Goal: Communication & Community: Answer question/provide support

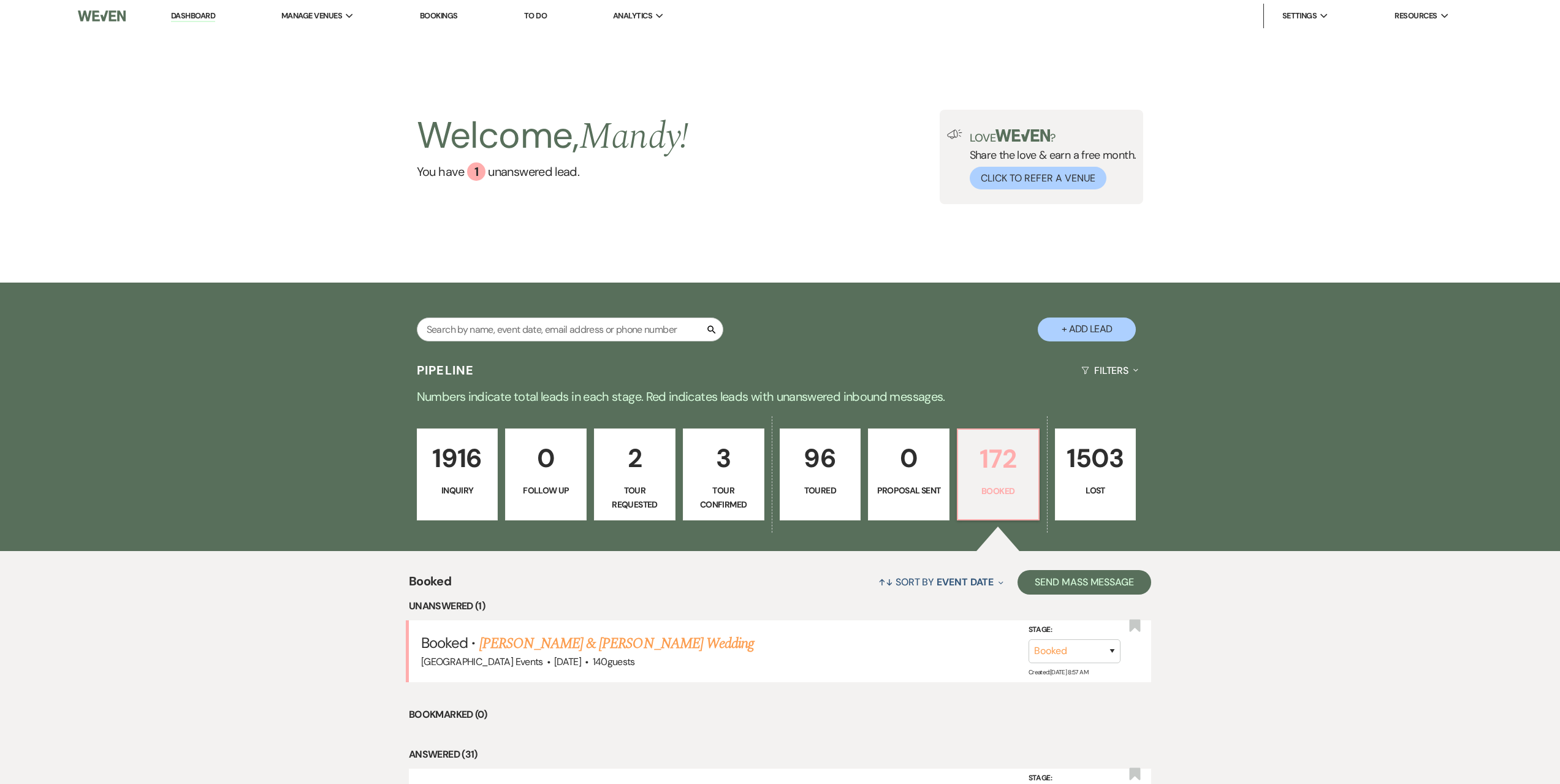
click at [1011, 474] on p "172" at bounding box center [998, 458] width 65 height 41
click at [725, 467] on p "3" at bounding box center [723, 457] width 65 height 41
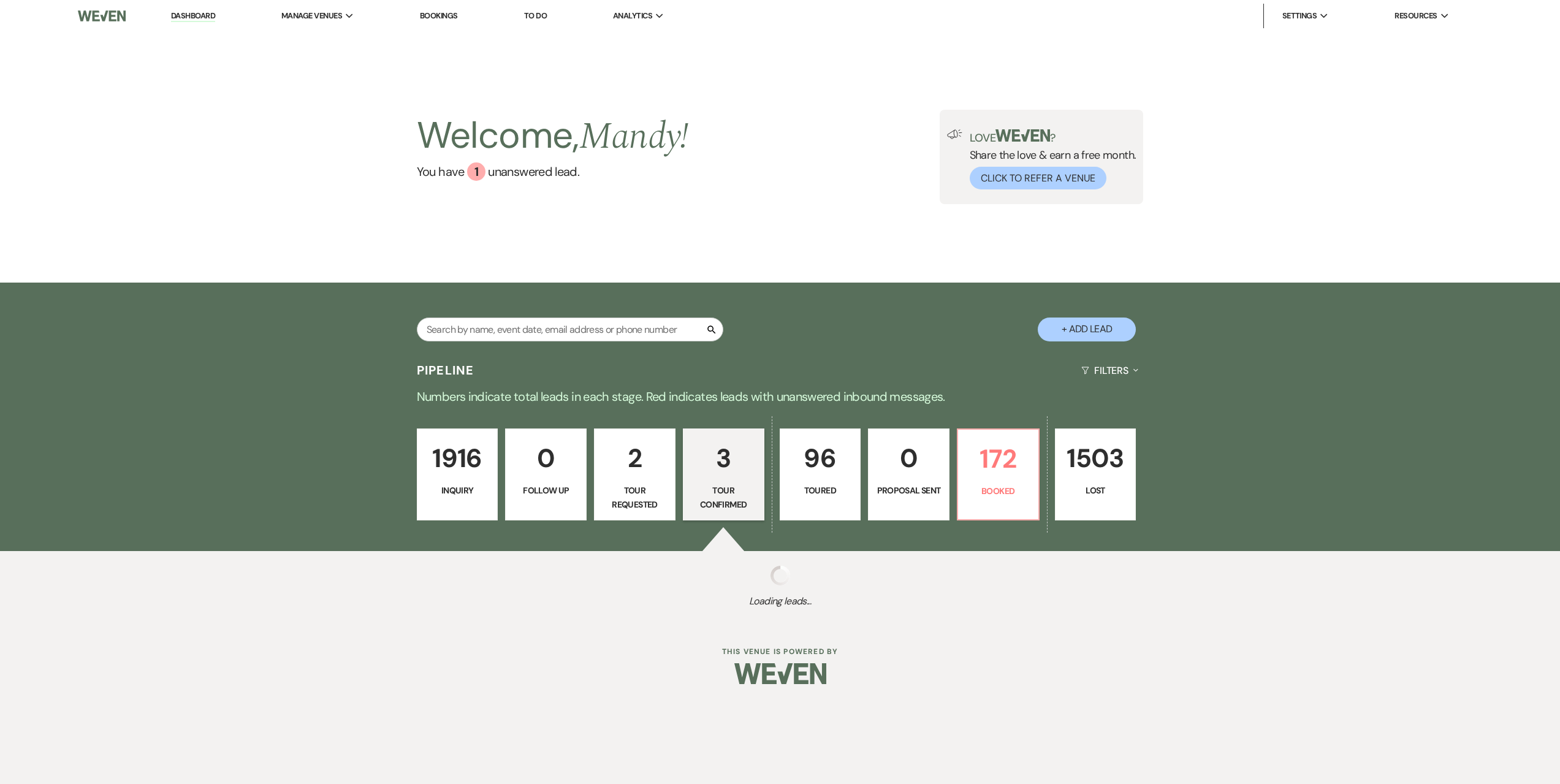
select select "4"
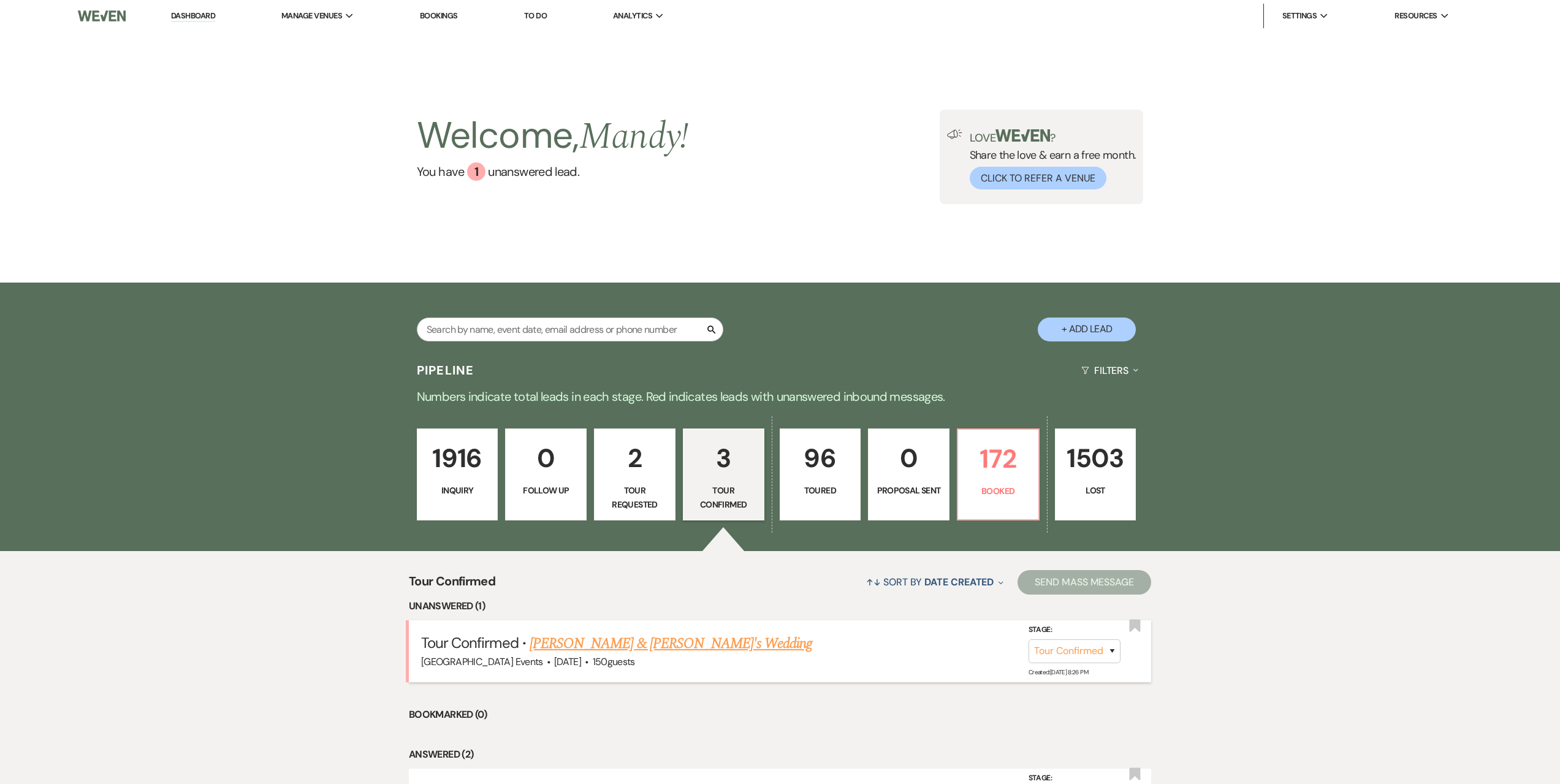
click at [632, 640] on link "[PERSON_NAME] & [PERSON_NAME]'s Wedding" at bounding box center [670, 643] width 283 height 22
select select "4"
select select "5"
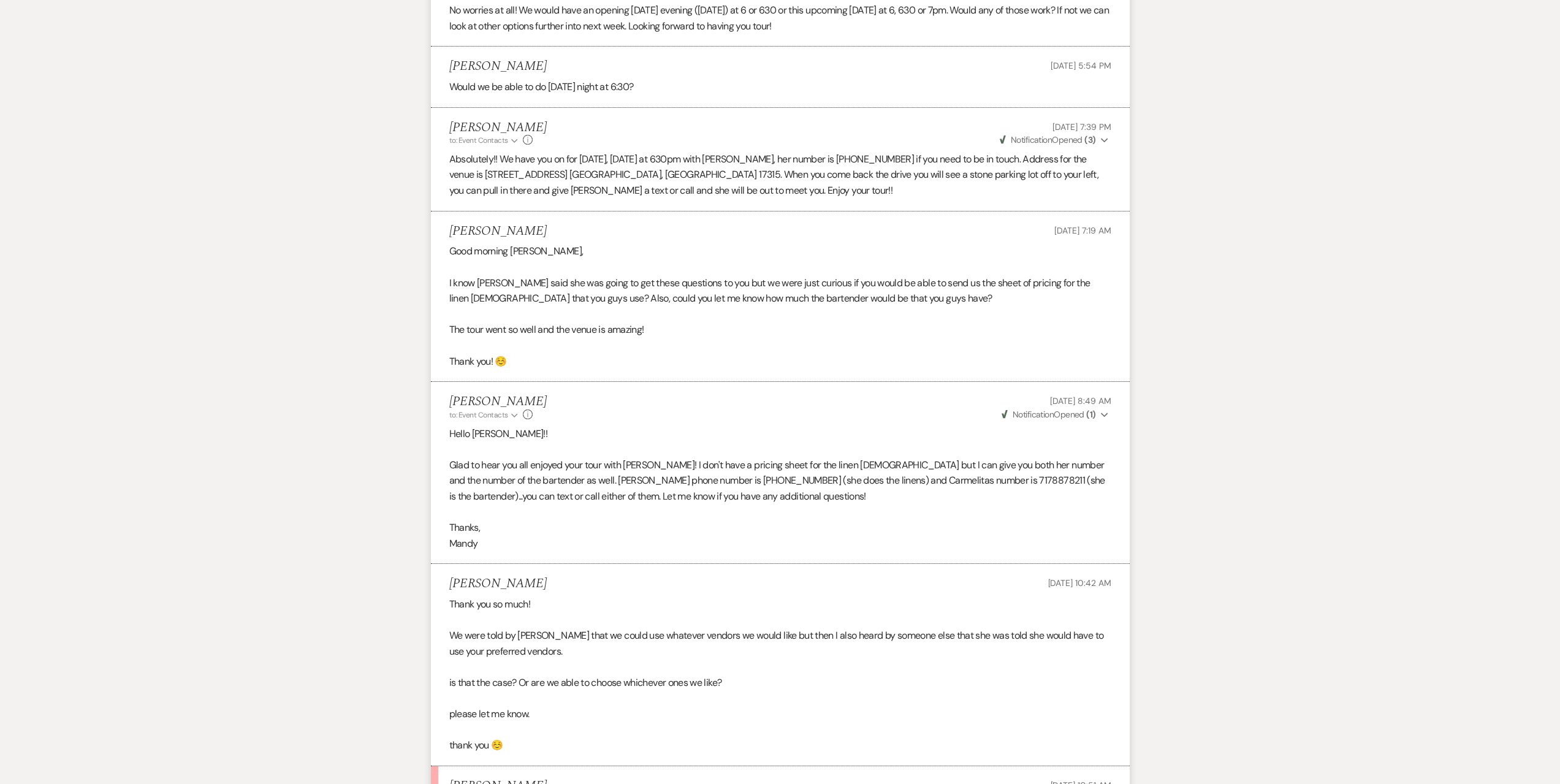
scroll to position [2673, 0]
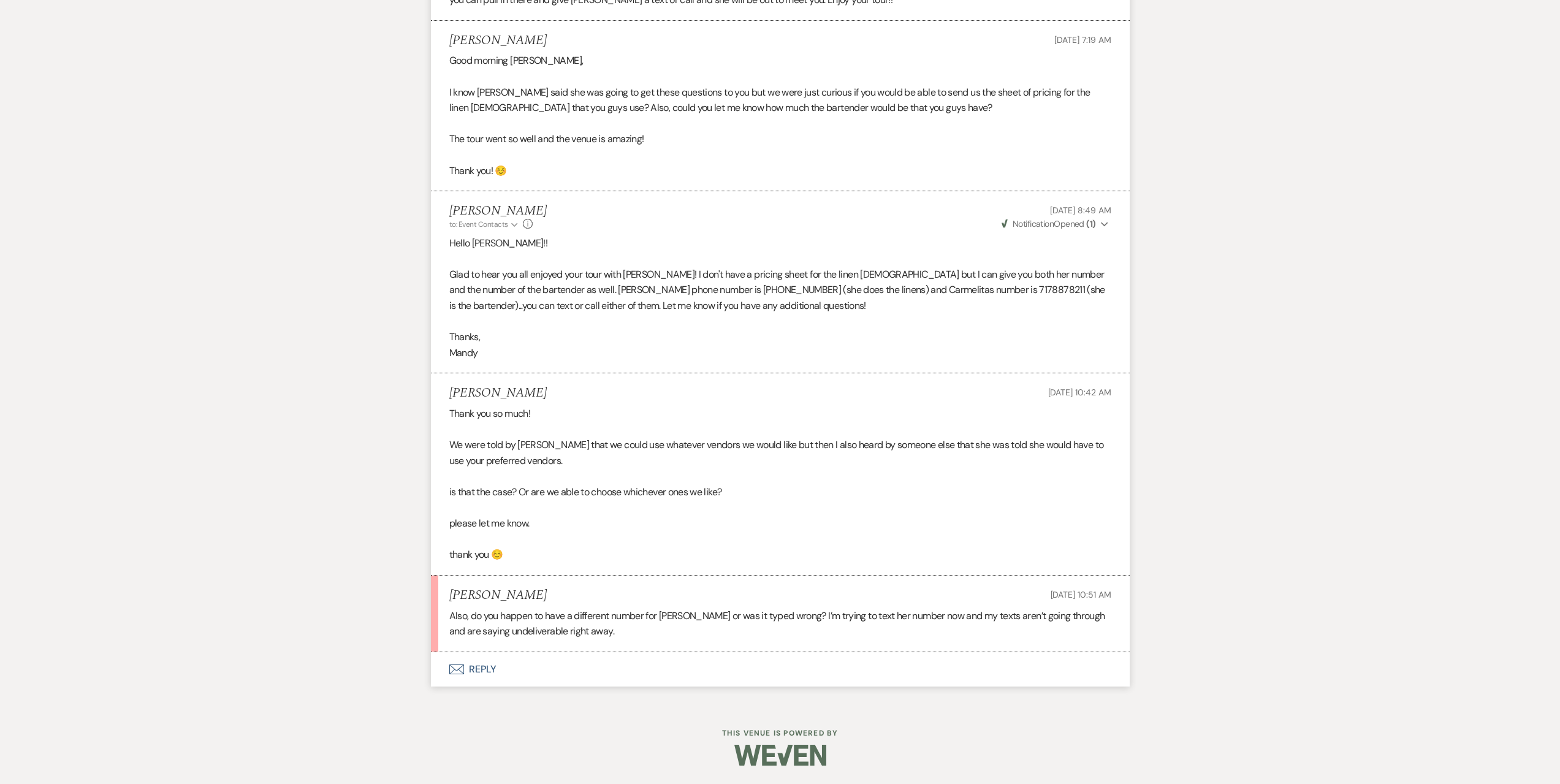
click at [595, 662] on button "Envelope Reply" at bounding box center [780, 669] width 699 height 35
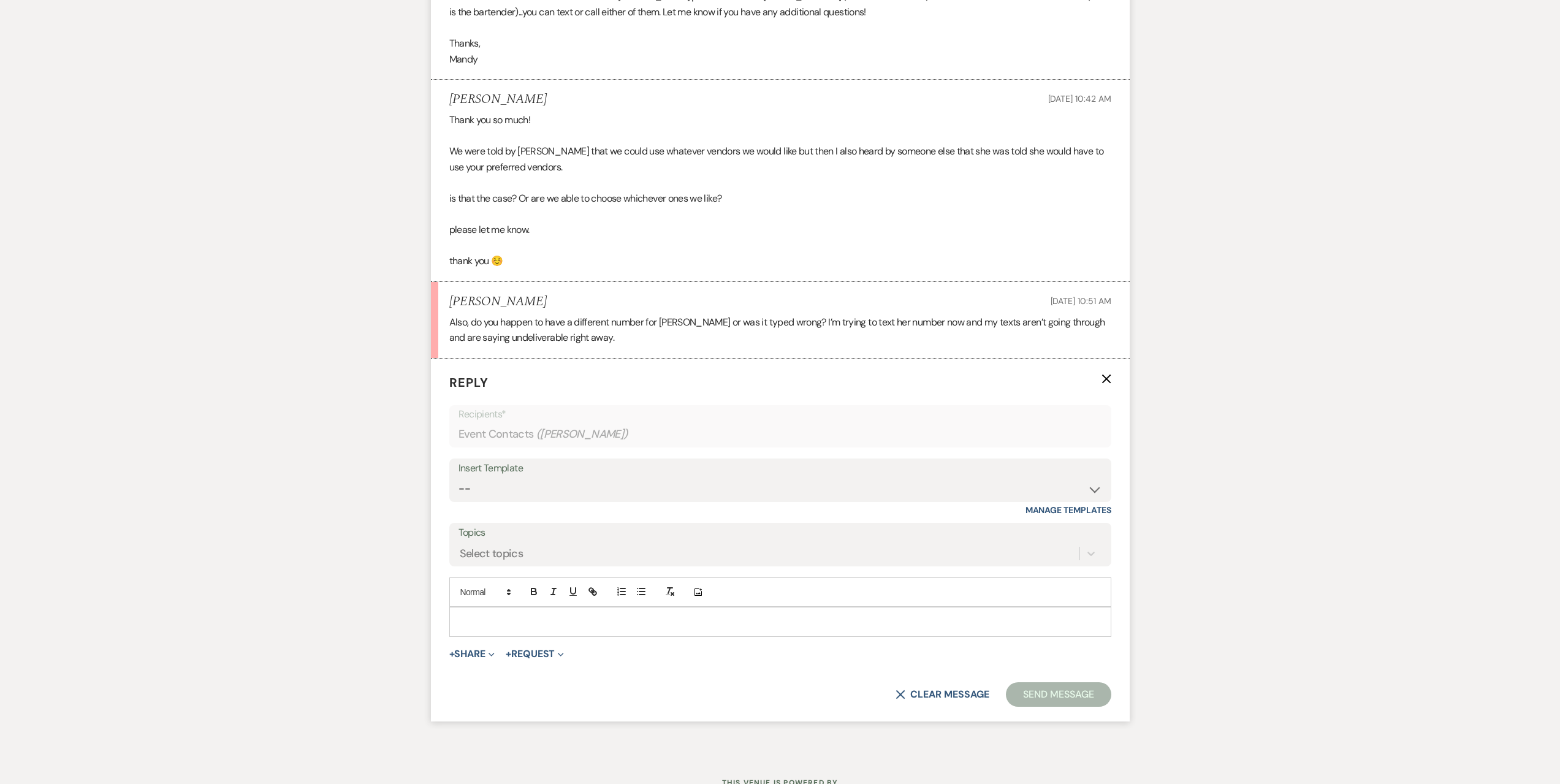
scroll to position [2980, 0]
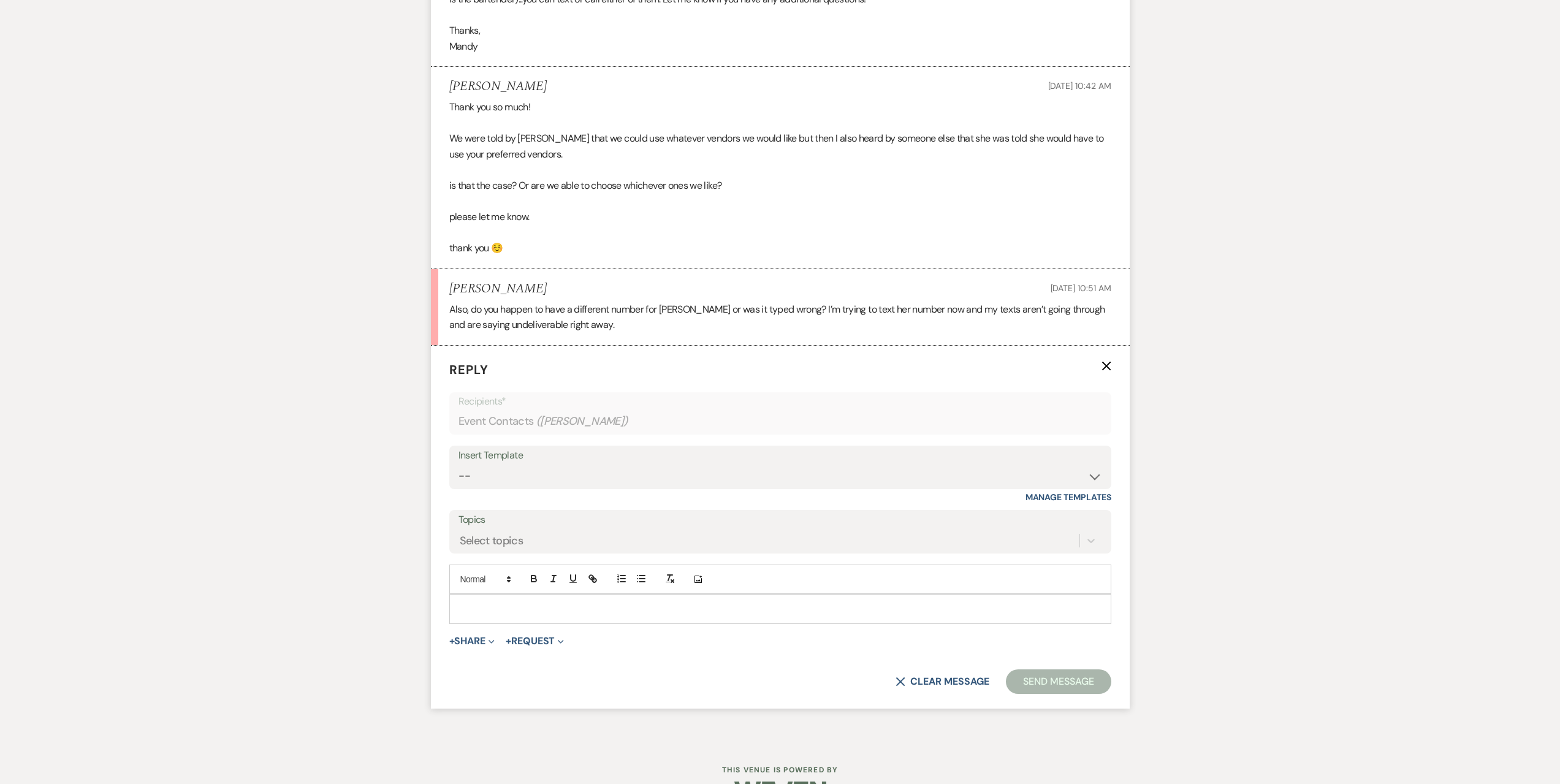
click at [503, 606] on p at bounding box center [780, 608] width 642 height 14
click at [582, 610] on p at bounding box center [780, 608] width 642 height 14
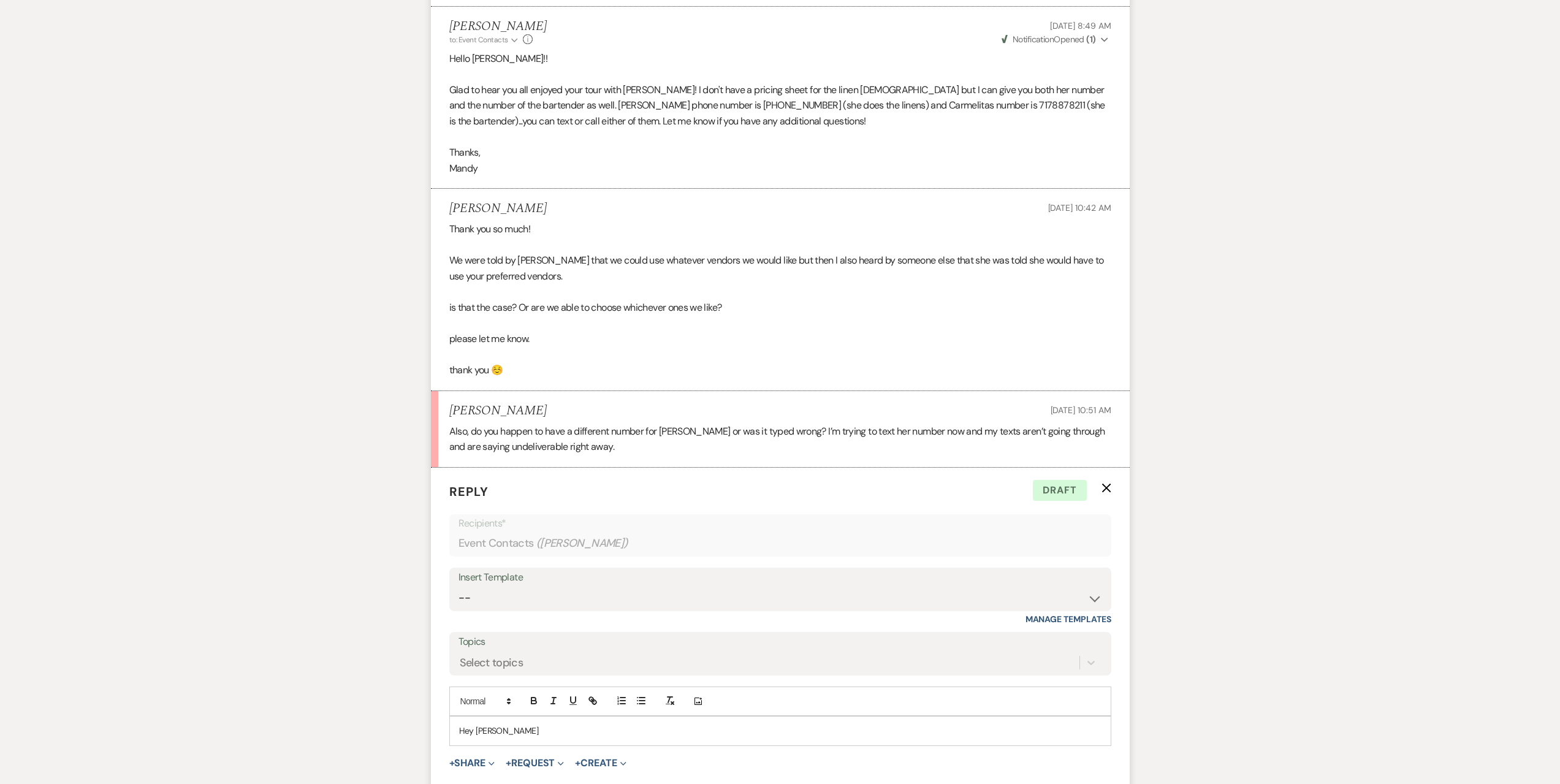
scroll to position [3017, 0]
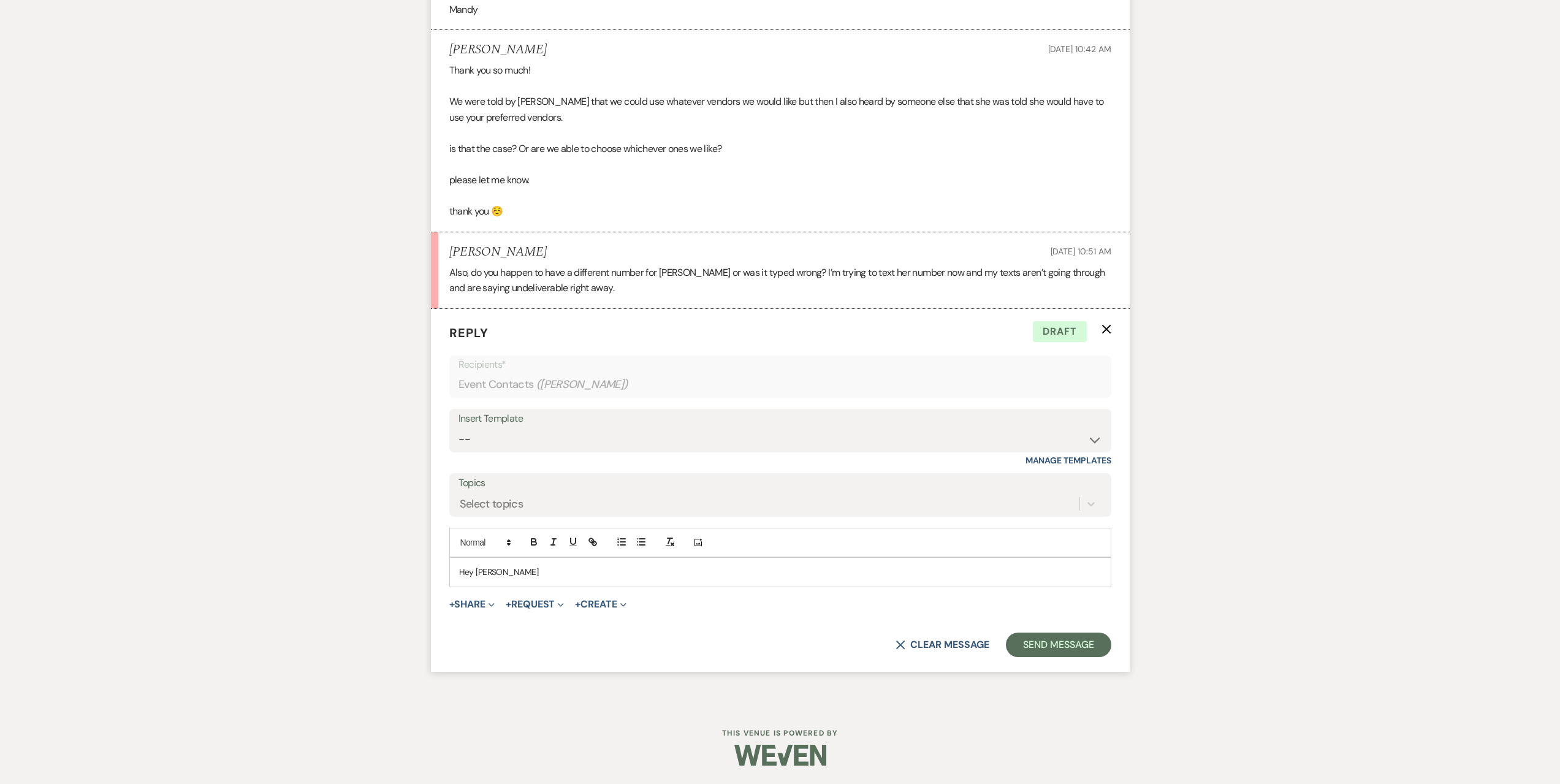
click at [519, 567] on p "Hey Aubrey" at bounding box center [780, 571] width 642 height 14
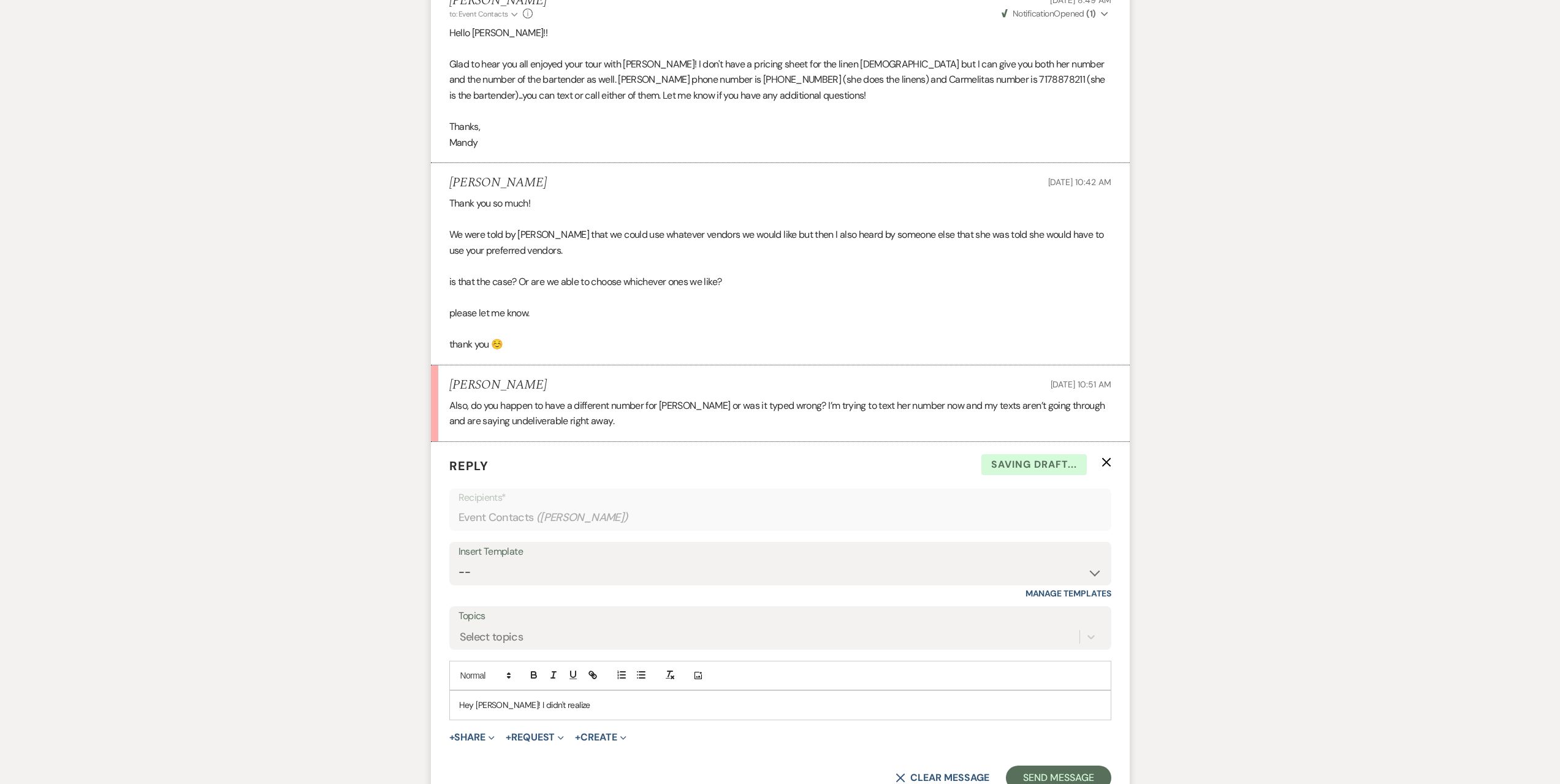
scroll to position [2888, 0]
click at [579, 699] on p "Hey Aubrey! I didn't realize" at bounding box center [780, 700] width 642 height 14
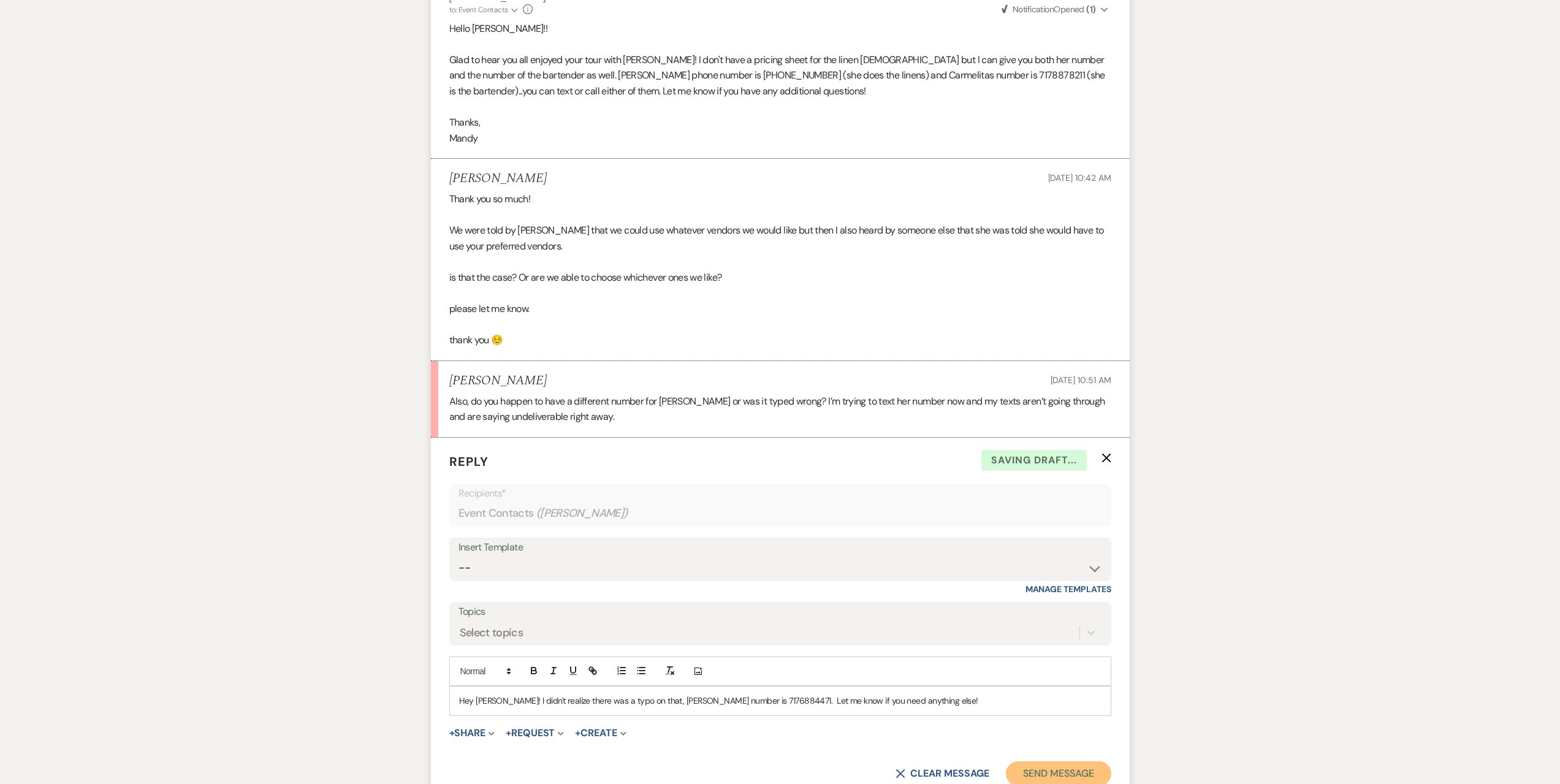
click at [1073, 773] on button "Send Message" at bounding box center [1058, 773] width 105 height 25
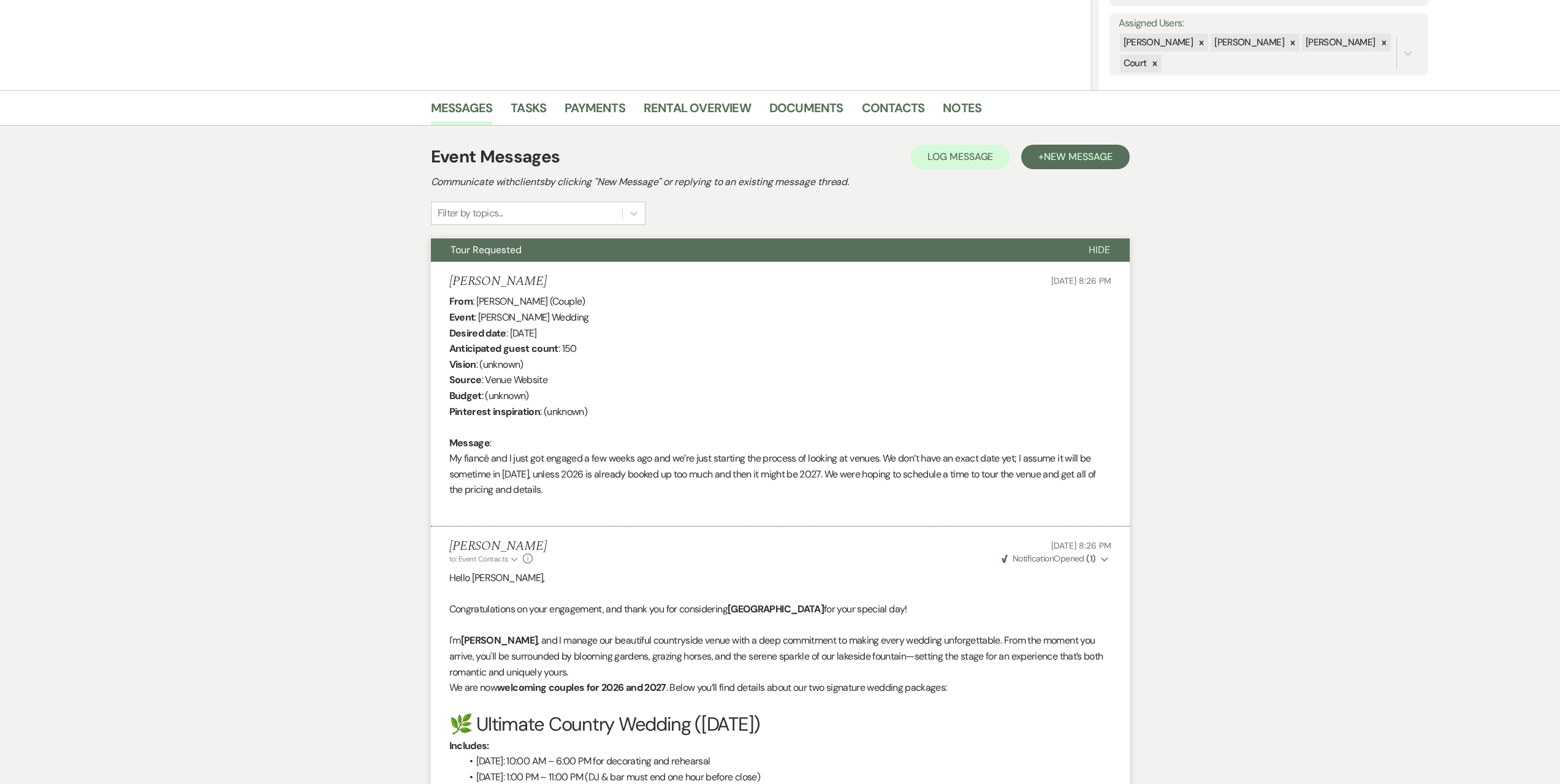
scroll to position [0, 0]
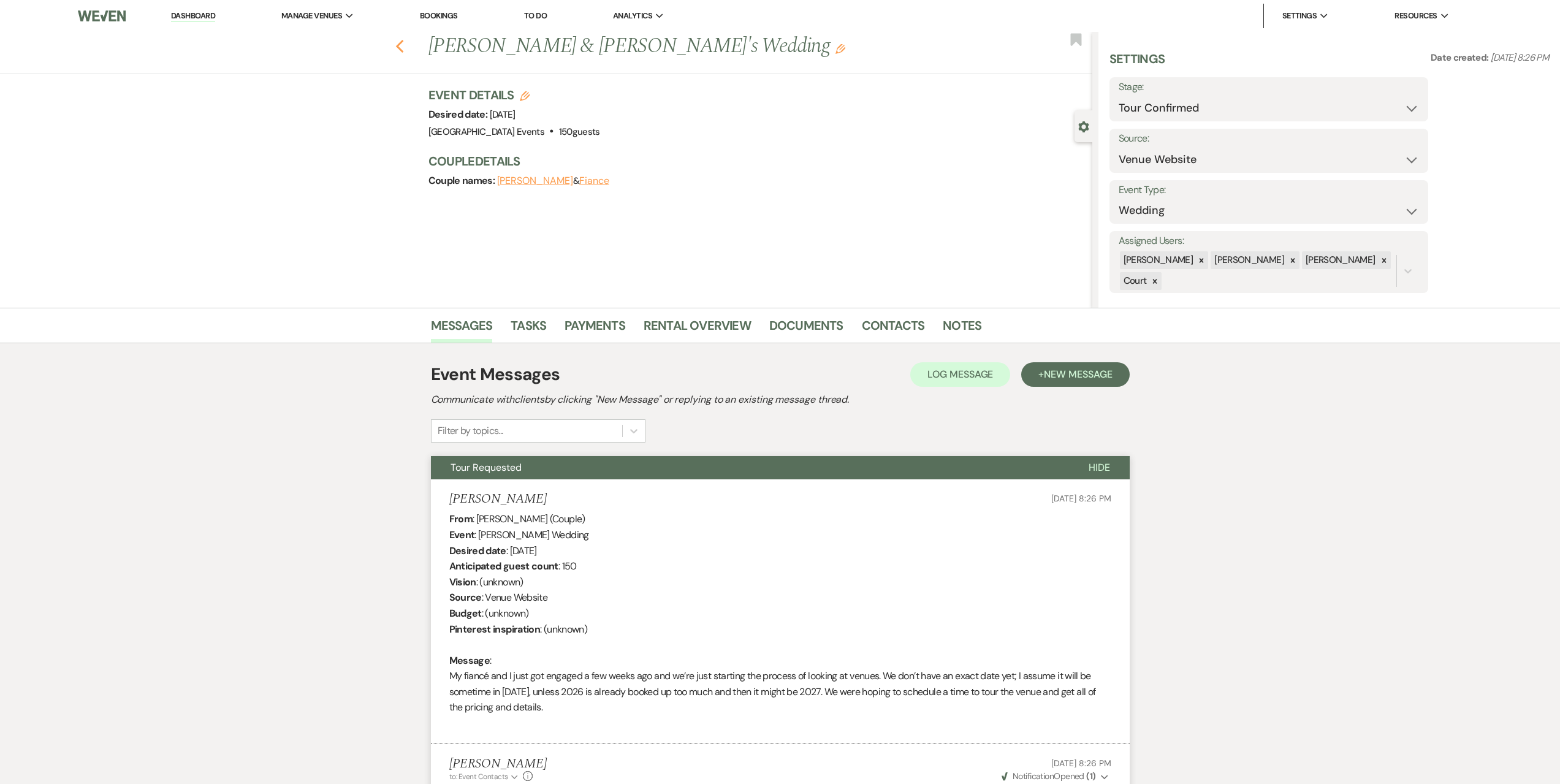
click at [403, 45] on use "button" at bounding box center [399, 46] width 8 height 14
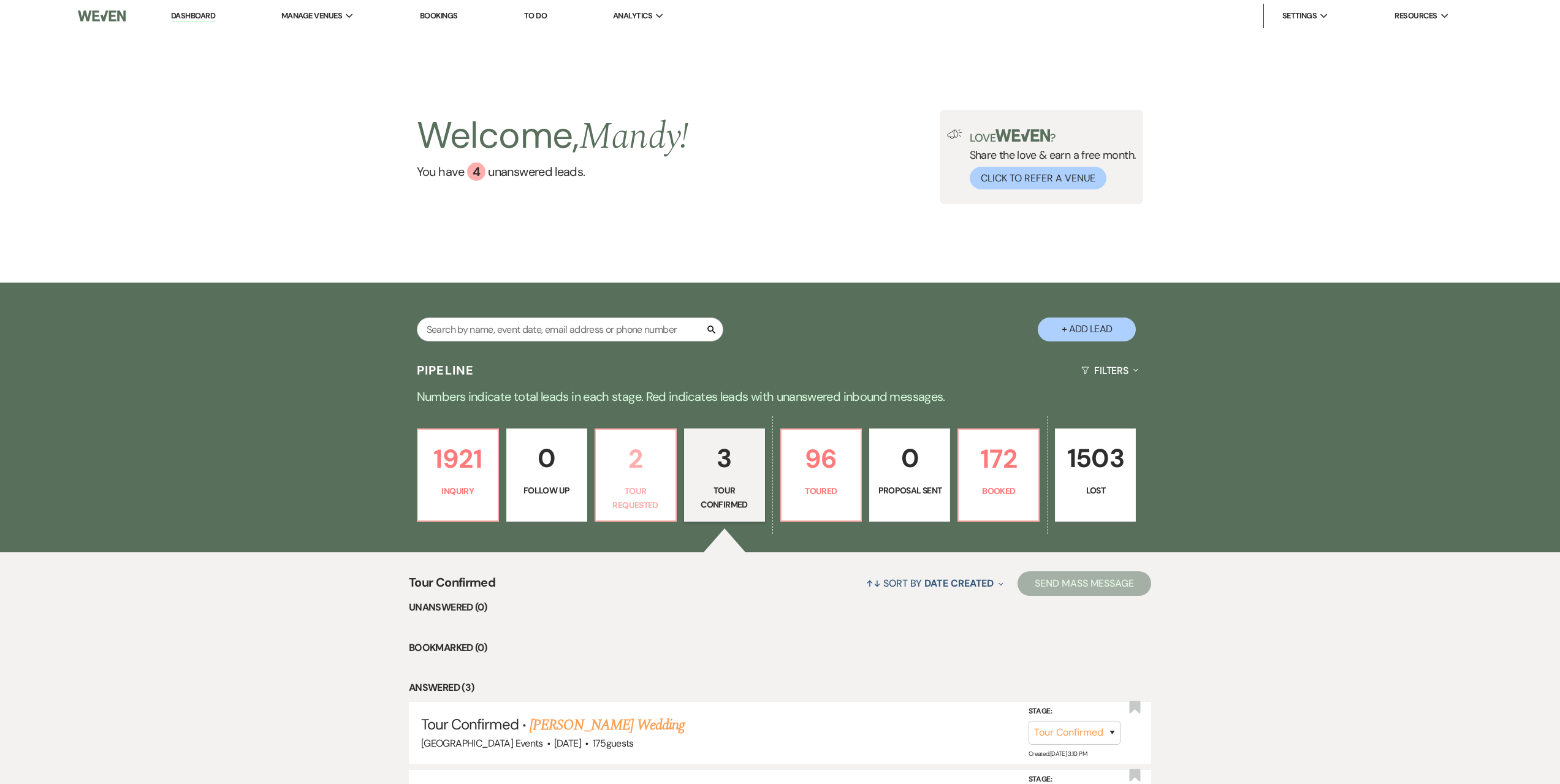
click at [660, 475] on p "2" at bounding box center [635, 458] width 65 height 41
select select "2"
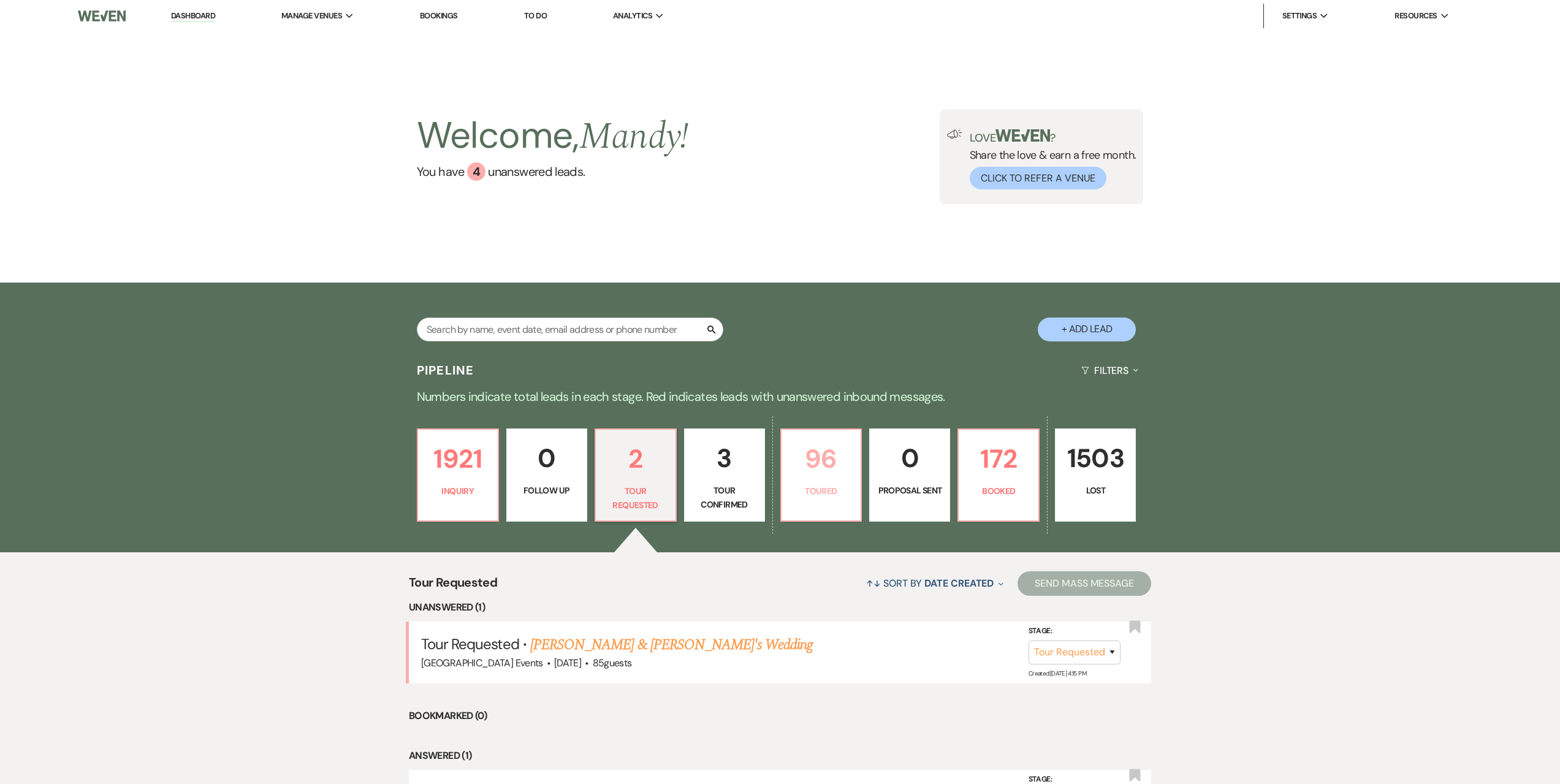
click at [805, 515] on link "96 Toured" at bounding box center [821, 475] width 82 height 93
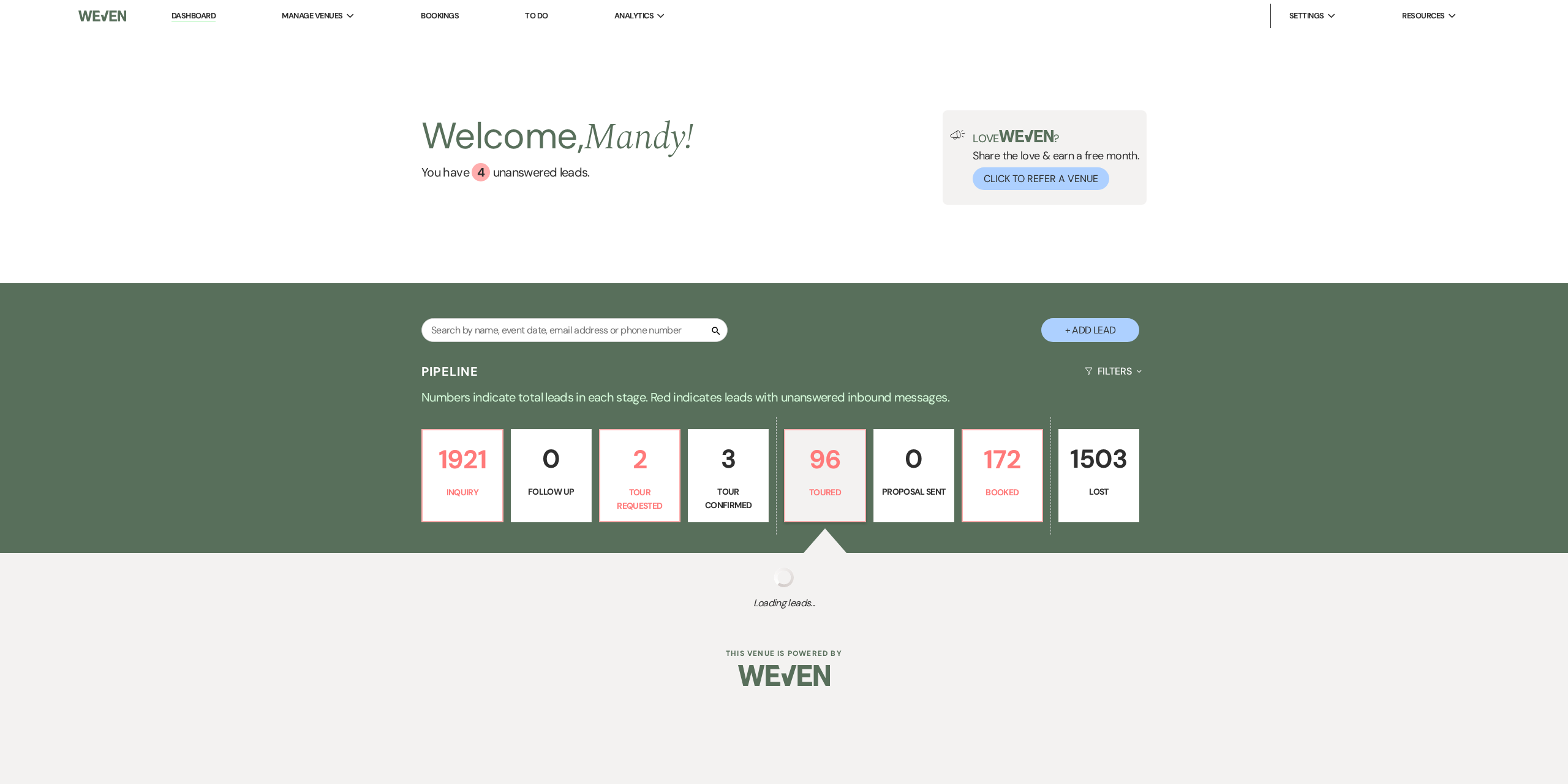
select select "5"
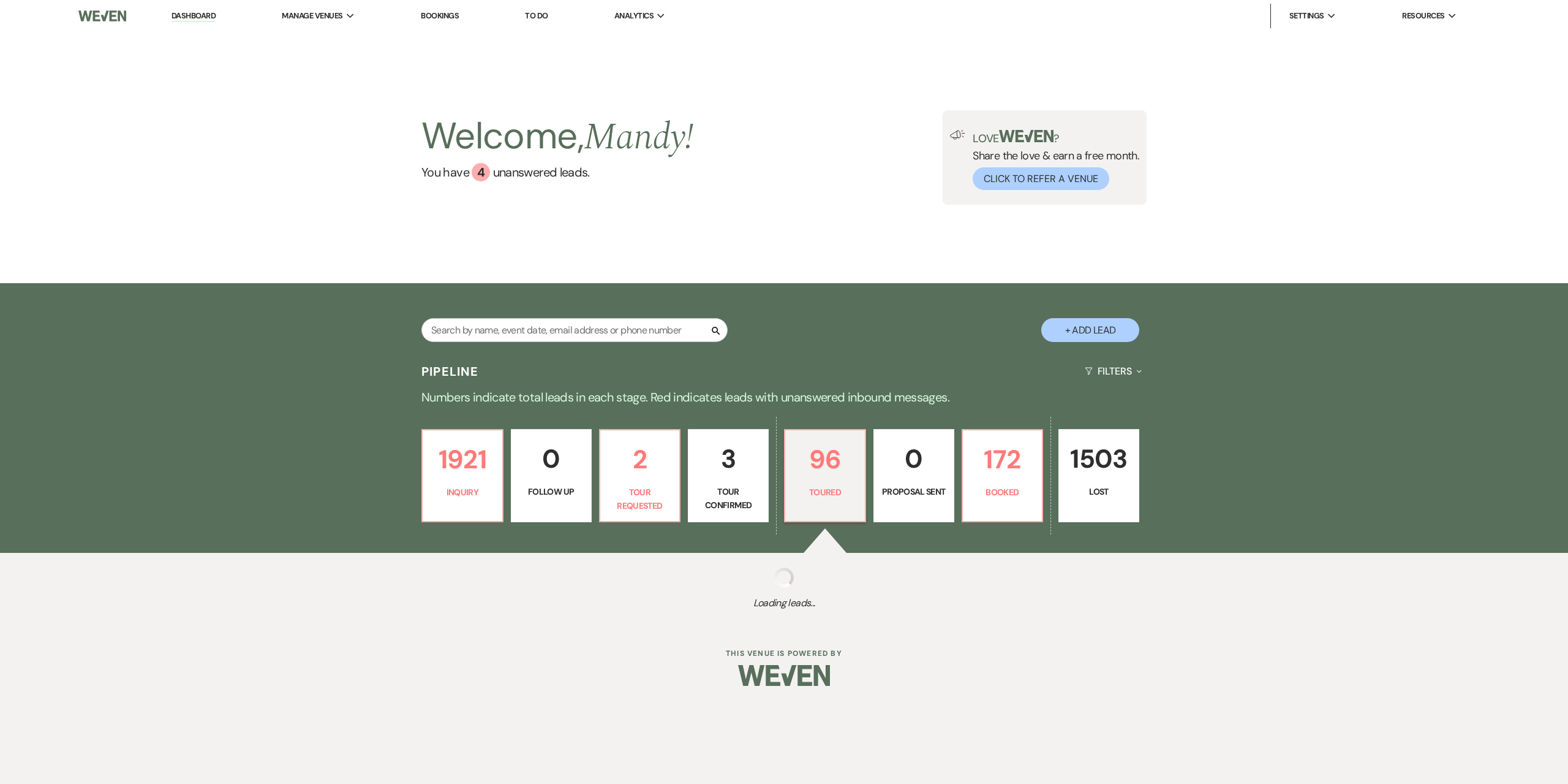
select select "5"
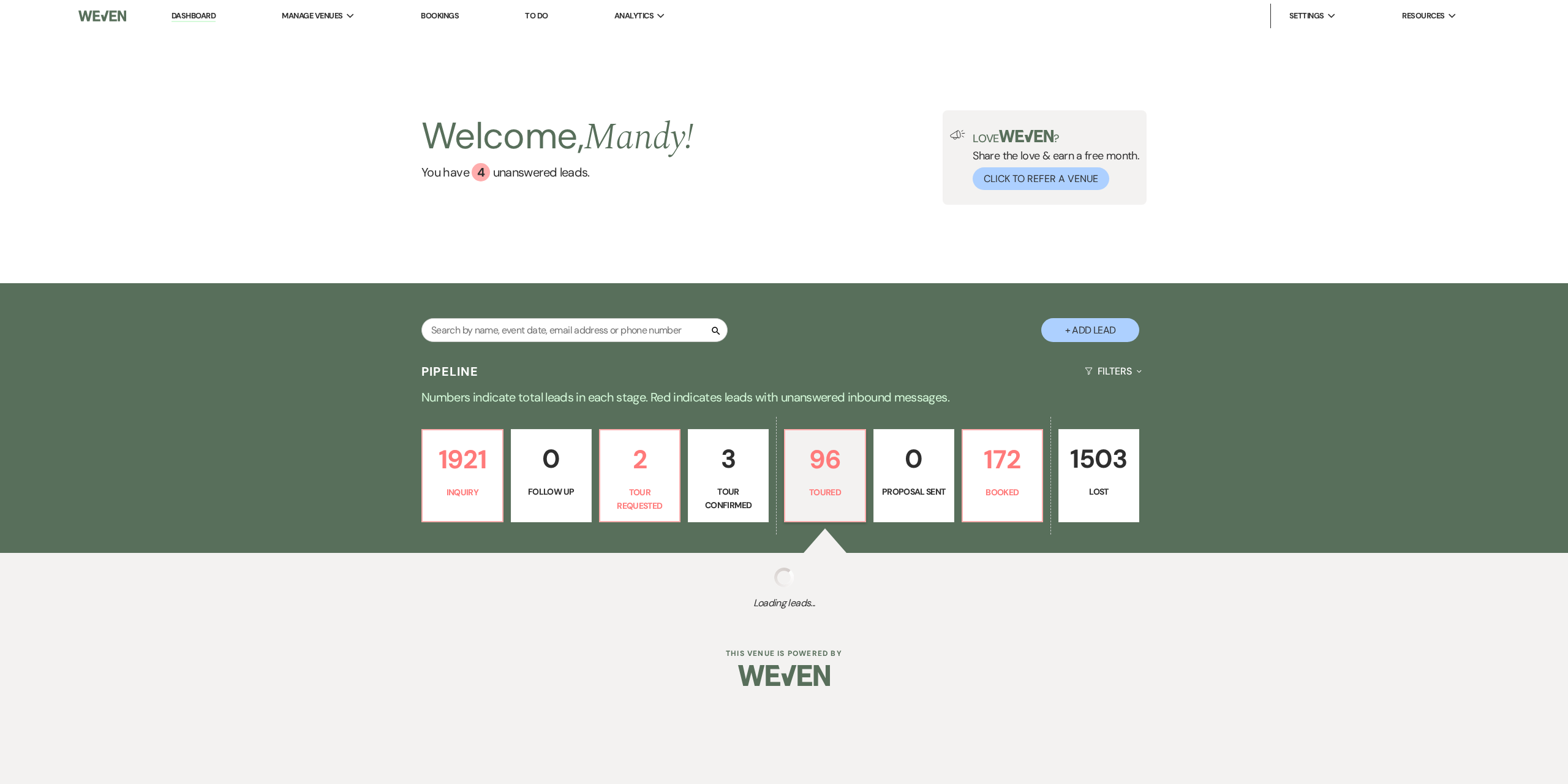
select select "5"
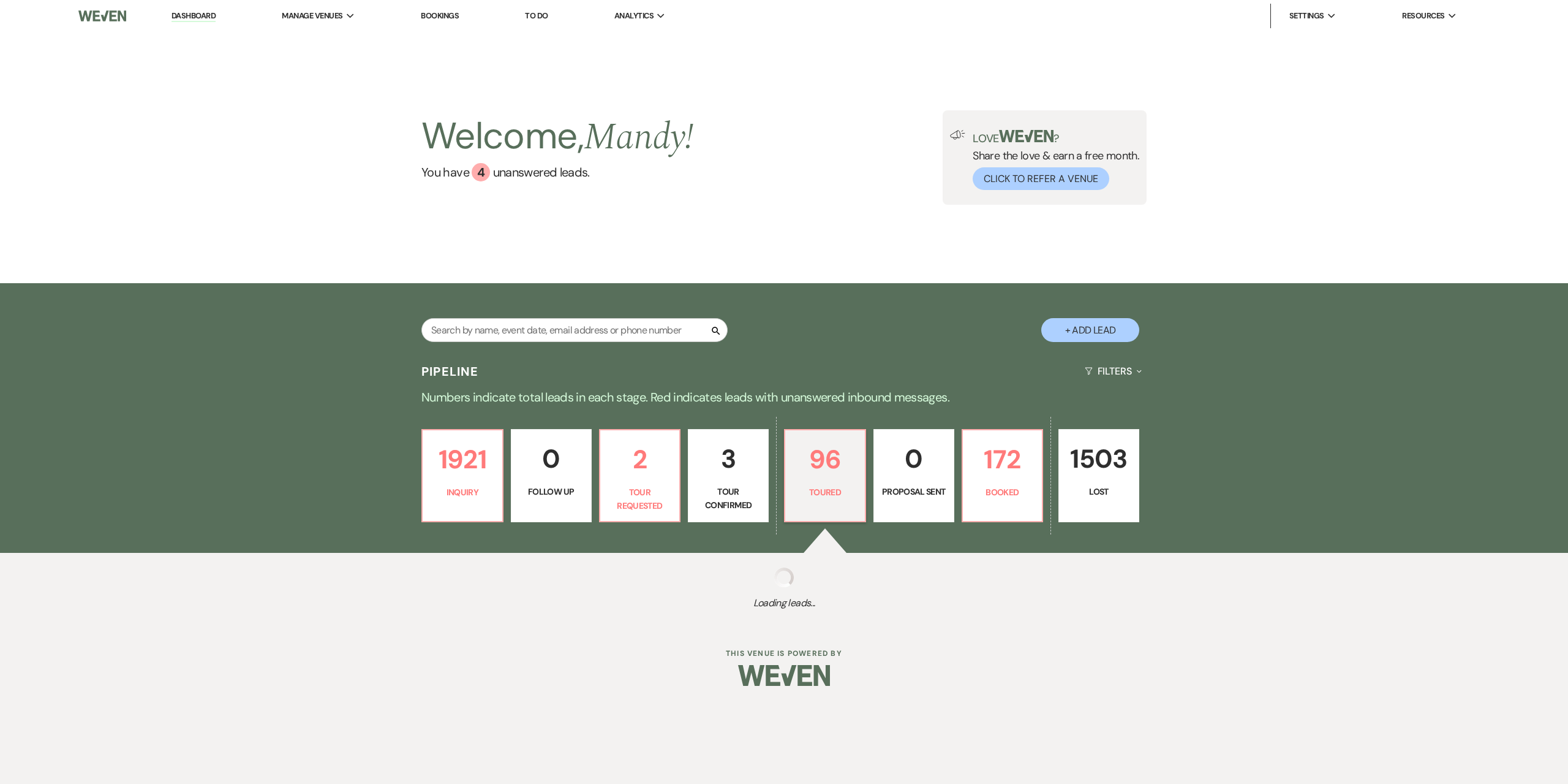
select select "5"
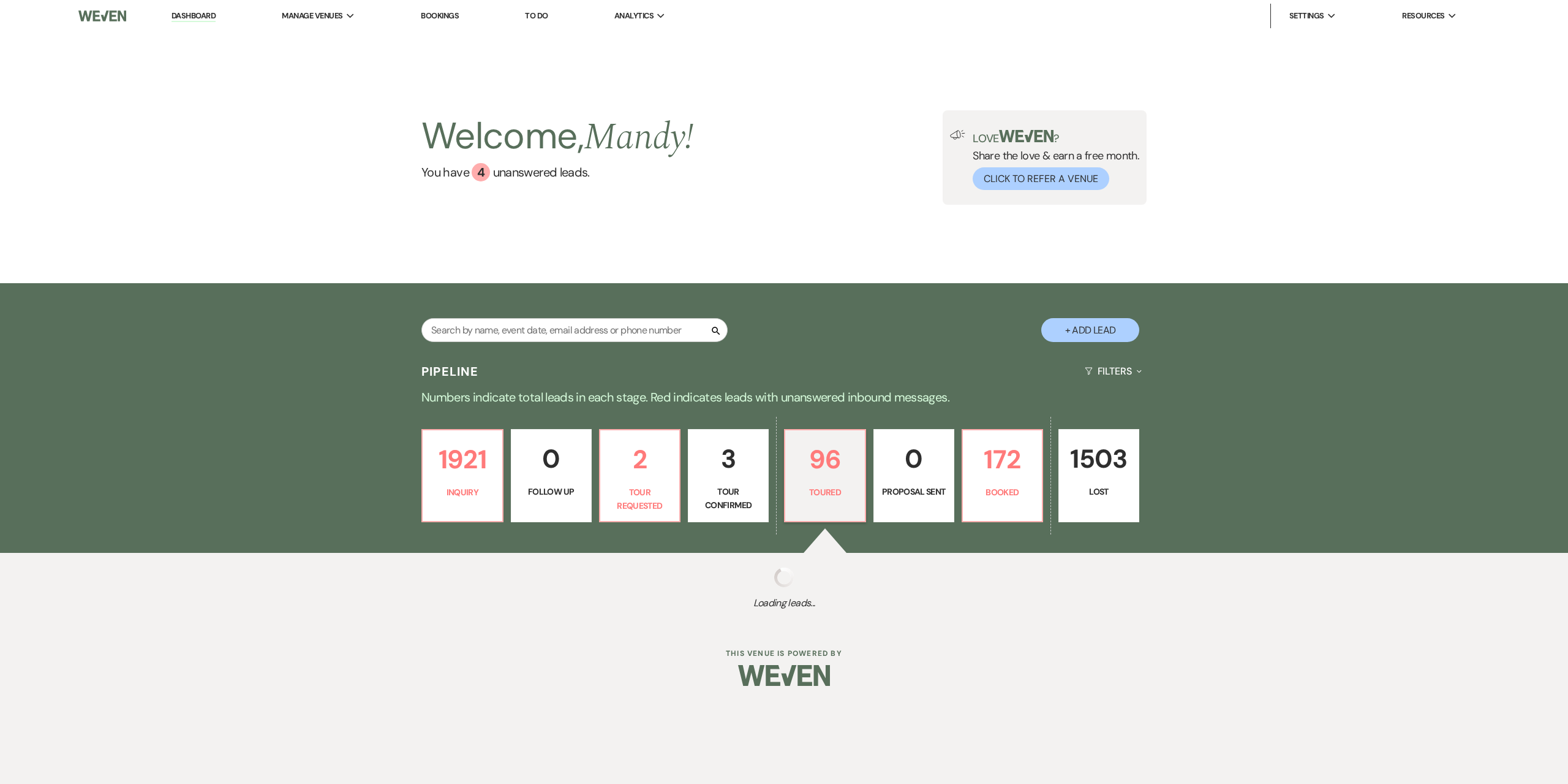
select select "5"
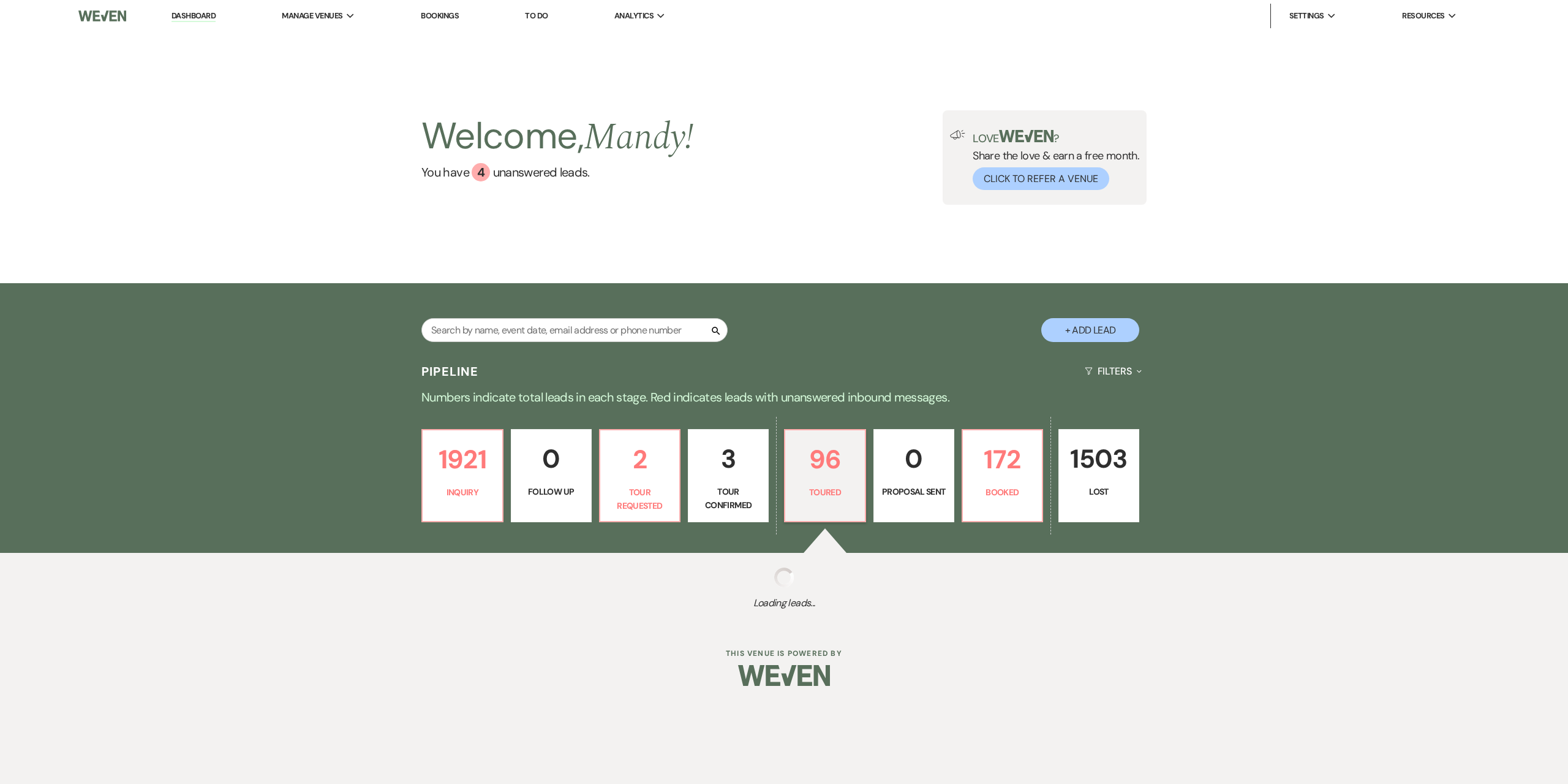
select select "5"
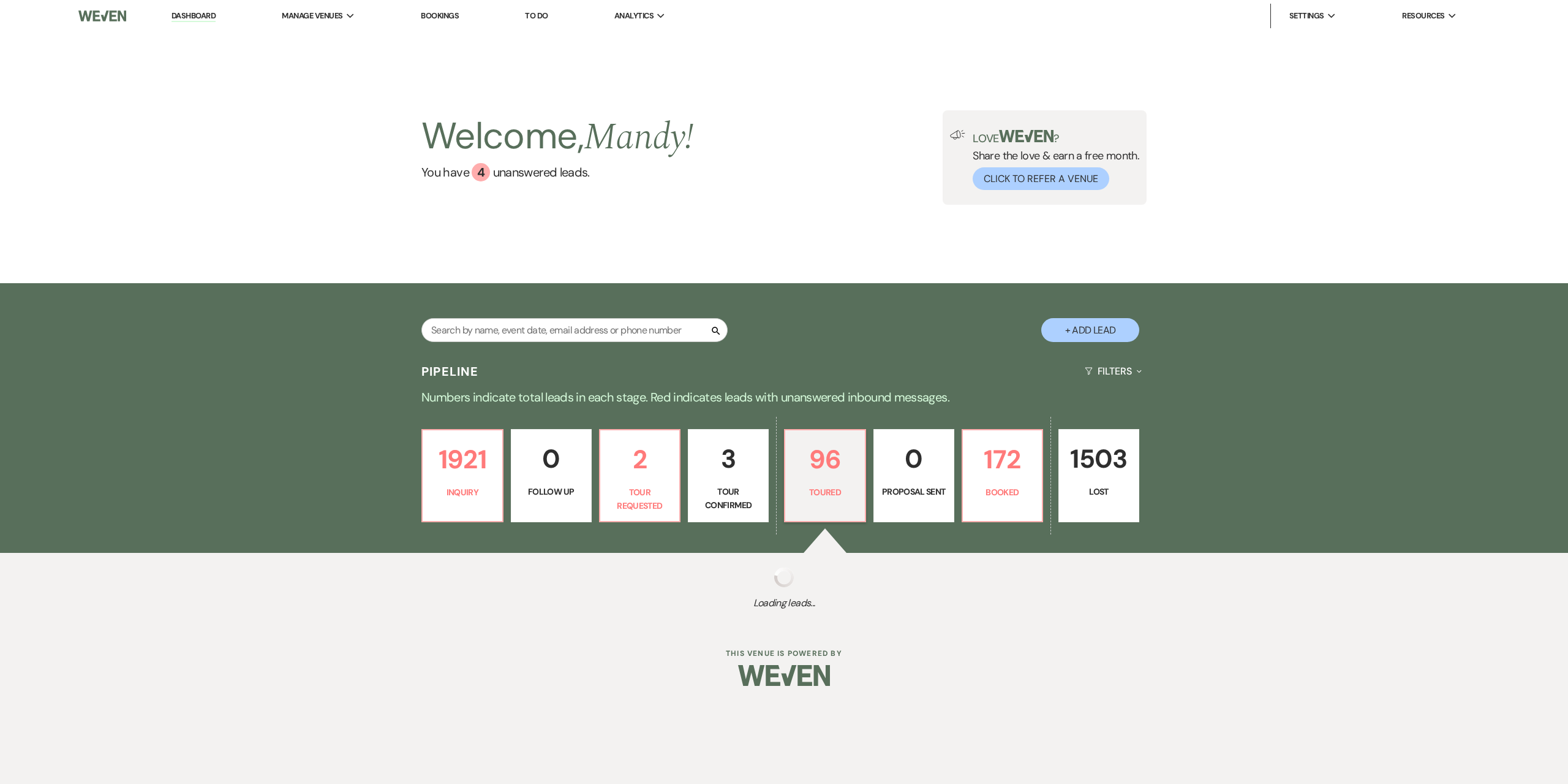
select select "5"
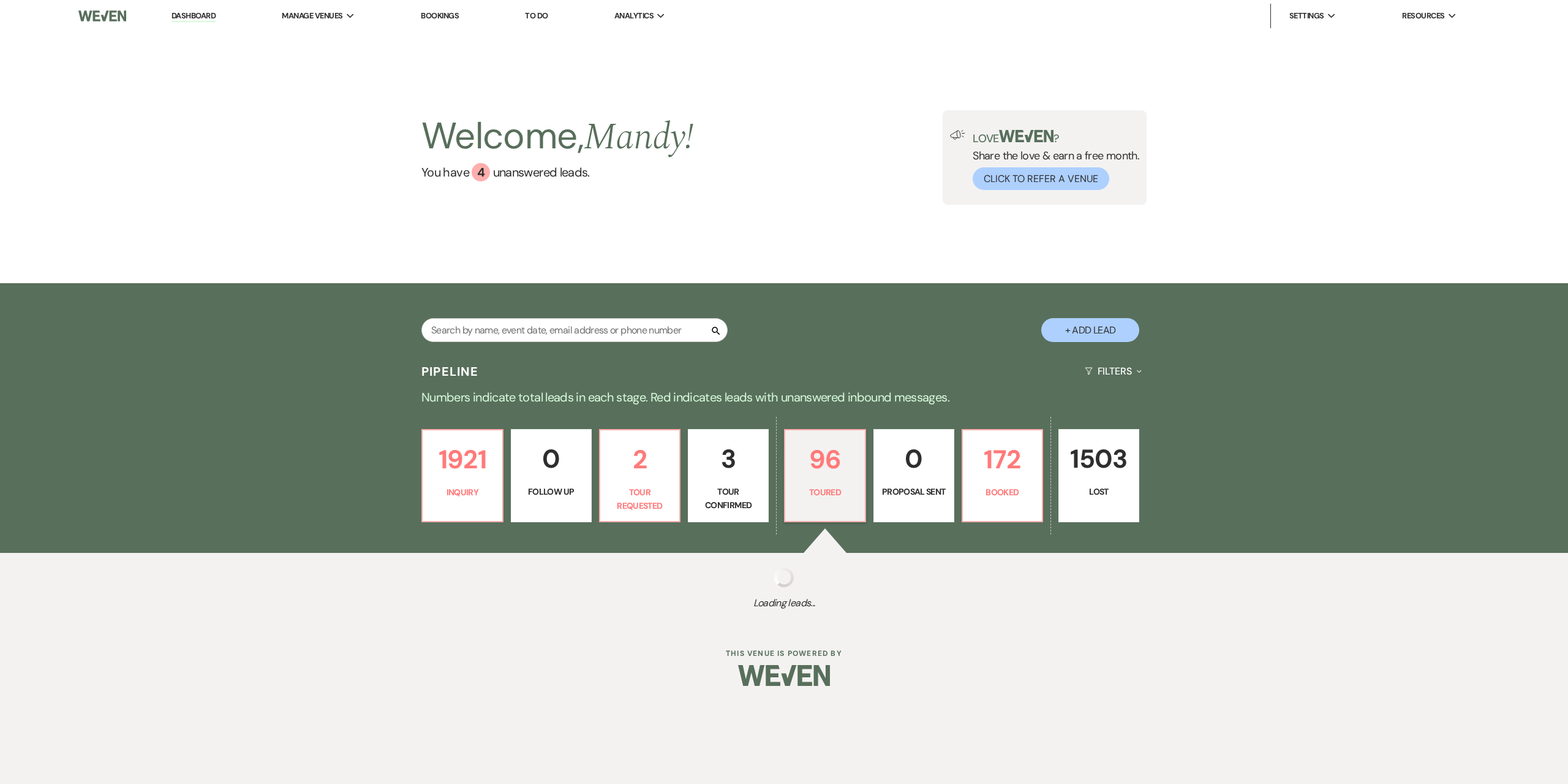
select select "5"
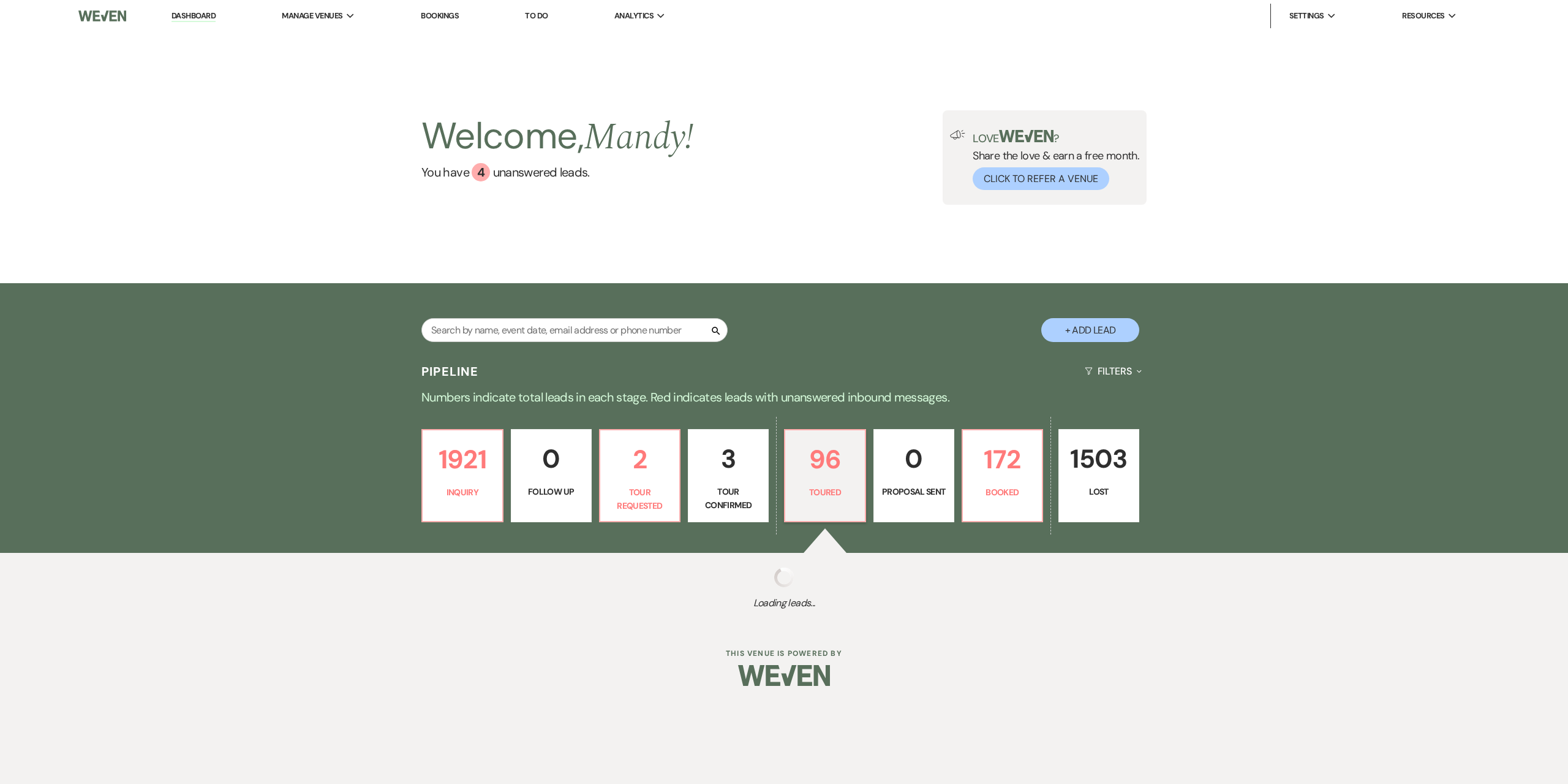
select select "5"
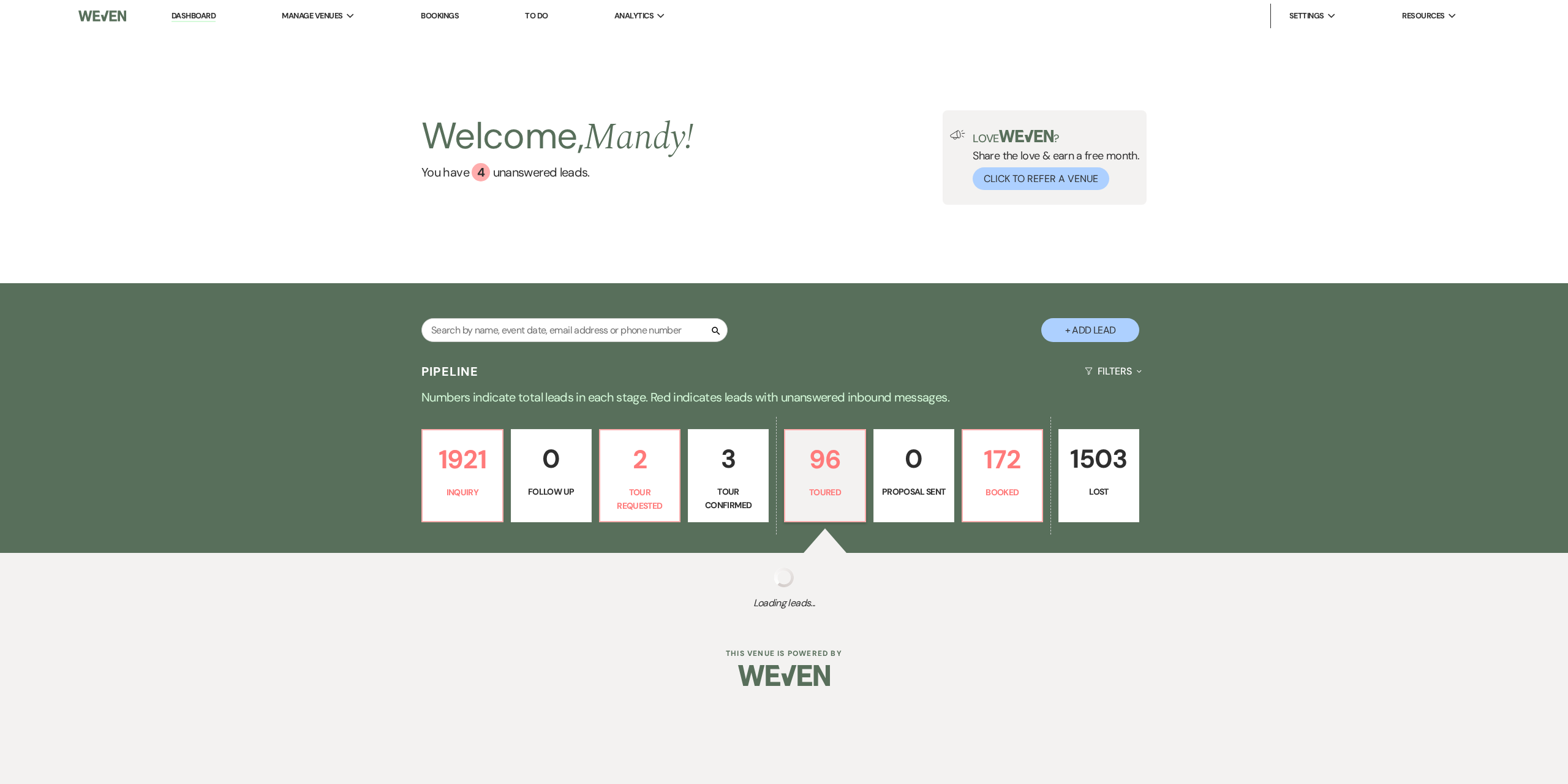
select select "5"
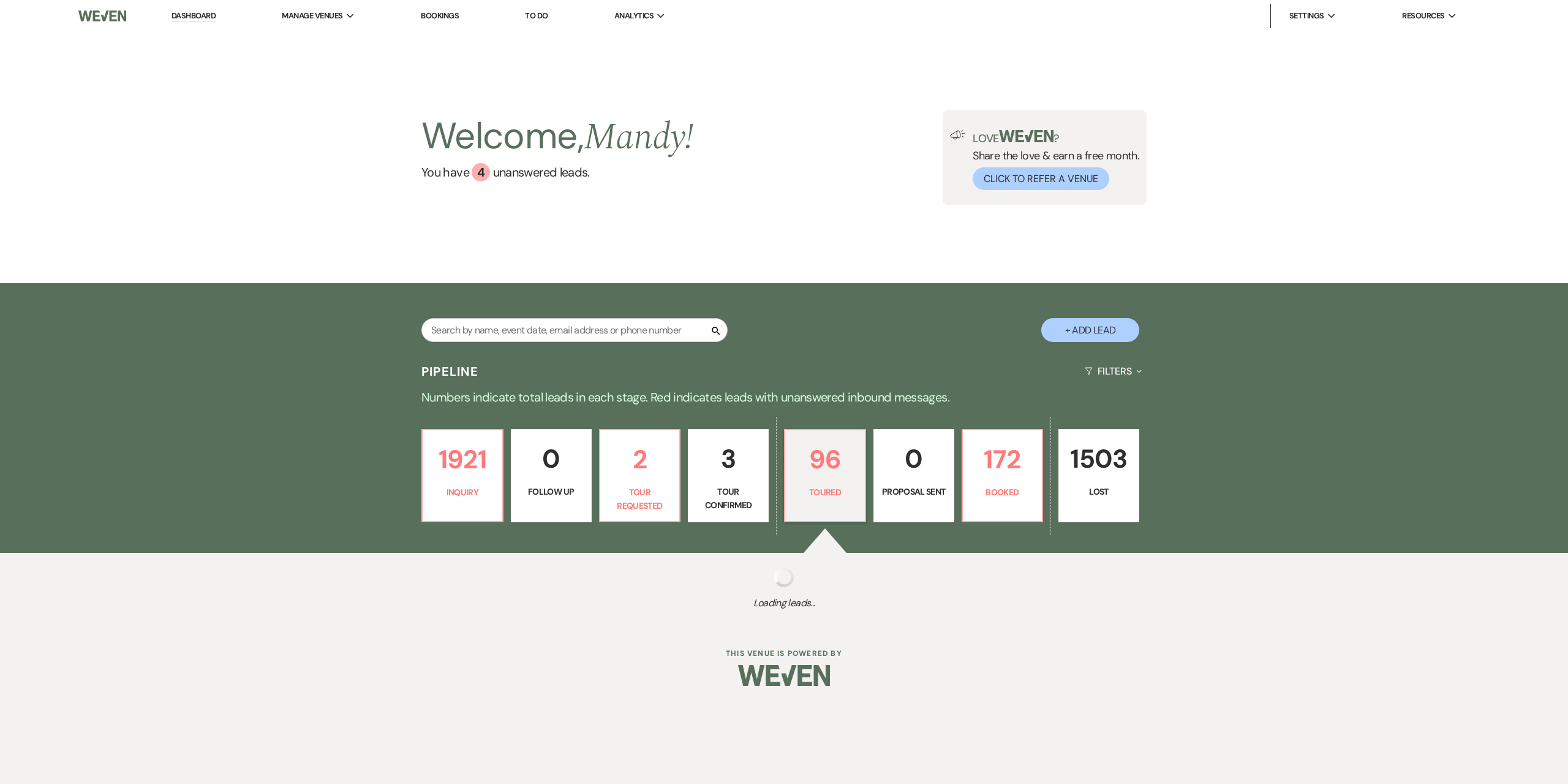
select select "5"
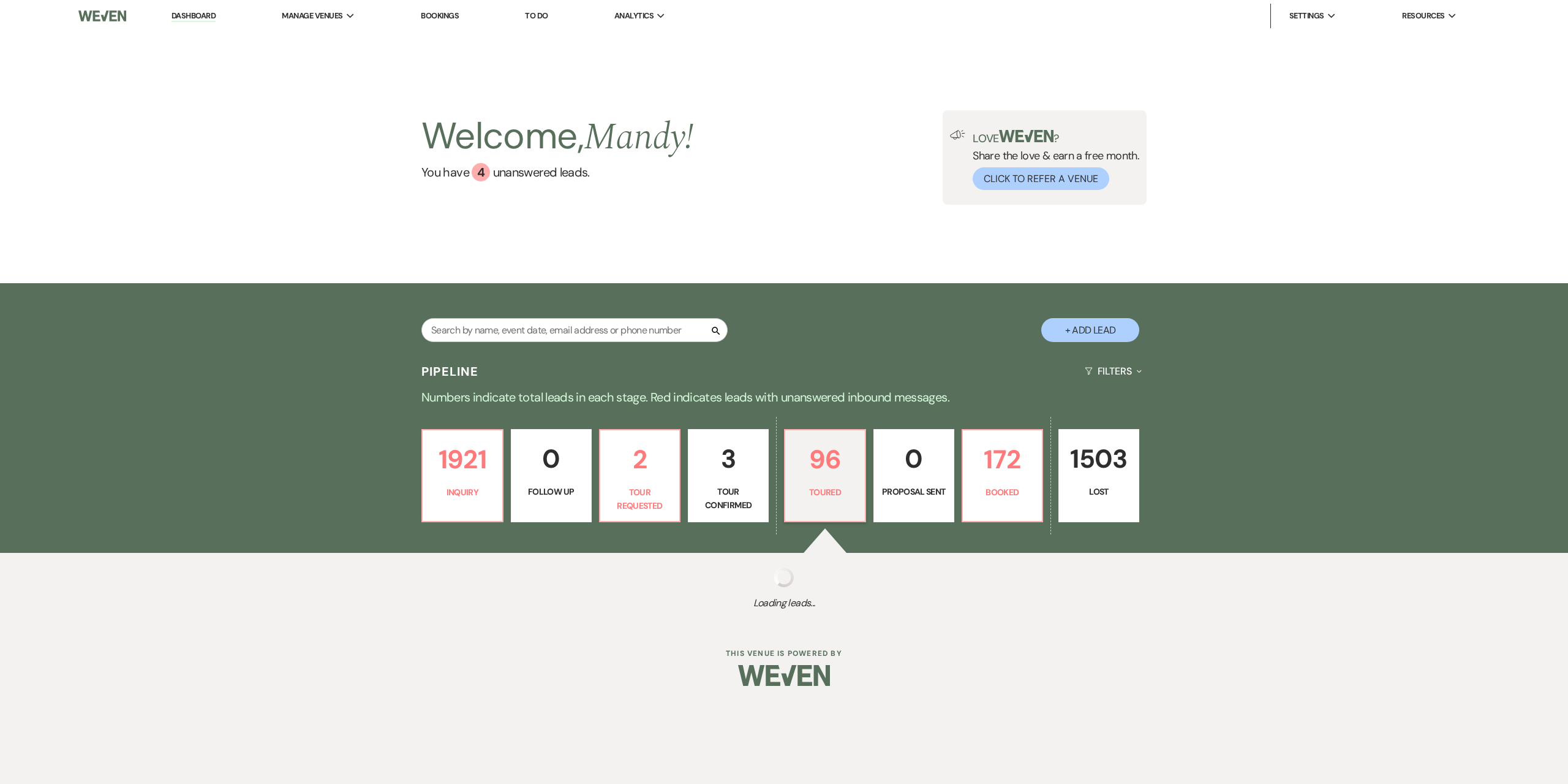
select select "5"
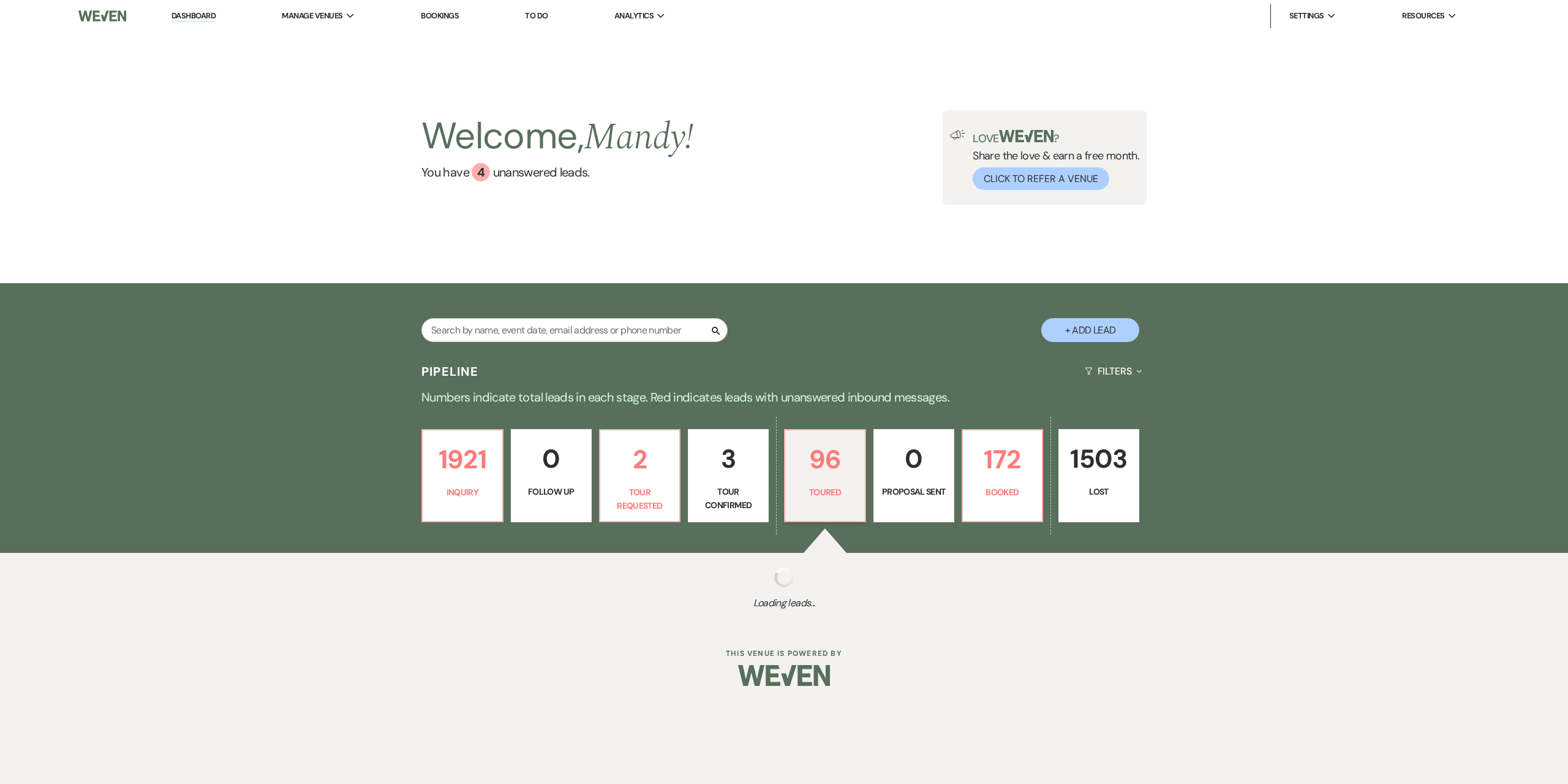
select select "5"
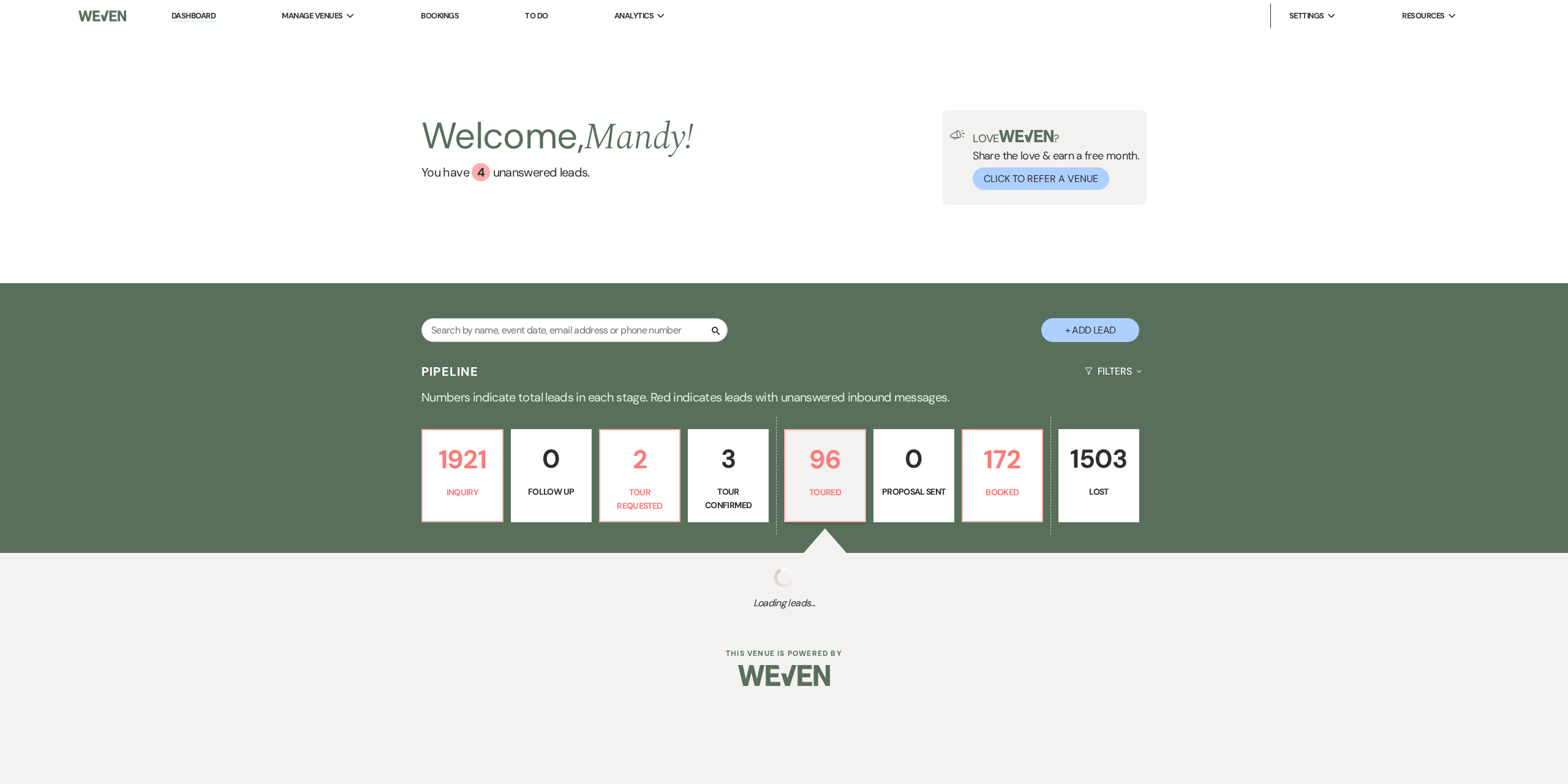
select select "5"
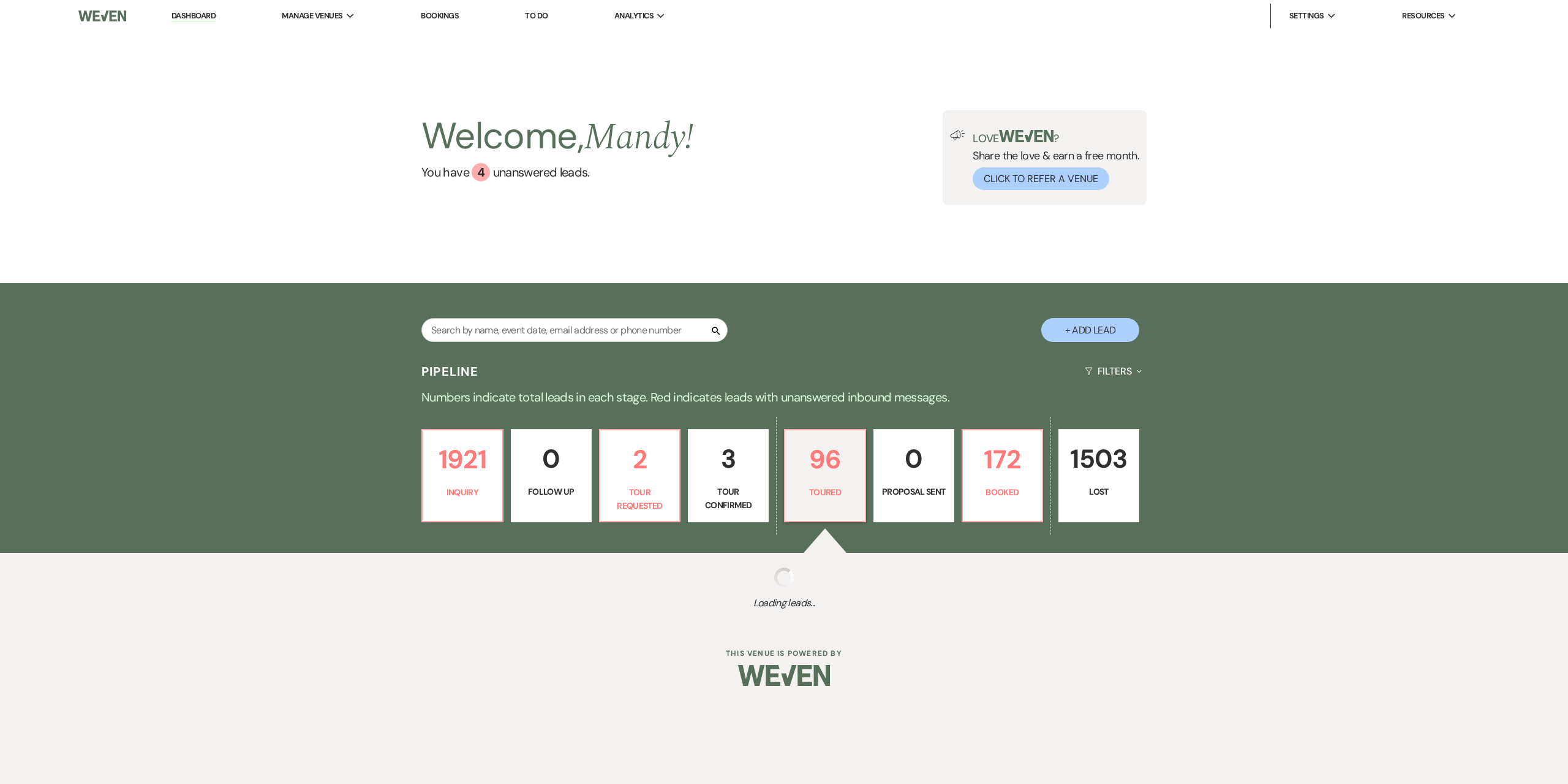
select select "5"
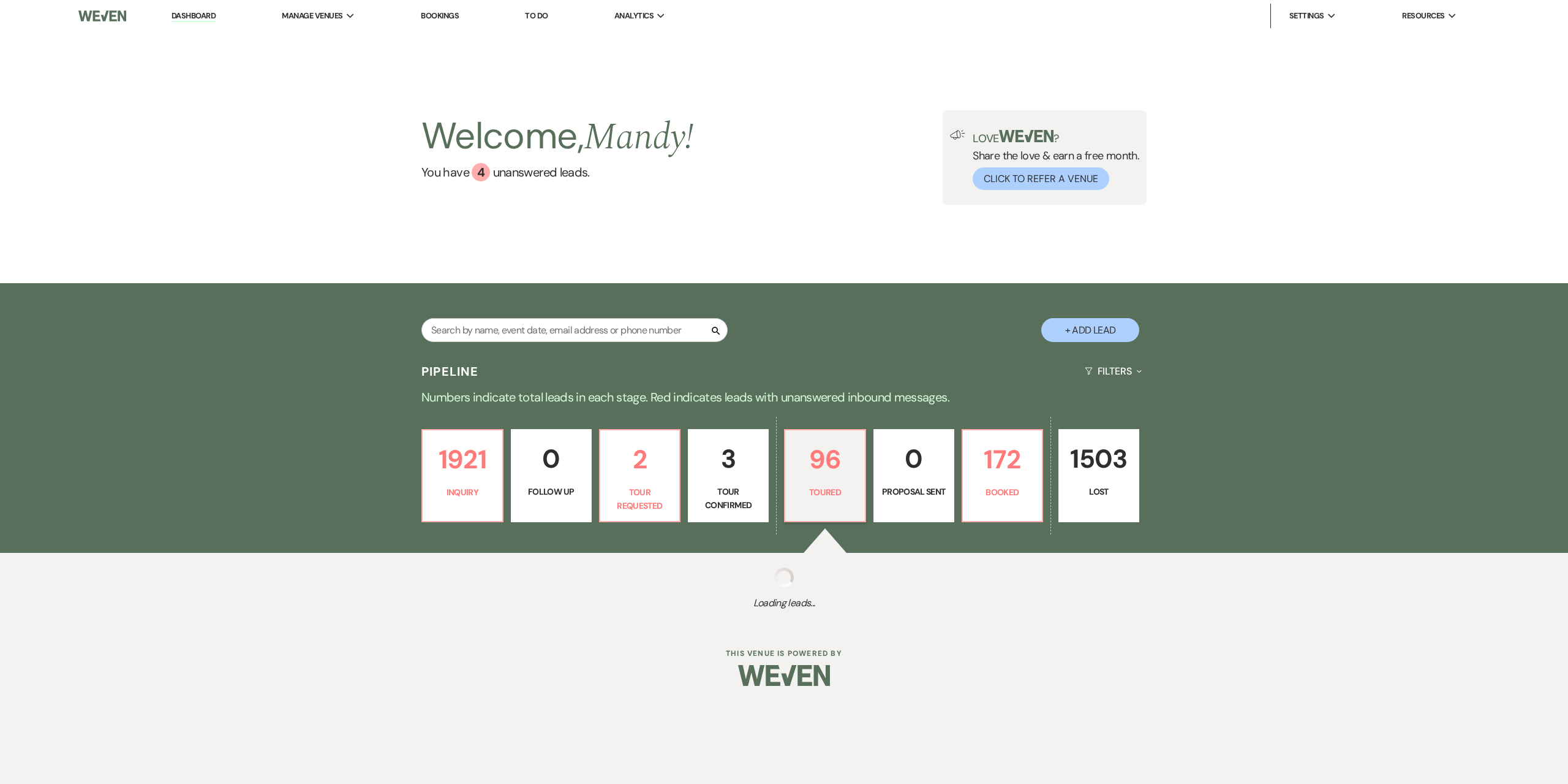
select select "5"
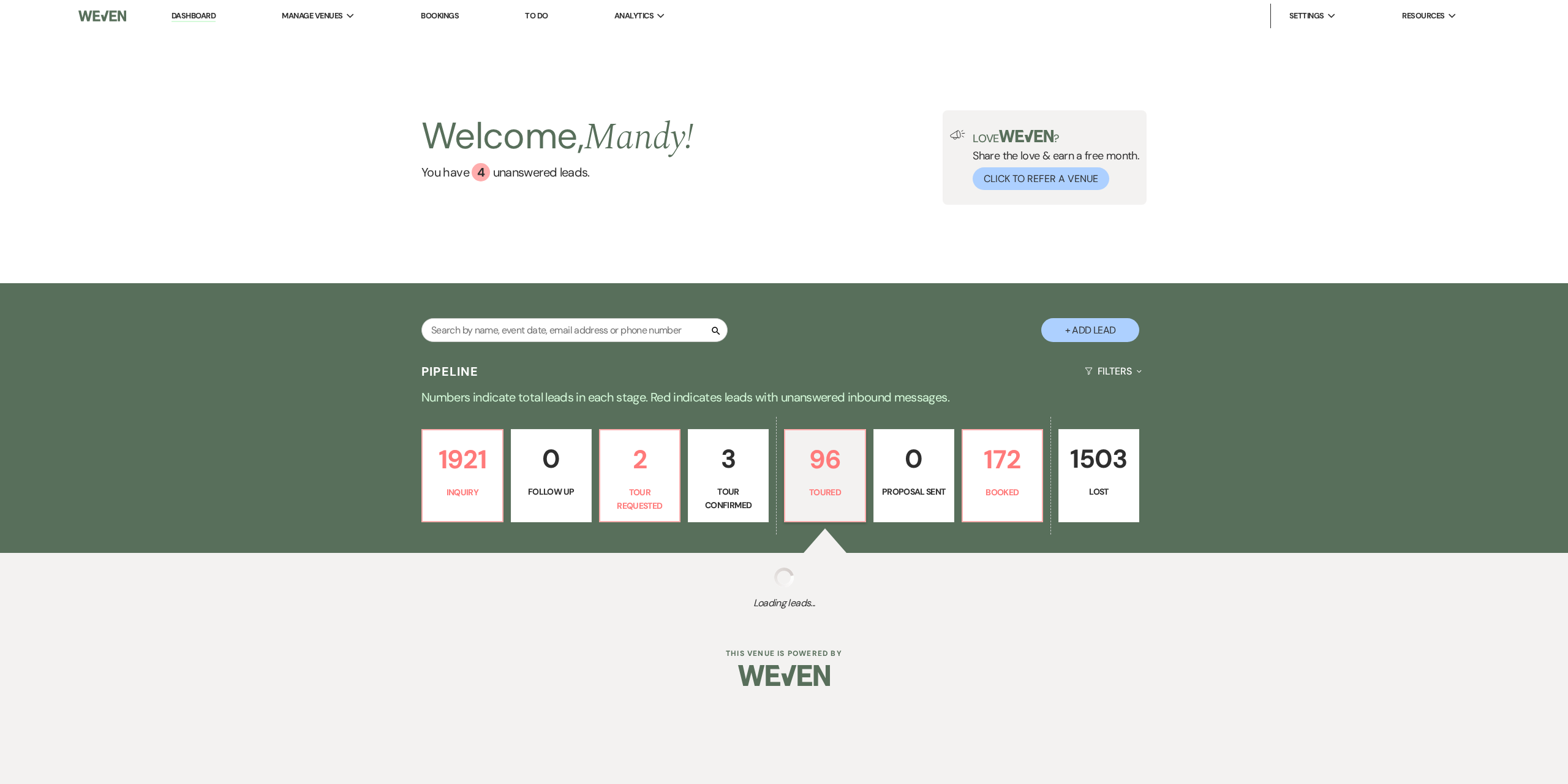
select select "5"
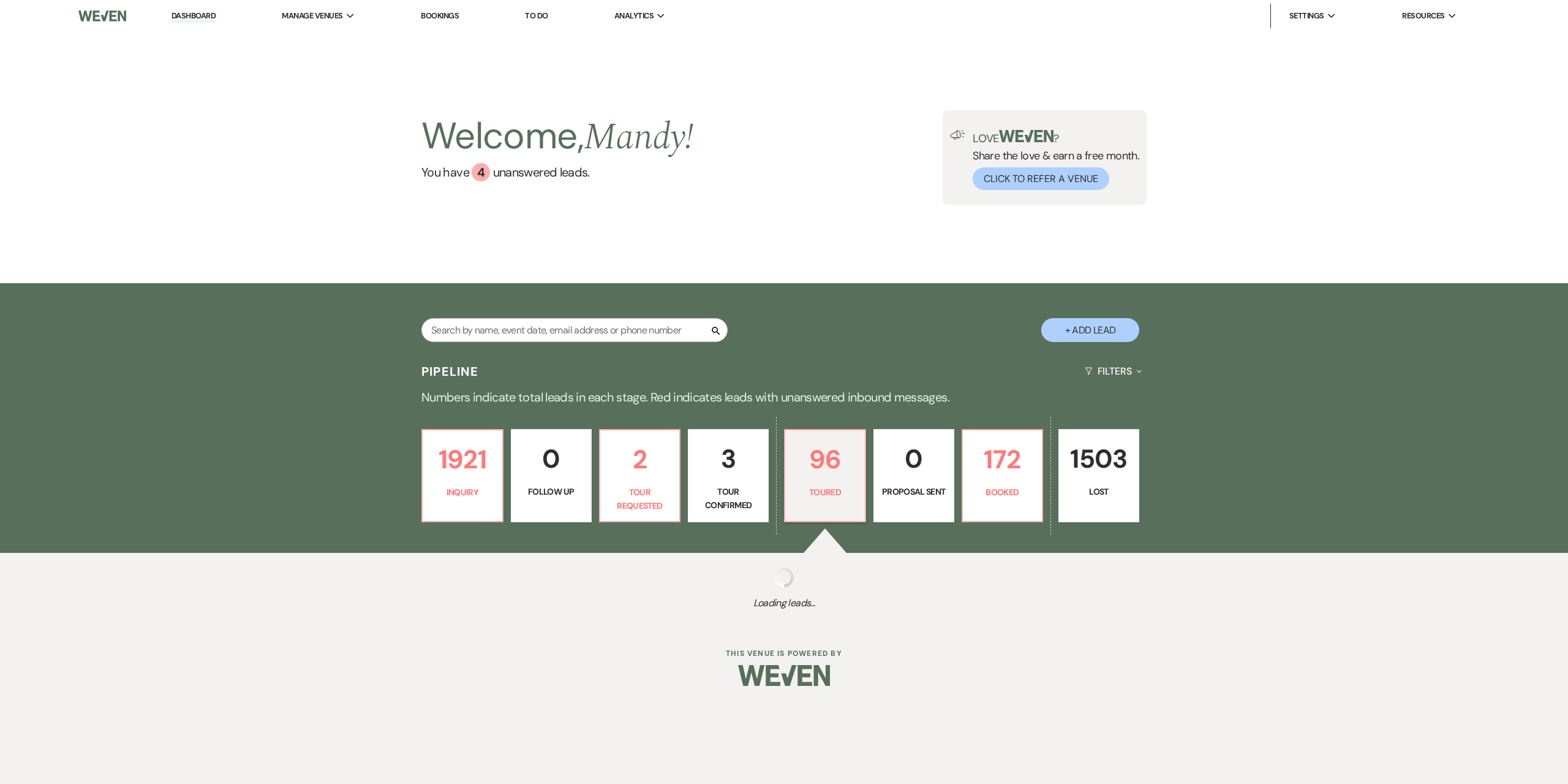
select select "5"
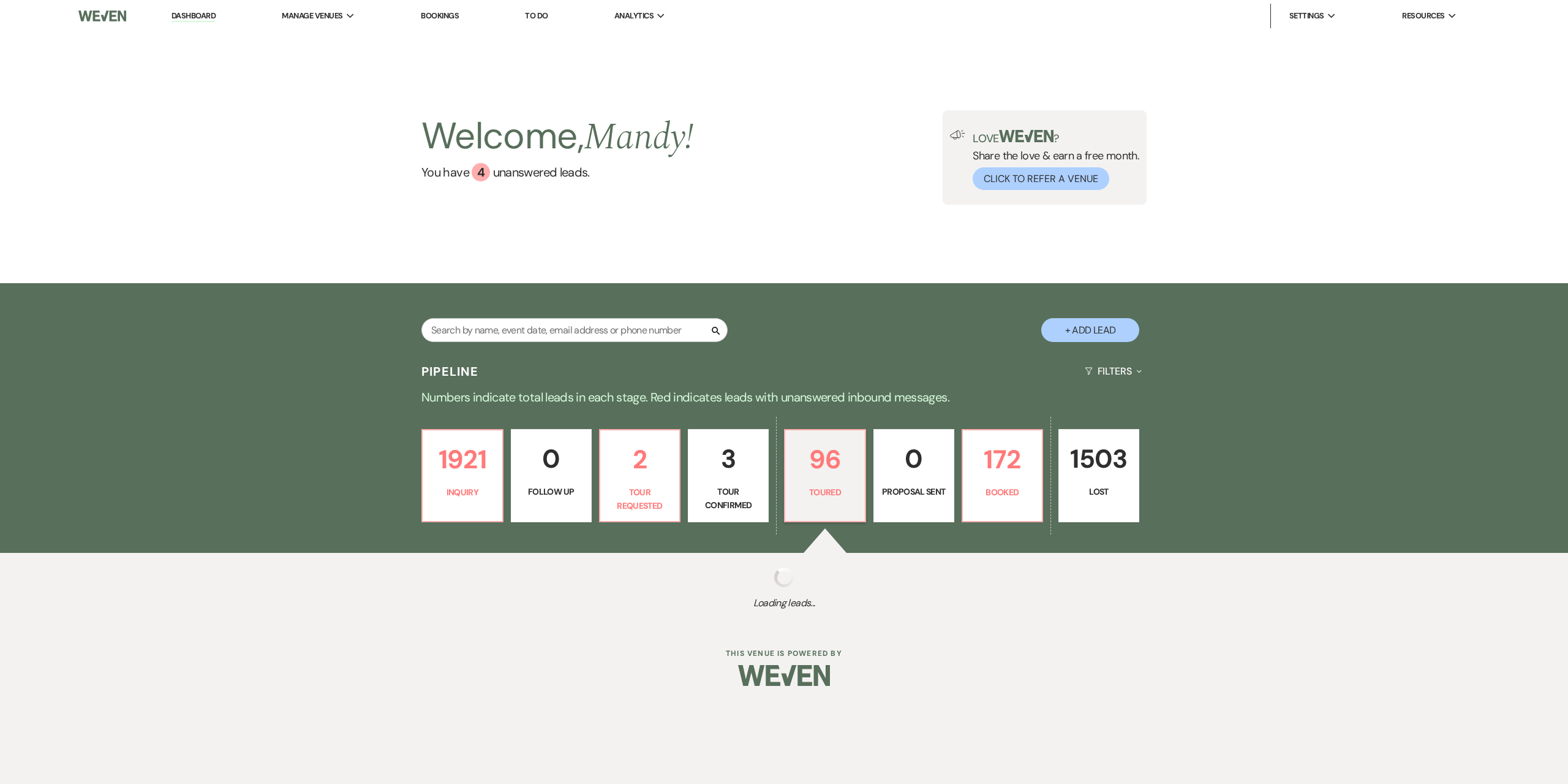
select select "5"
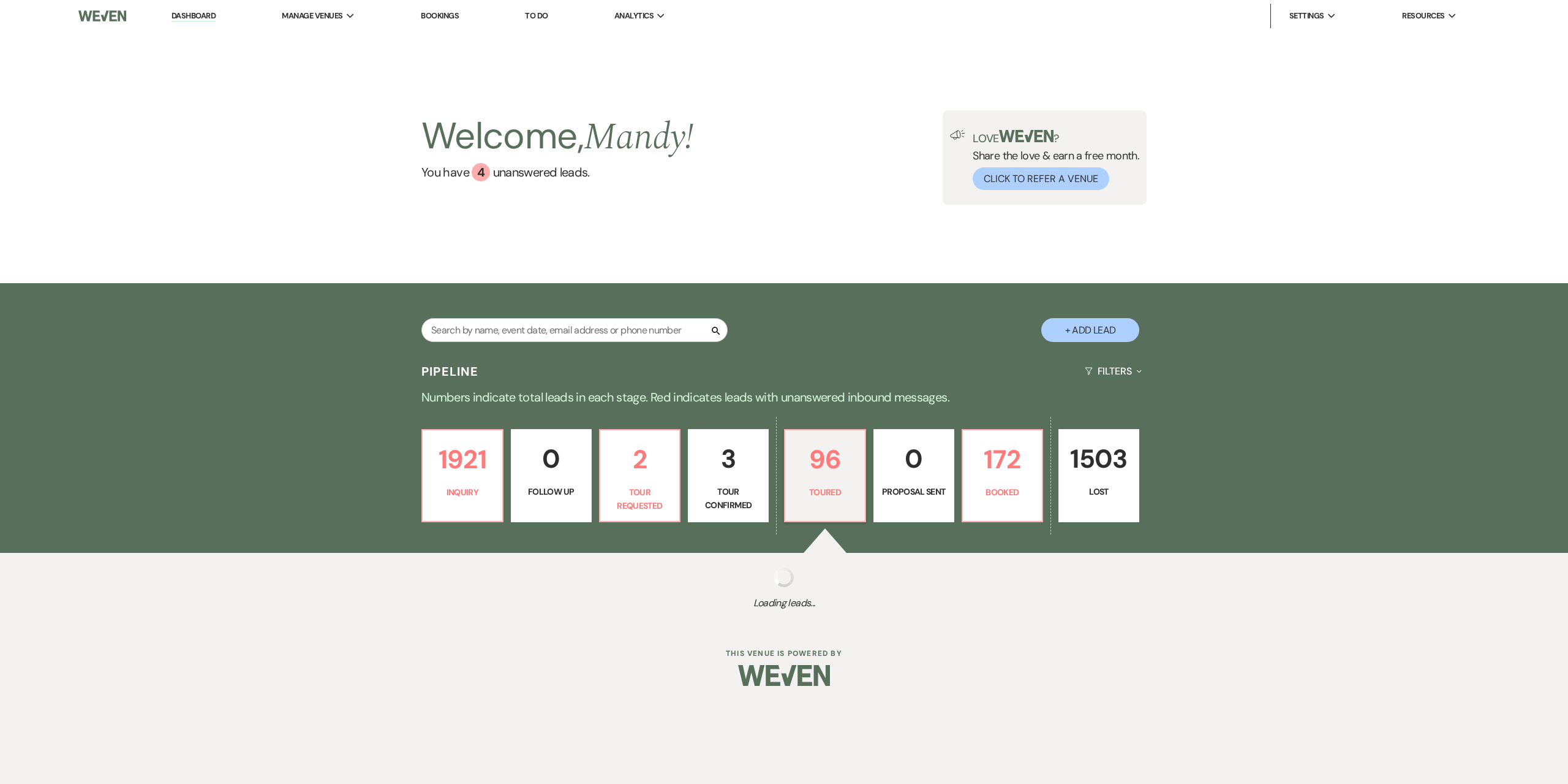
select select "5"
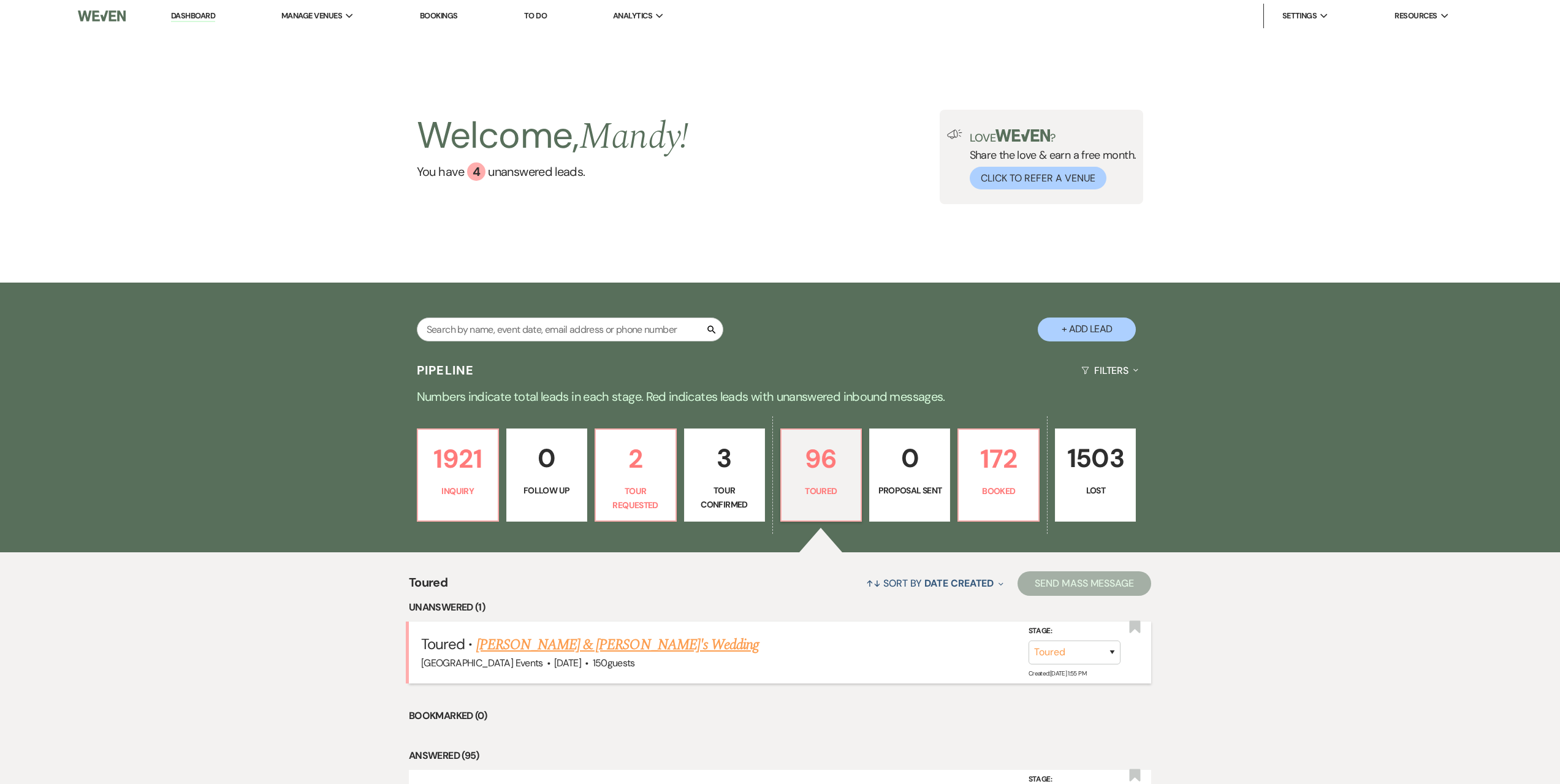
click at [556, 648] on link "[PERSON_NAME] & [PERSON_NAME]'s Wedding" at bounding box center [618, 645] width 283 height 22
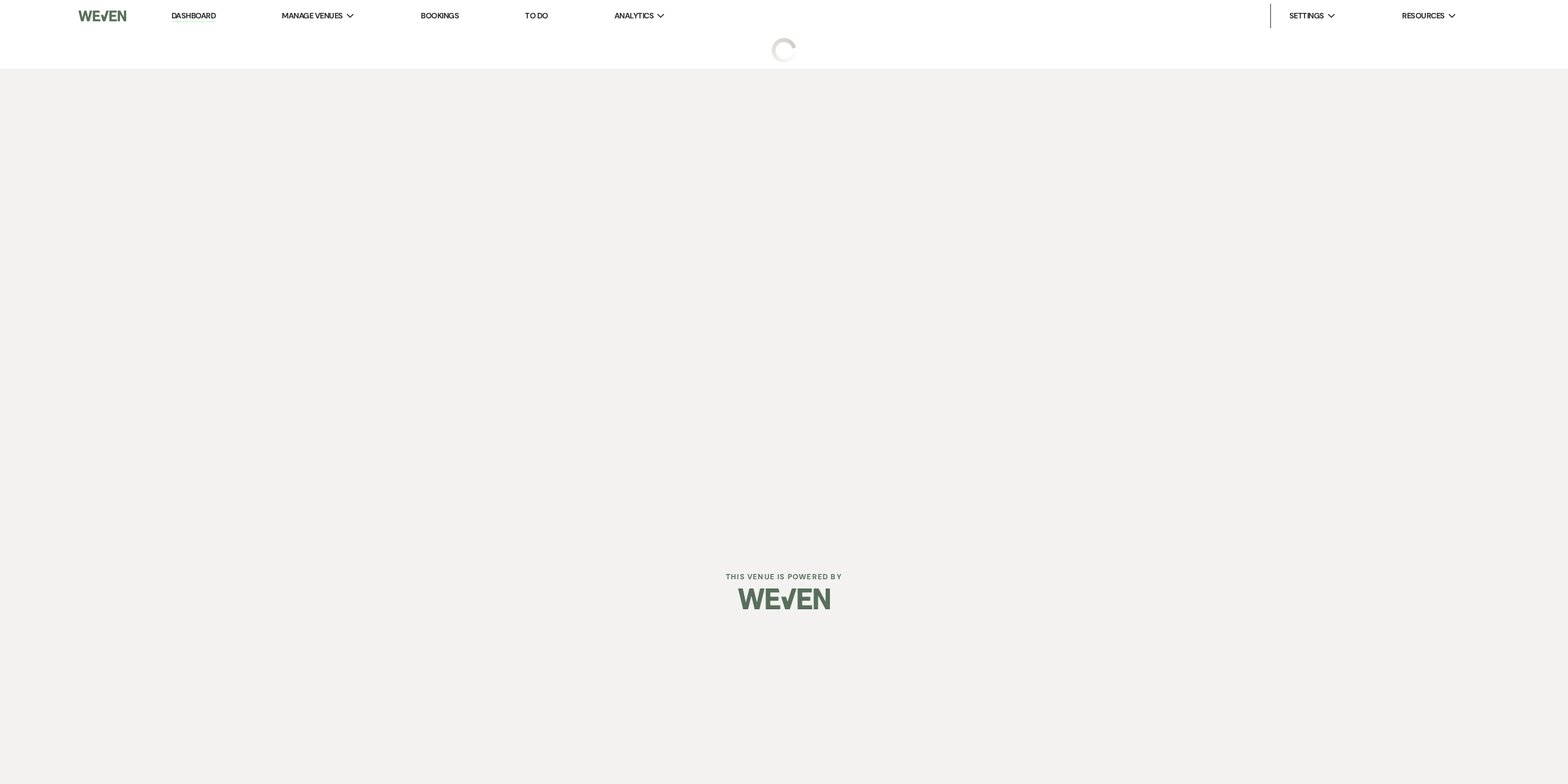
select select "5"
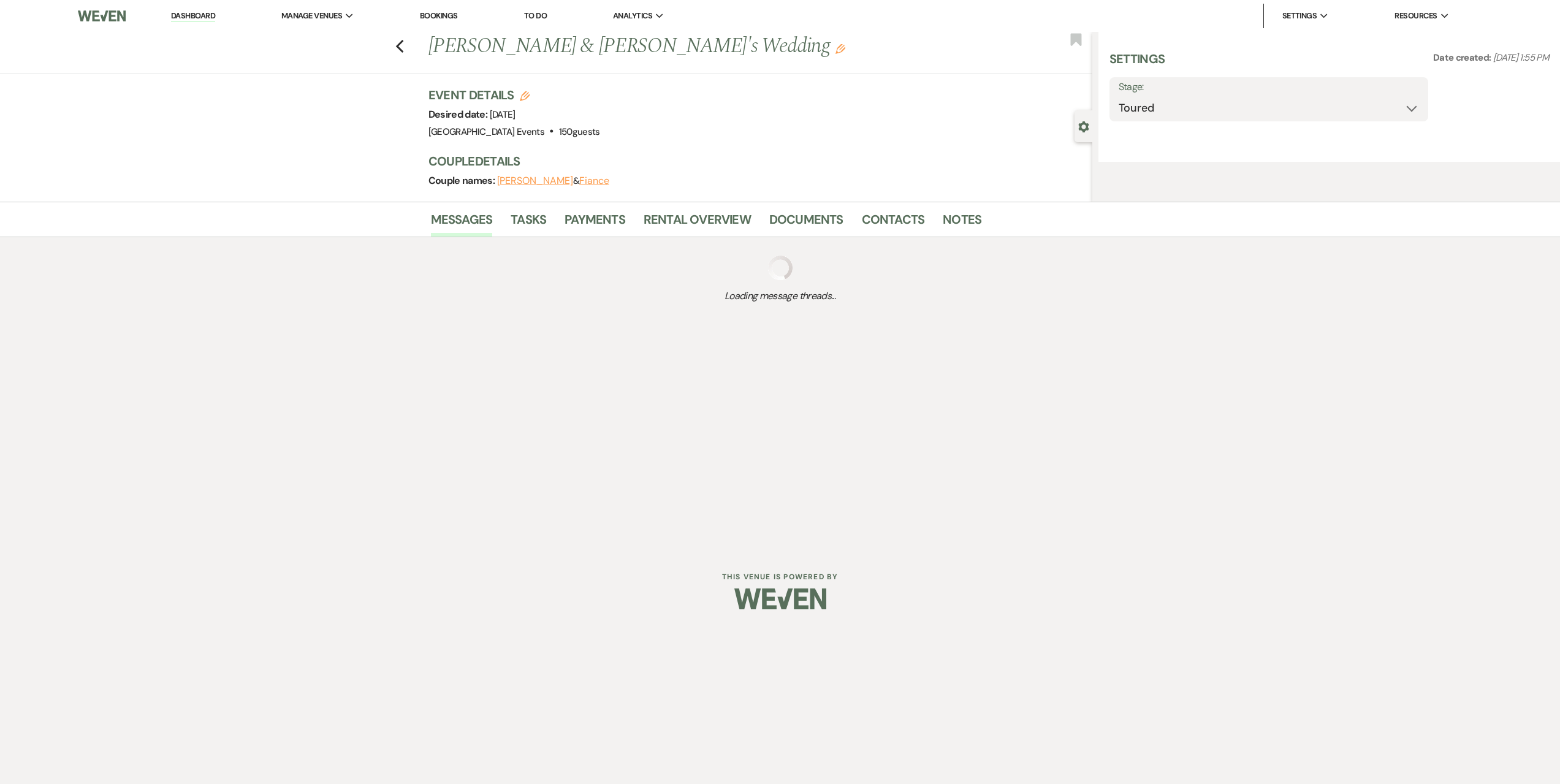
select select "5"
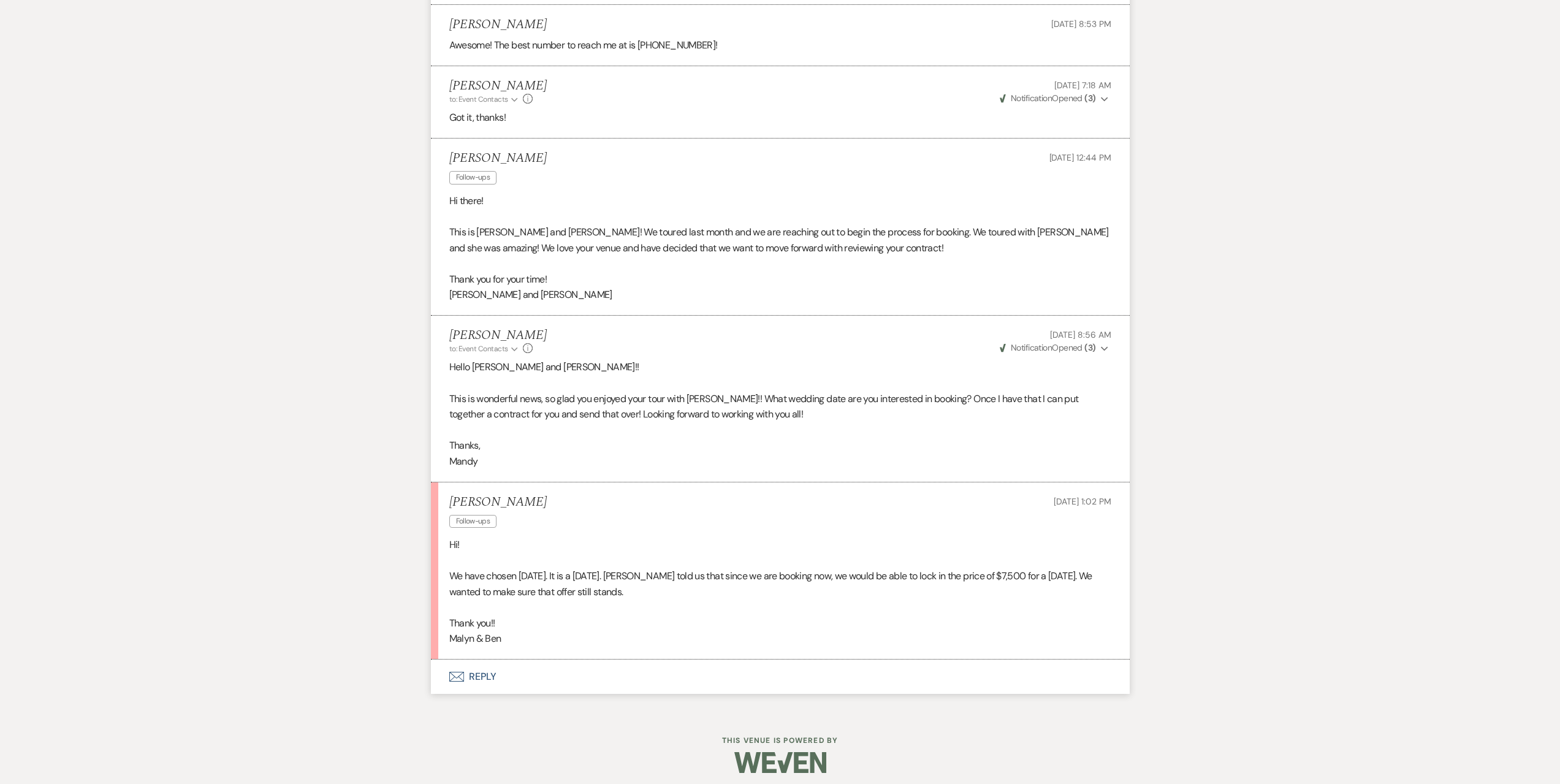
scroll to position [2781, 0]
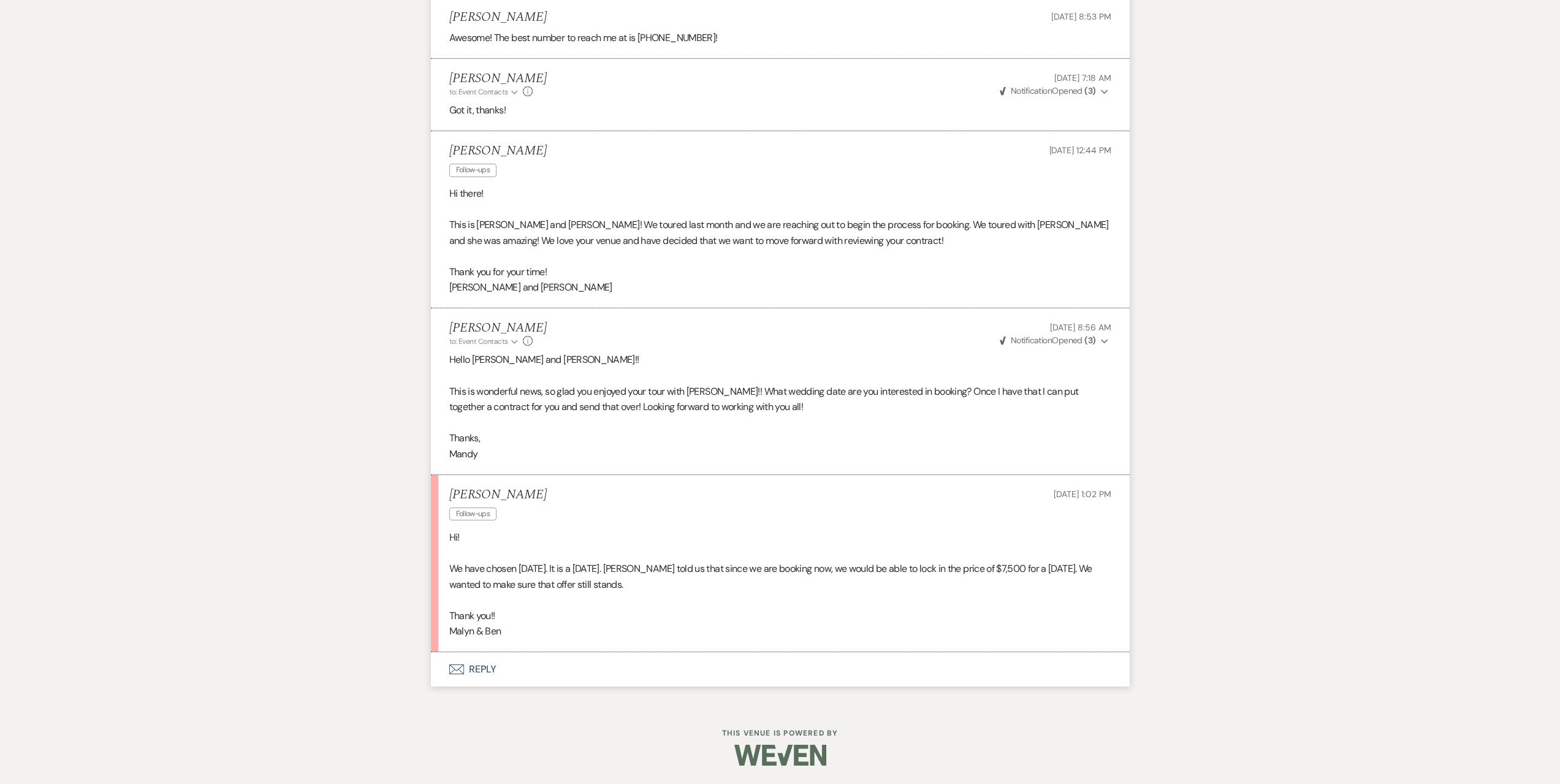
click at [546, 668] on button "Envelope Reply" at bounding box center [780, 669] width 699 height 35
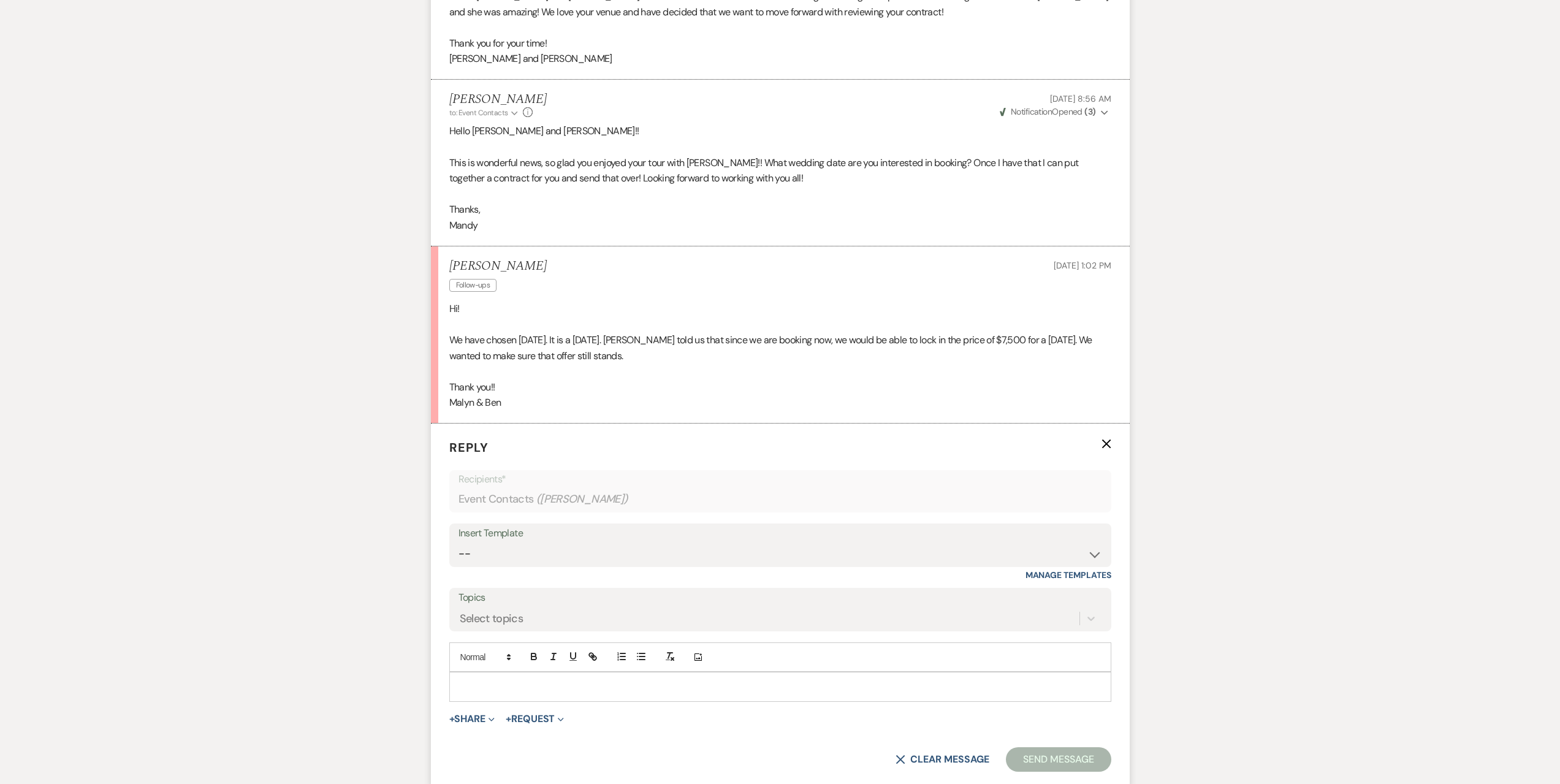
scroll to position [3015, 0]
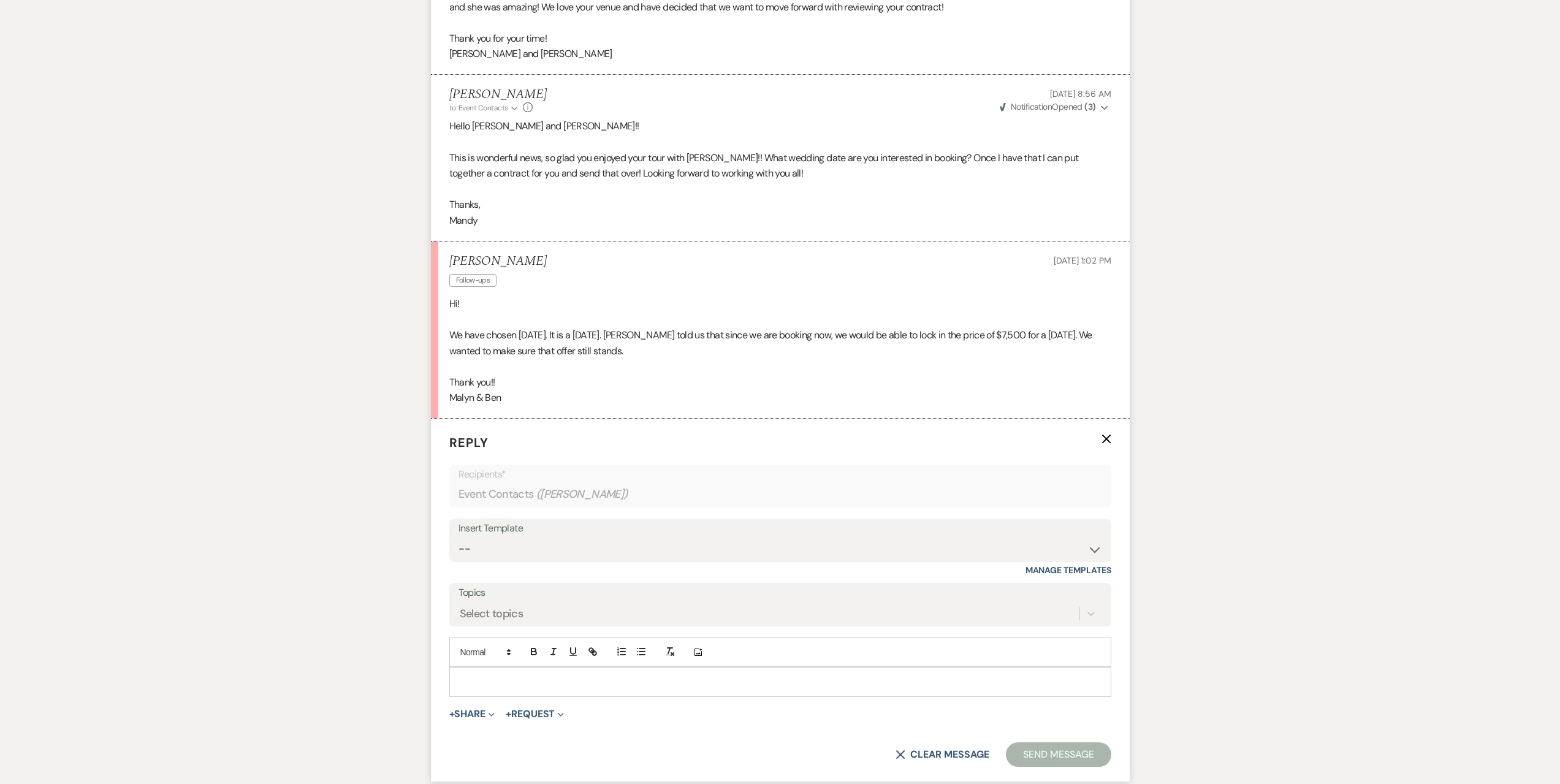
click at [489, 674] on div at bounding box center [780, 681] width 660 height 28
click at [482, 677] on p at bounding box center [780, 681] width 642 height 14
click at [1103, 762] on button "Send Message" at bounding box center [1058, 754] width 105 height 25
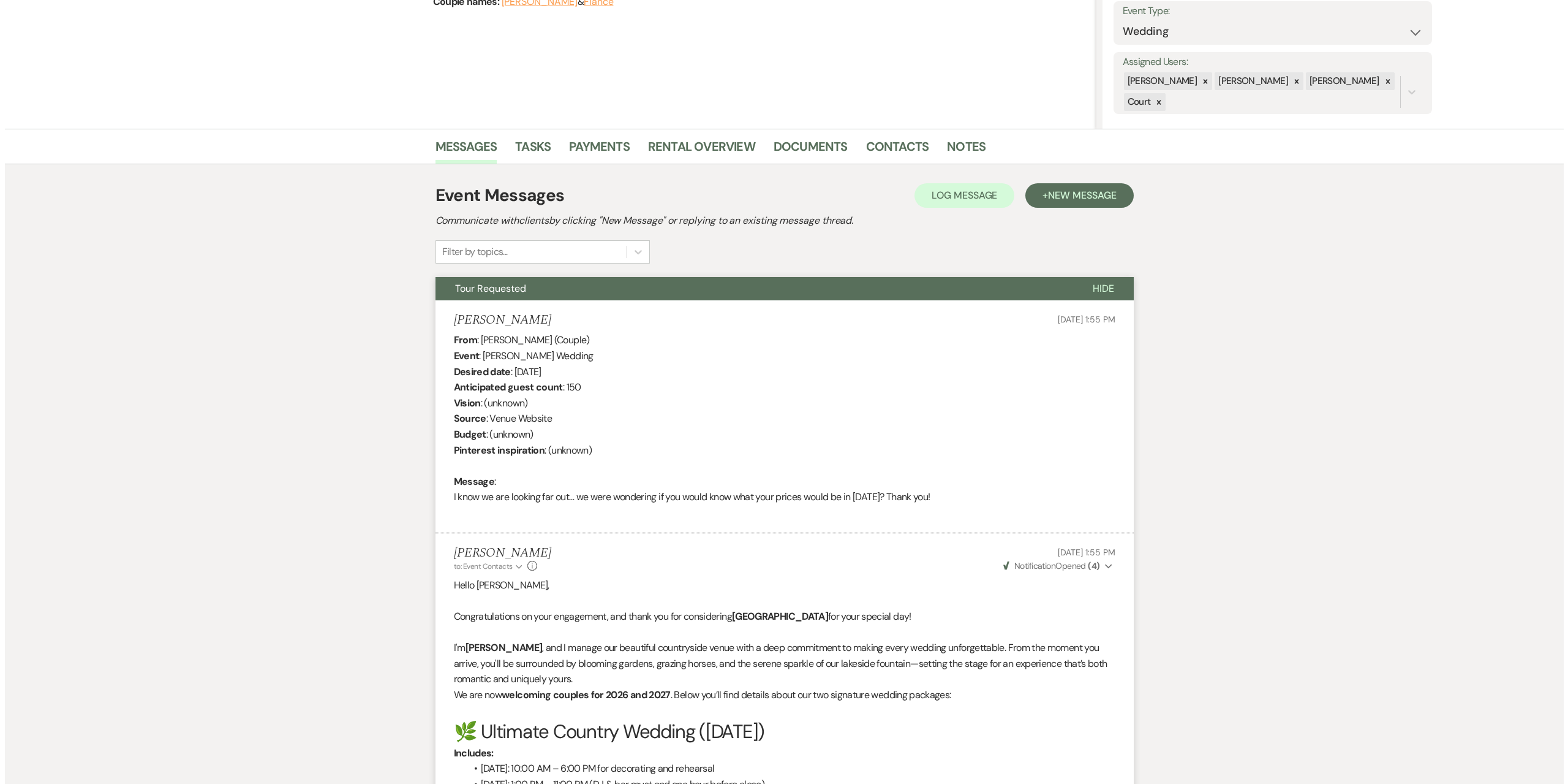
scroll to position [0, 0]
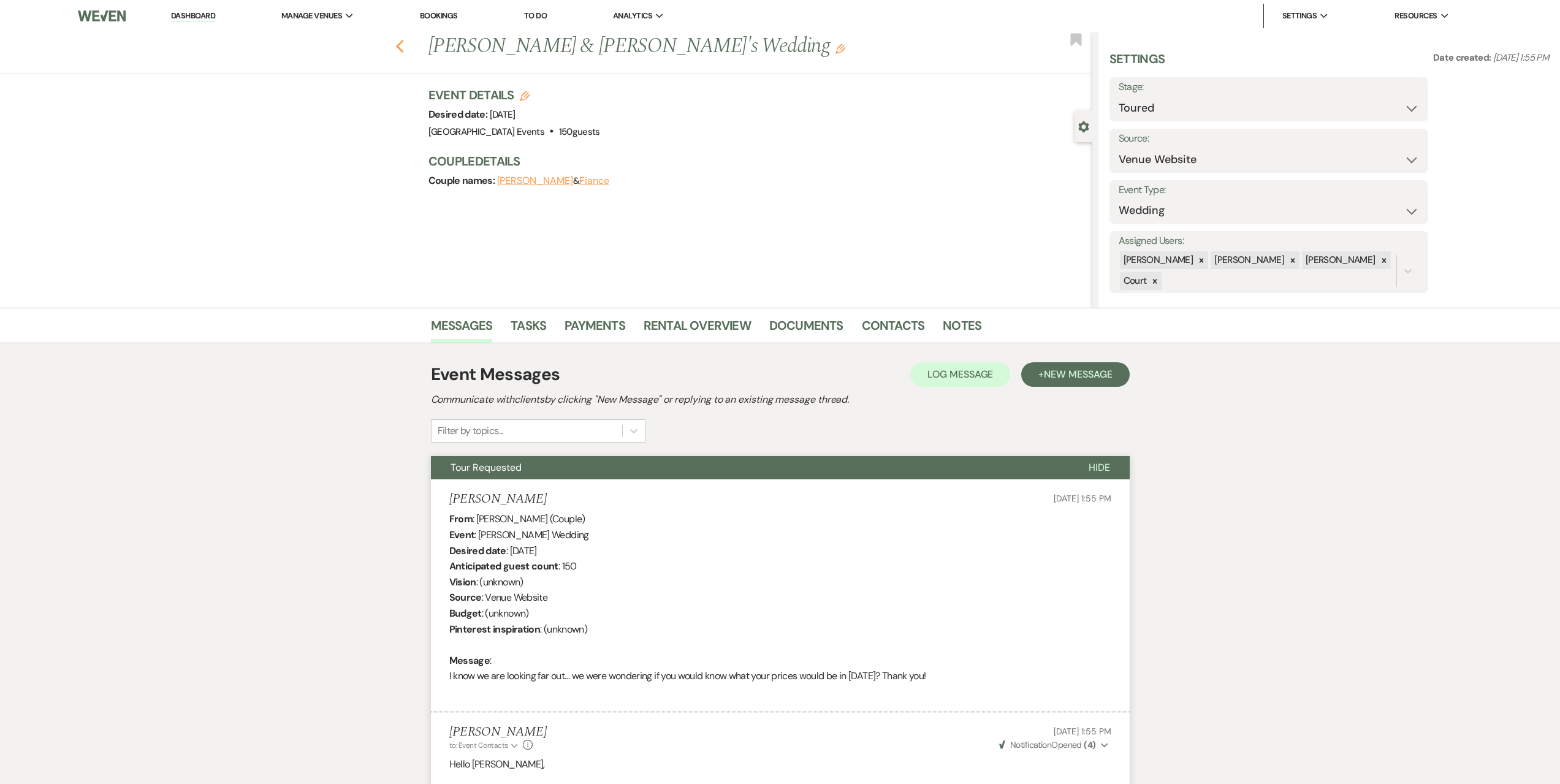
click at [401, 43] on icon "Previous" at bounding box center [400, 46] width 9 height 15
select select "5"
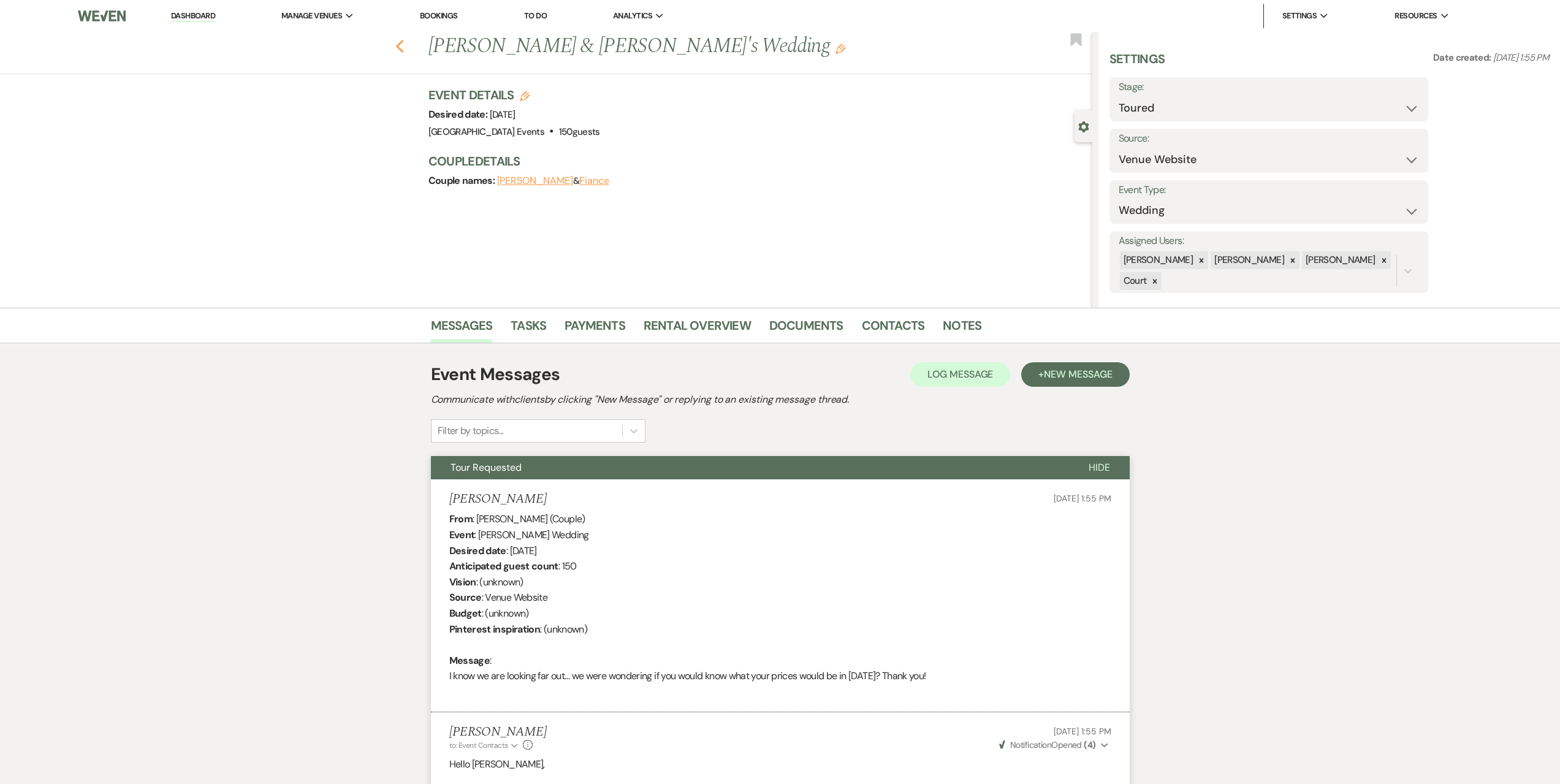
select select "5"
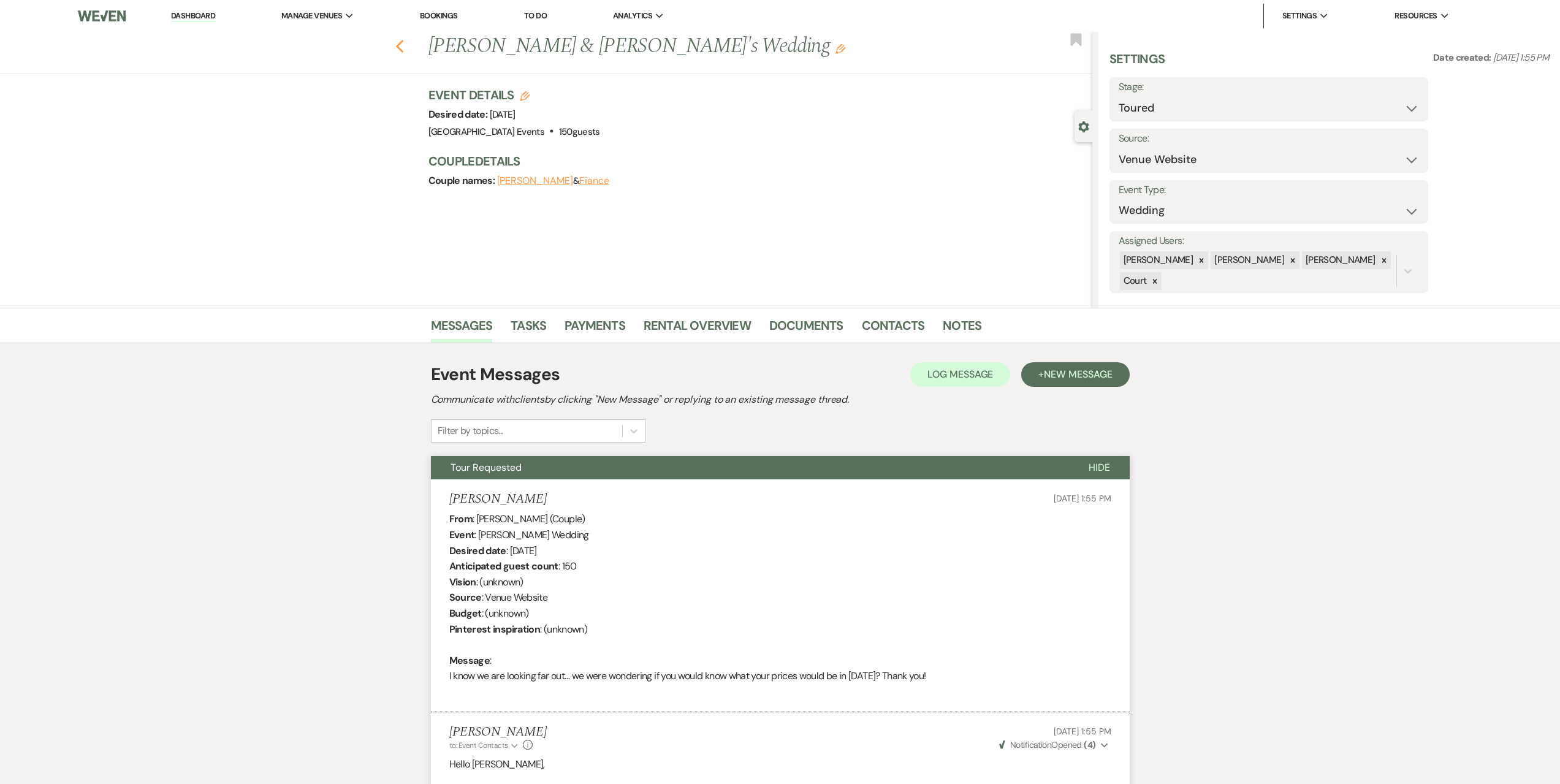
select select "5"
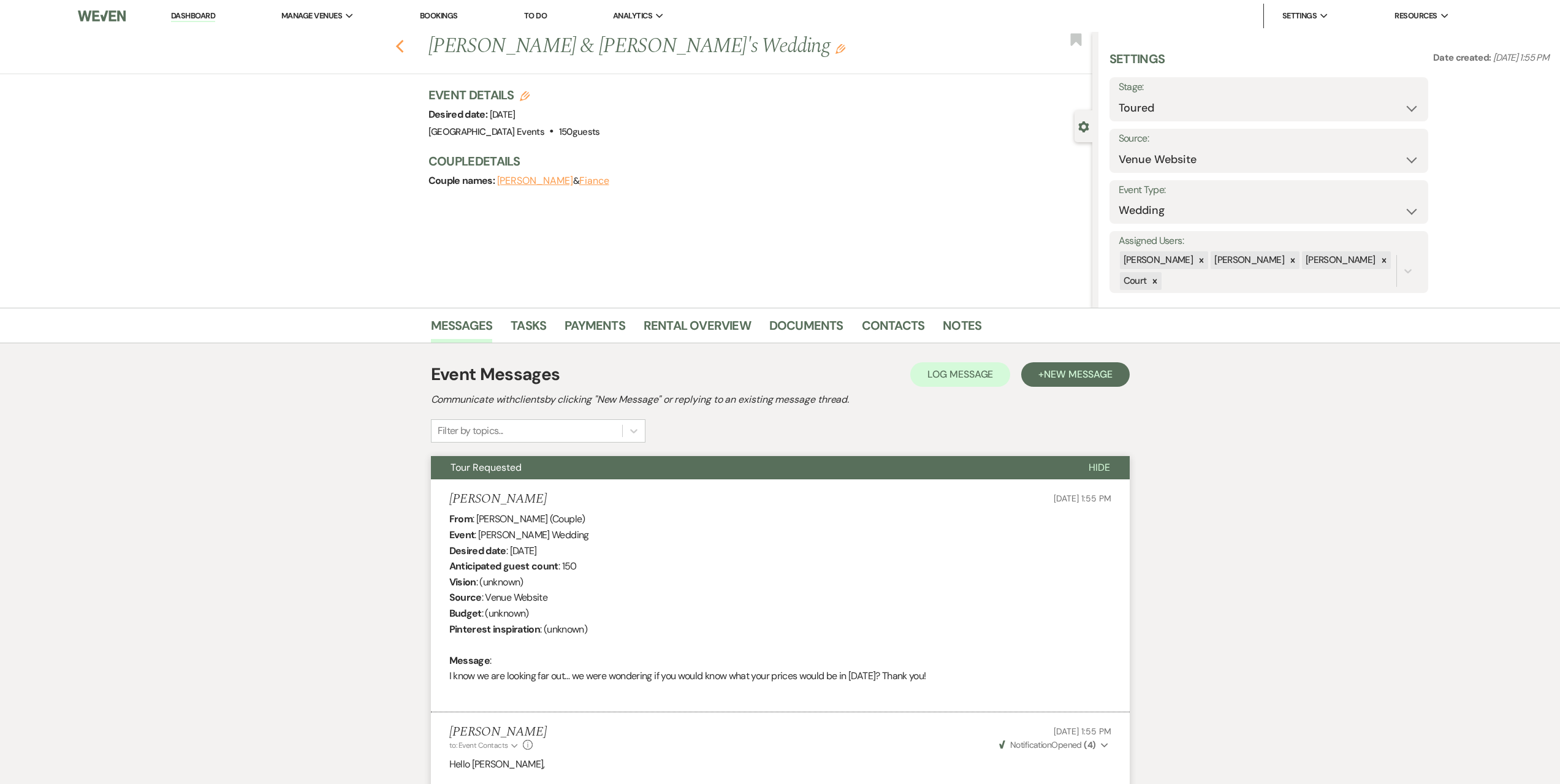
select select "5"
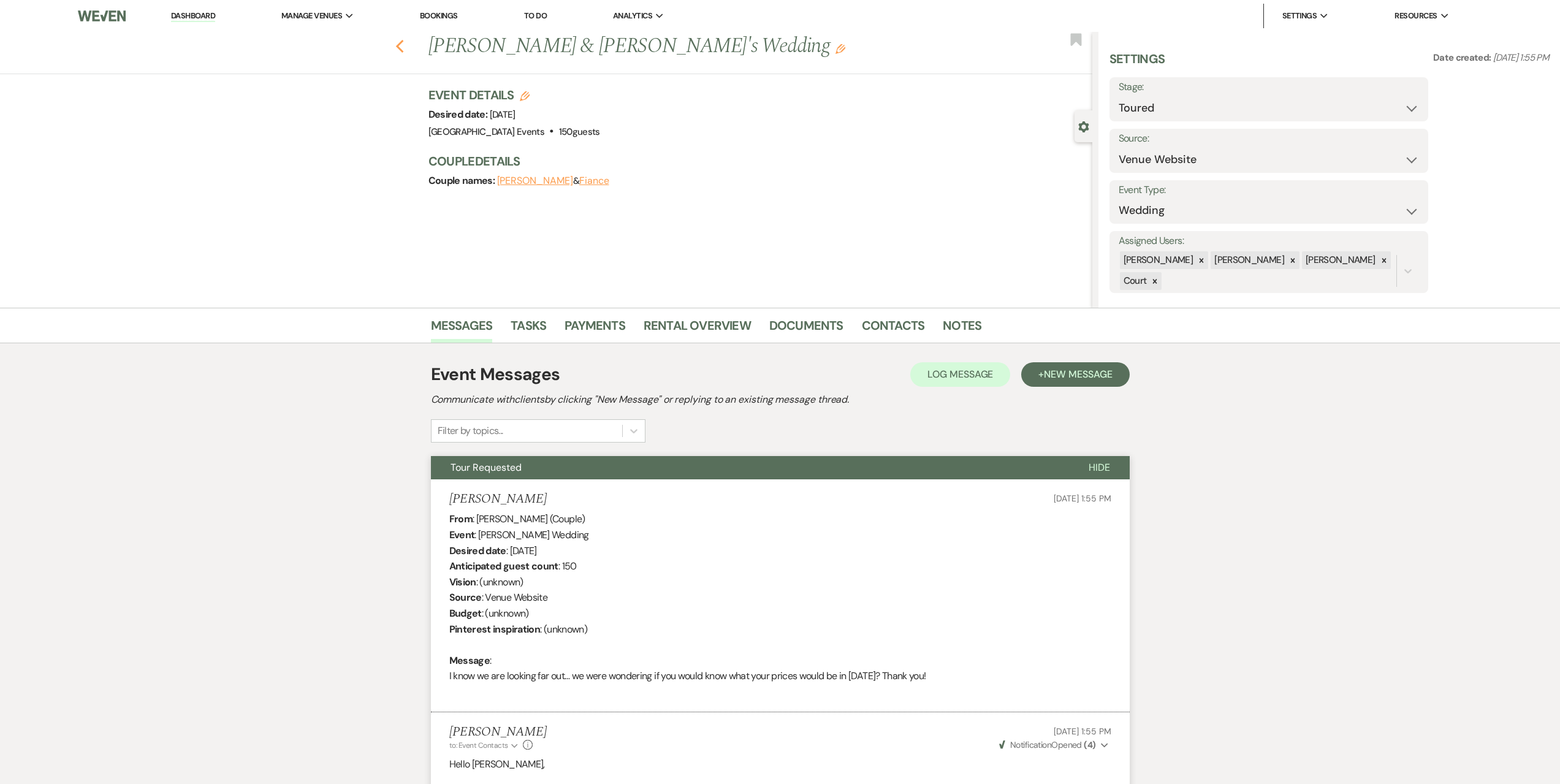
select select "5"
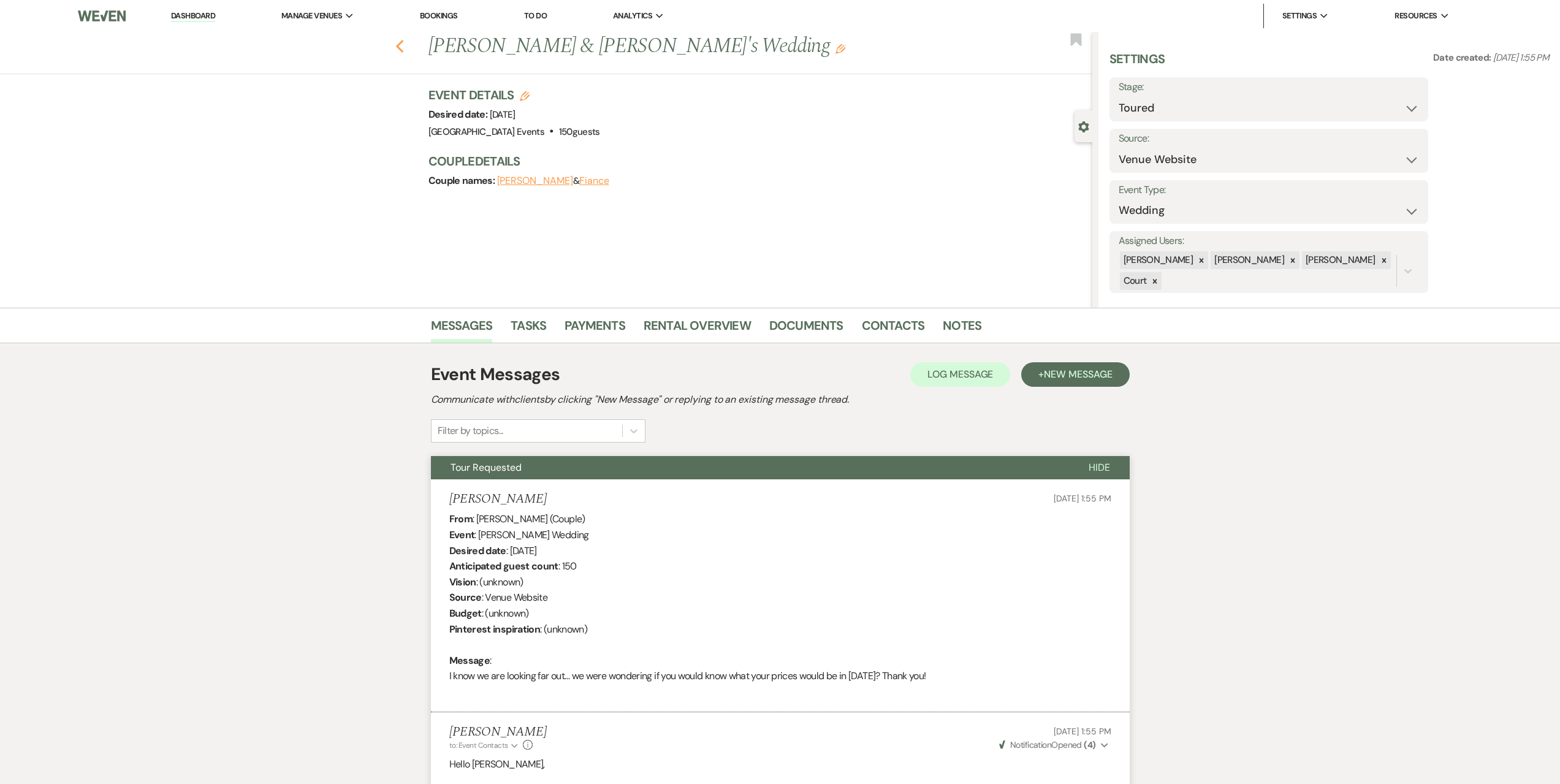
select select "5"
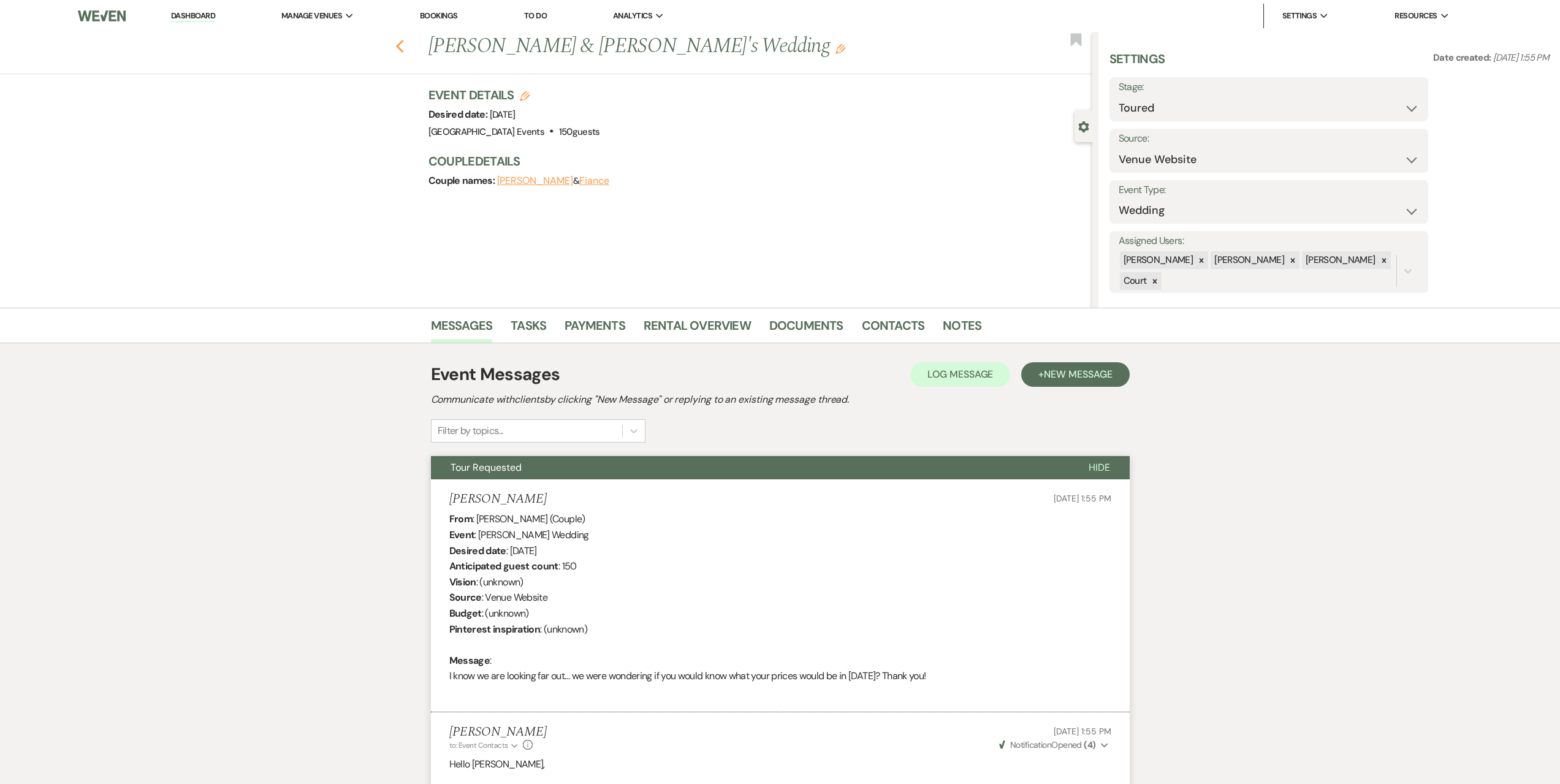
select select "5"
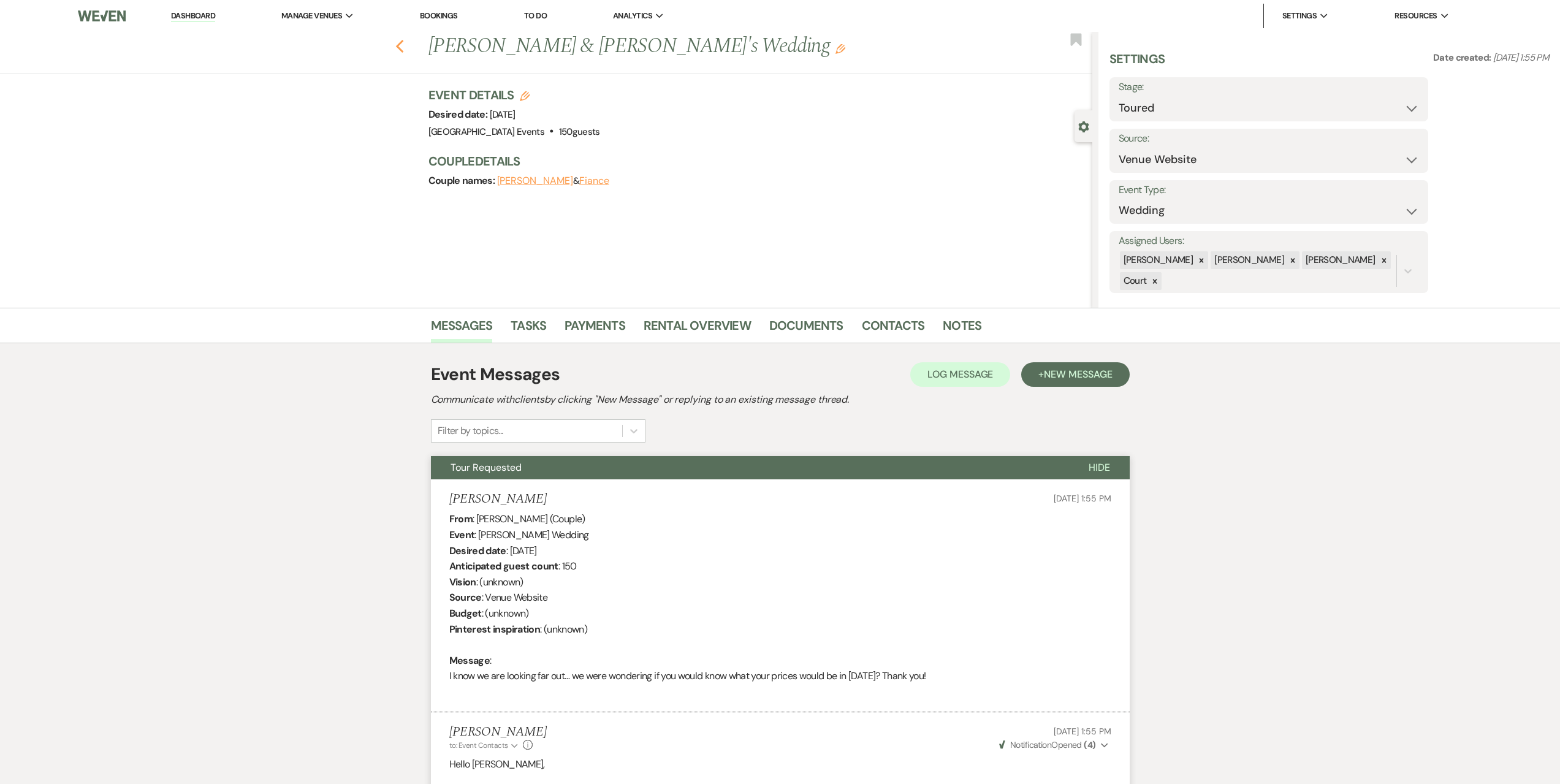
select select "5"
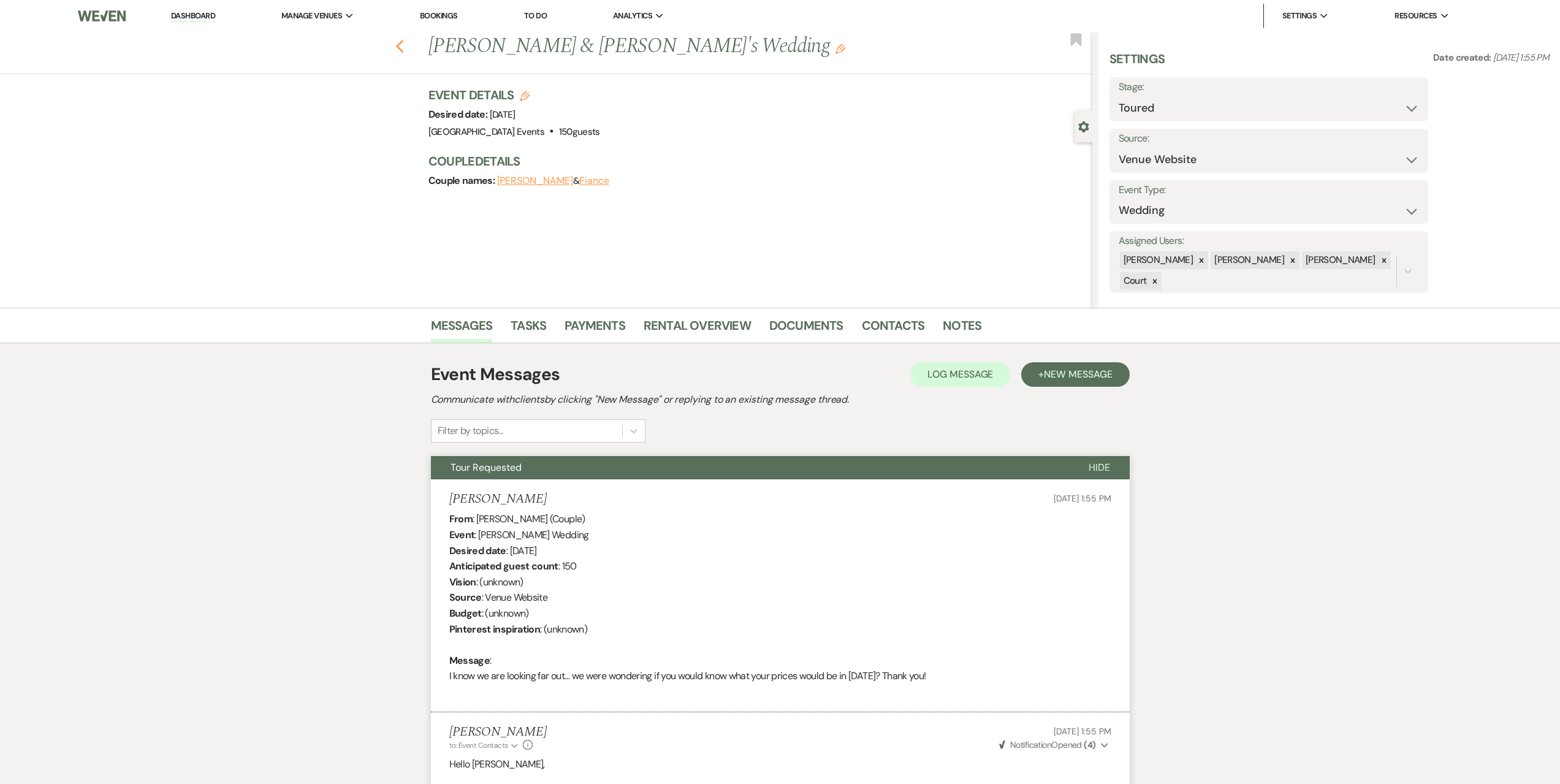
select select "5"
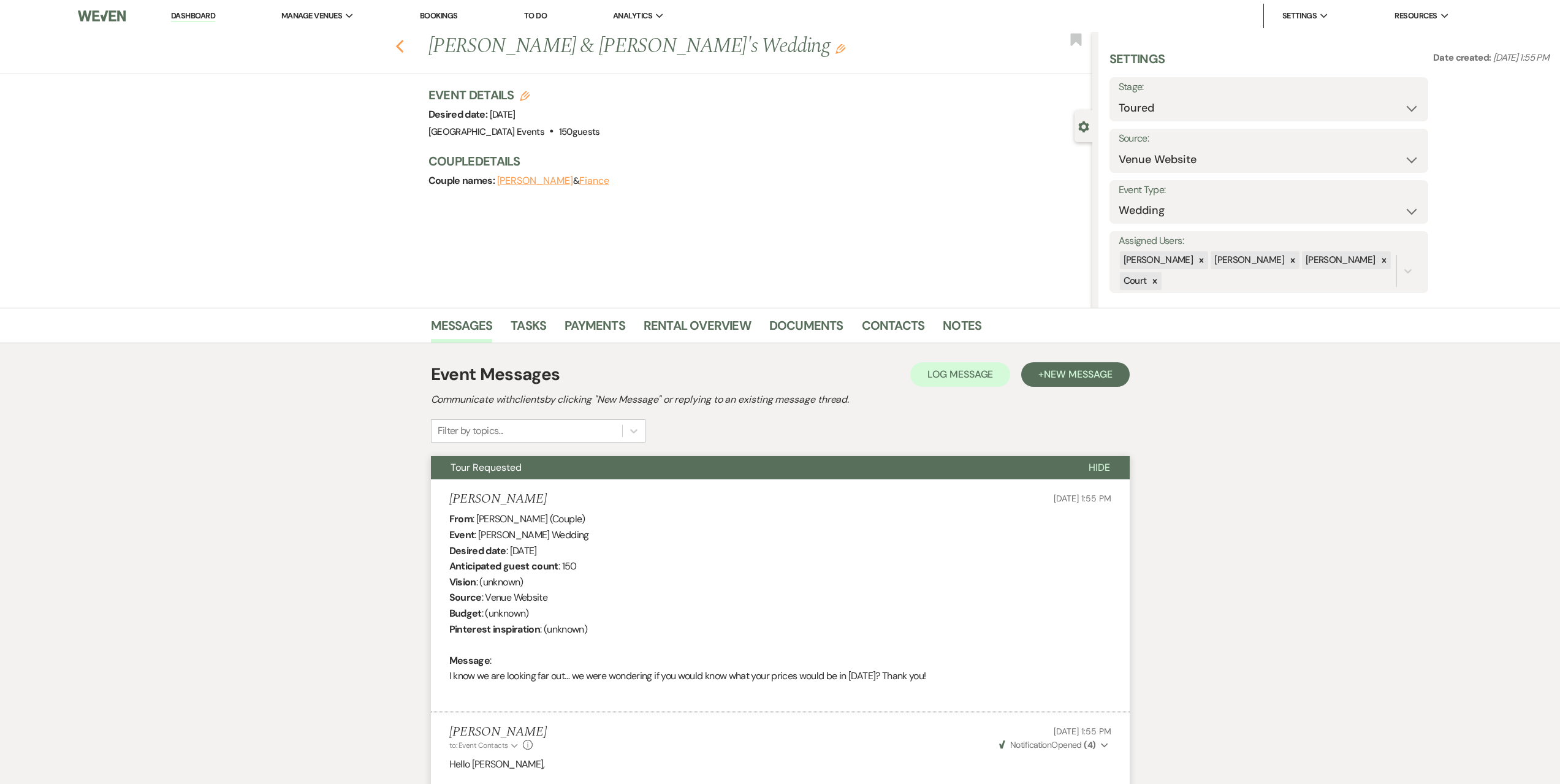
select select "5"
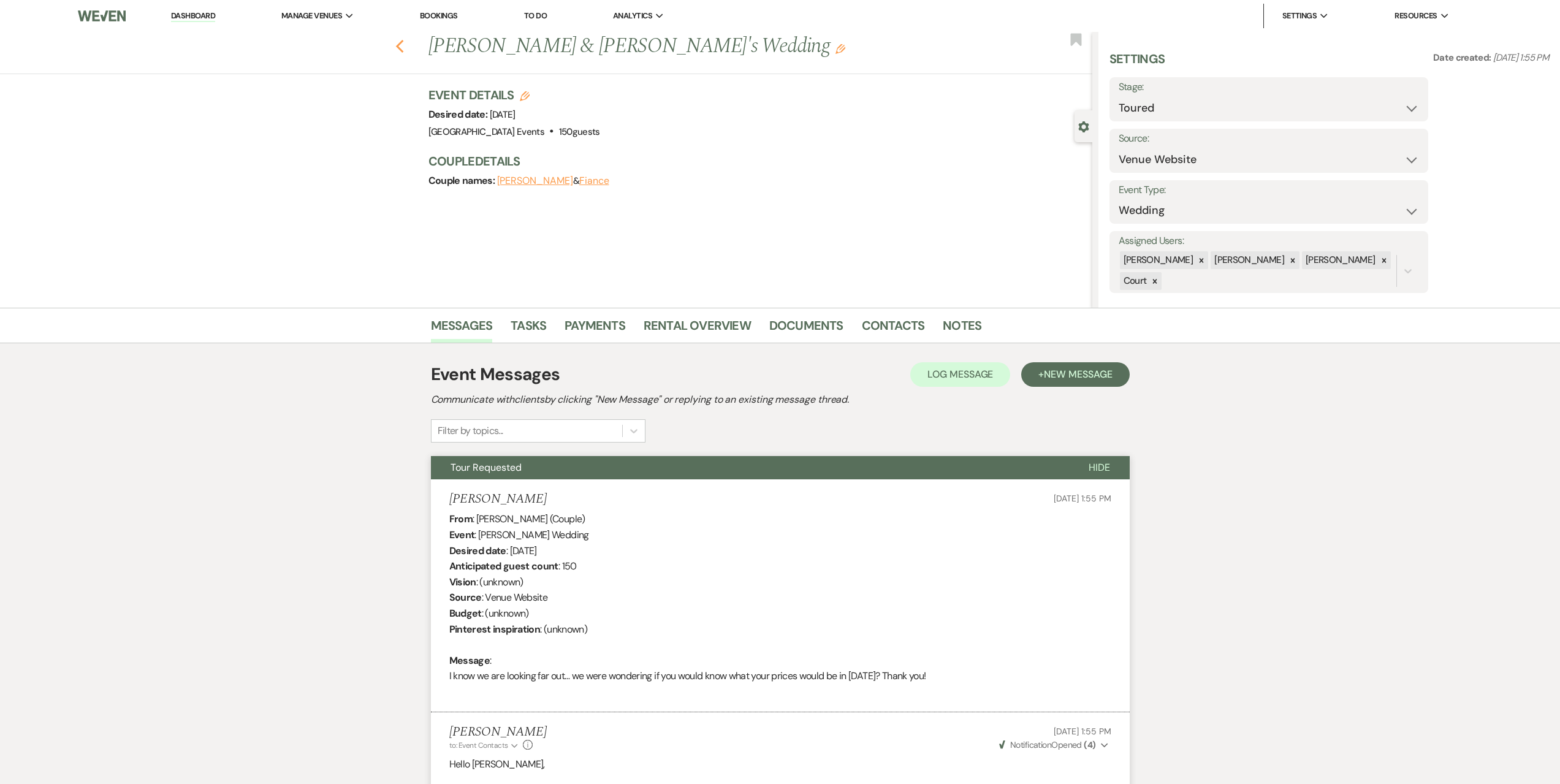
select select "5"
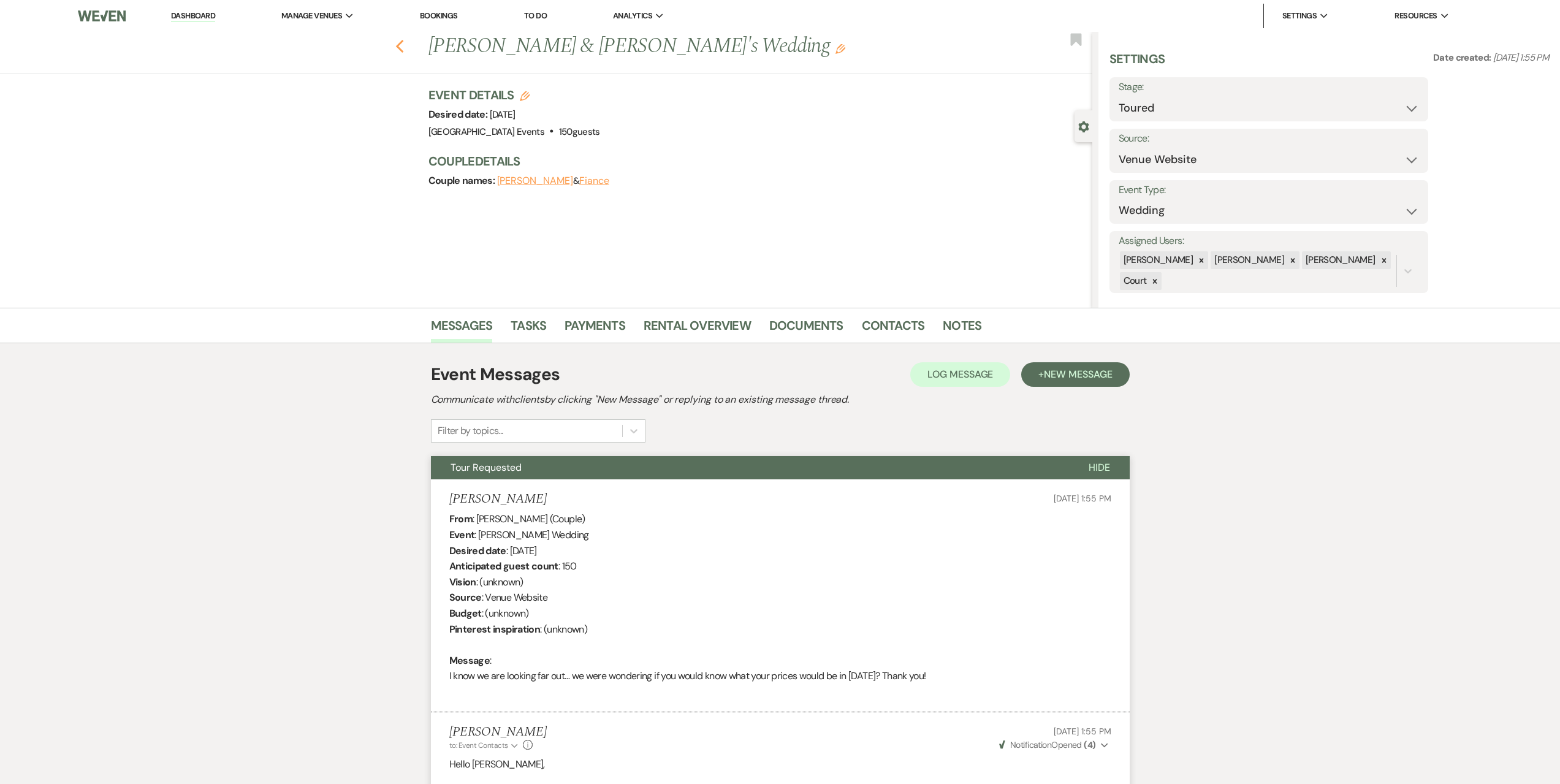
select select "5"
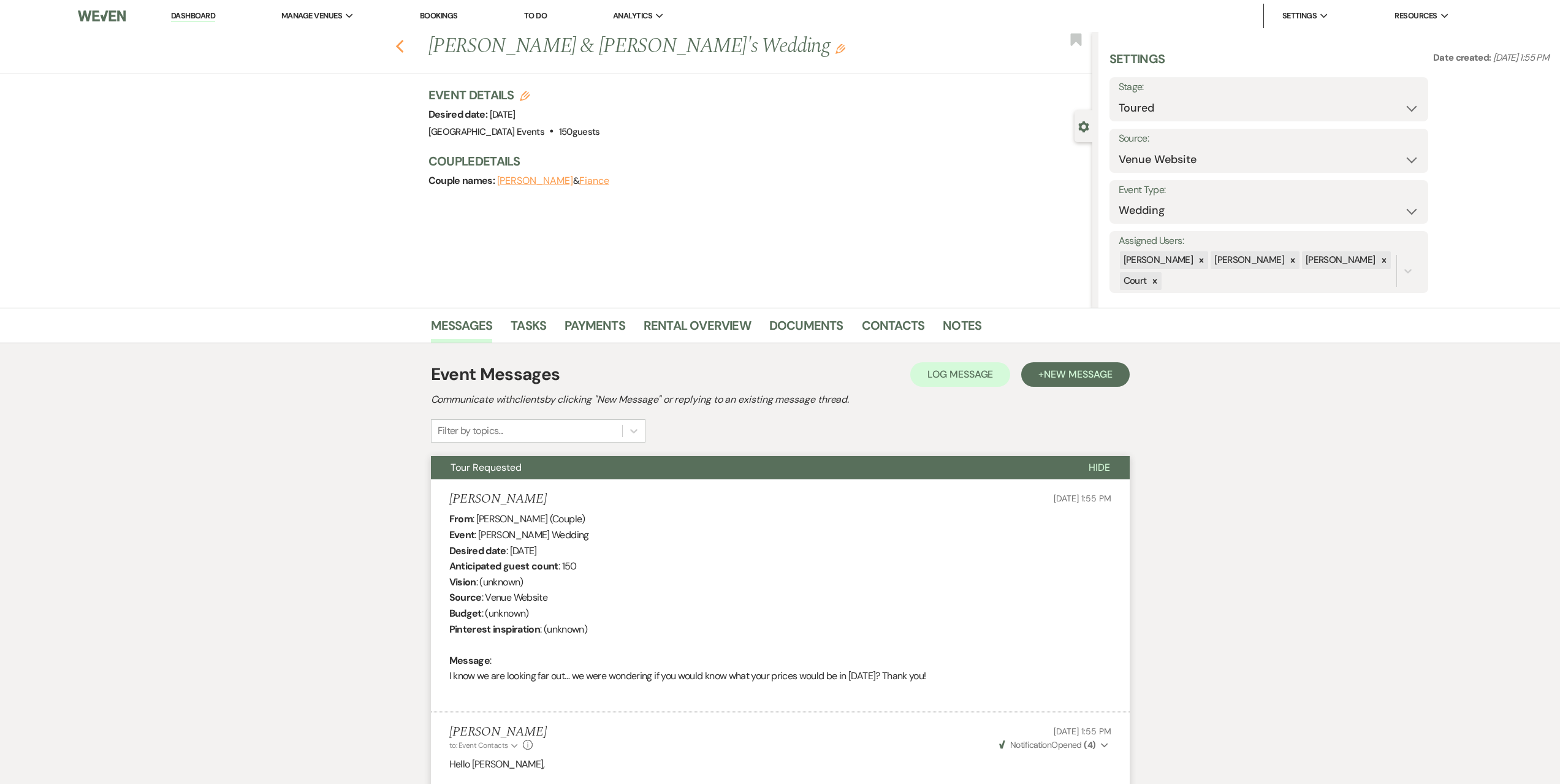
select select "5"
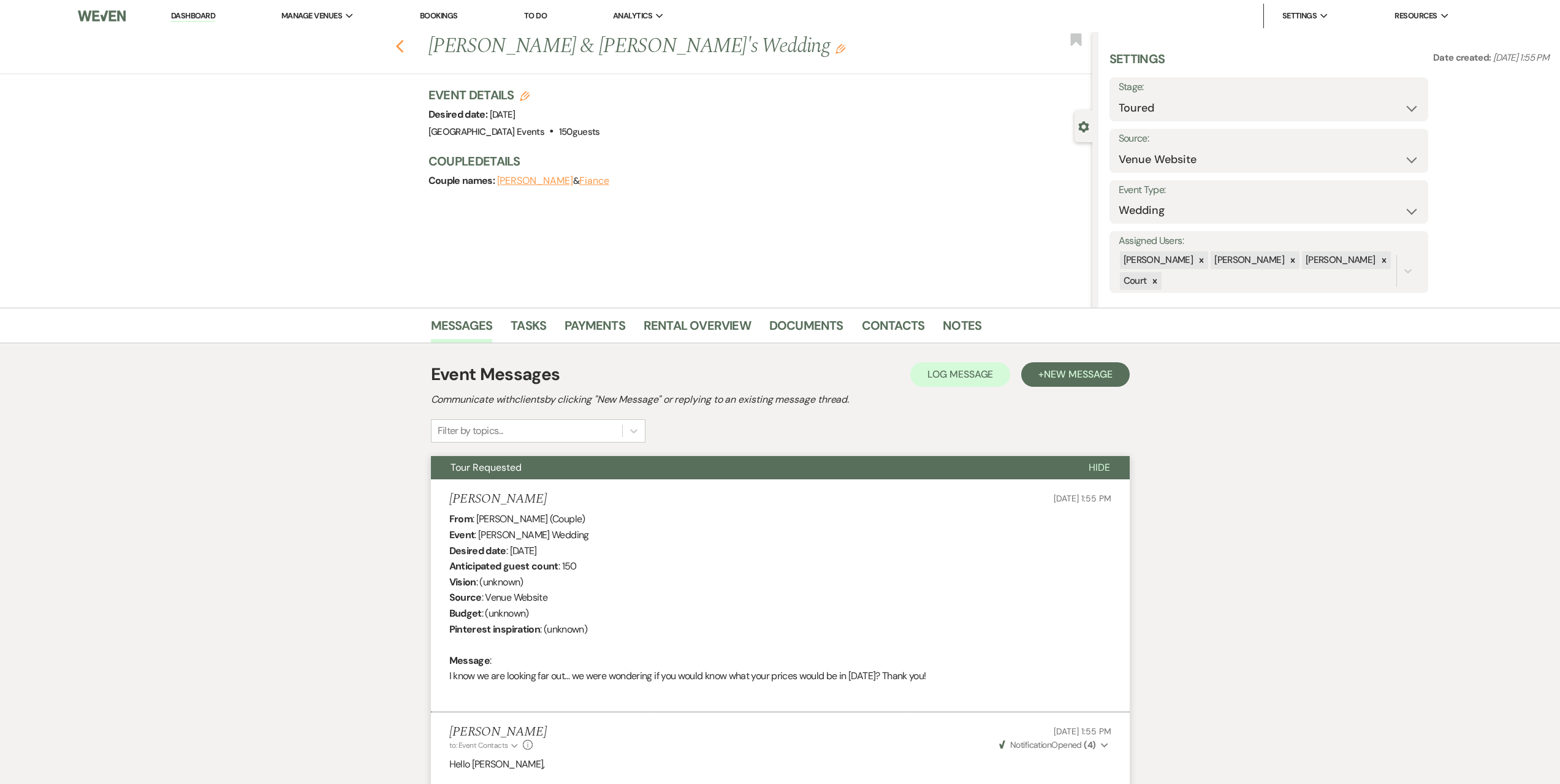
select select "5"
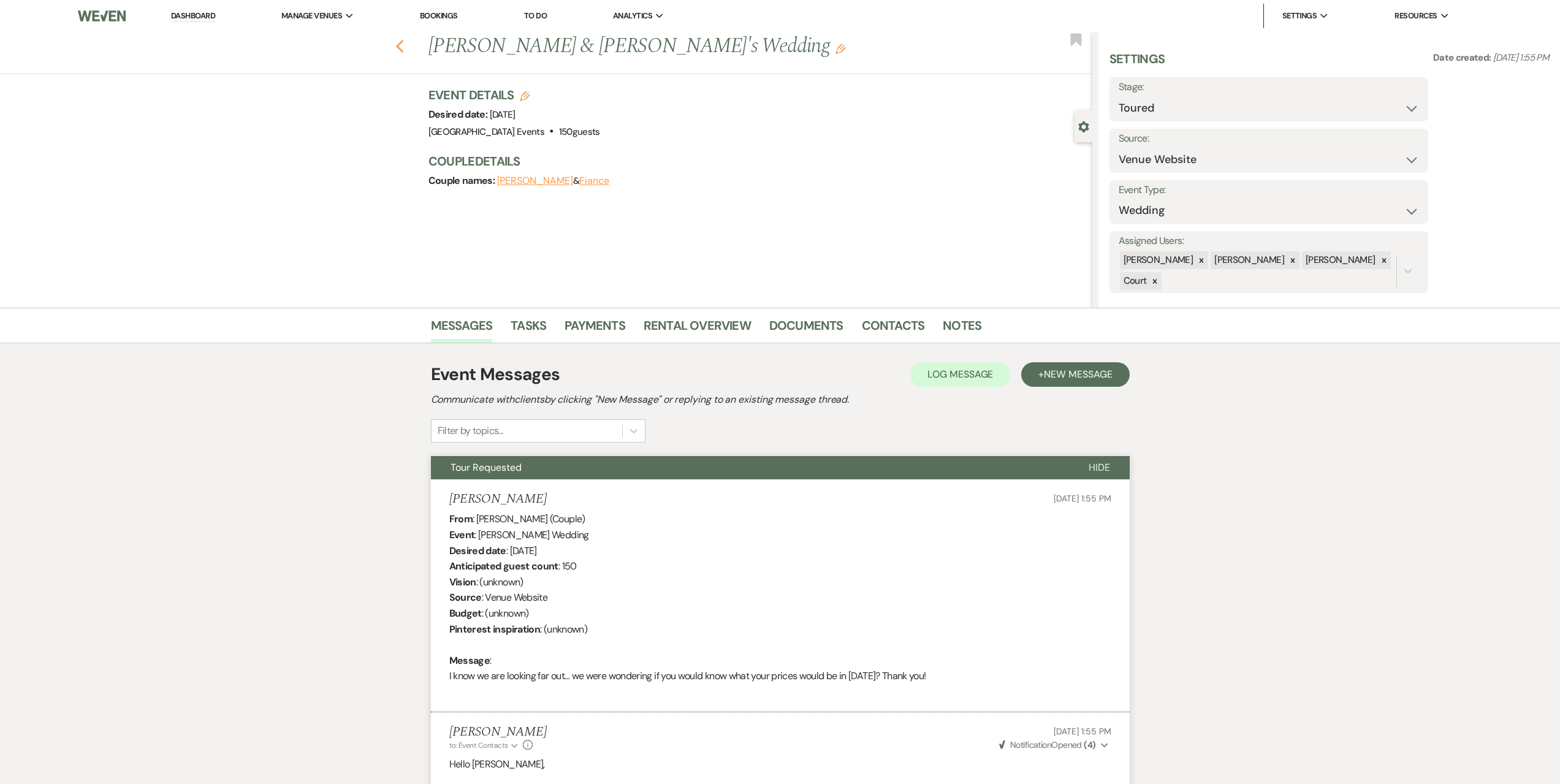
select select "5"
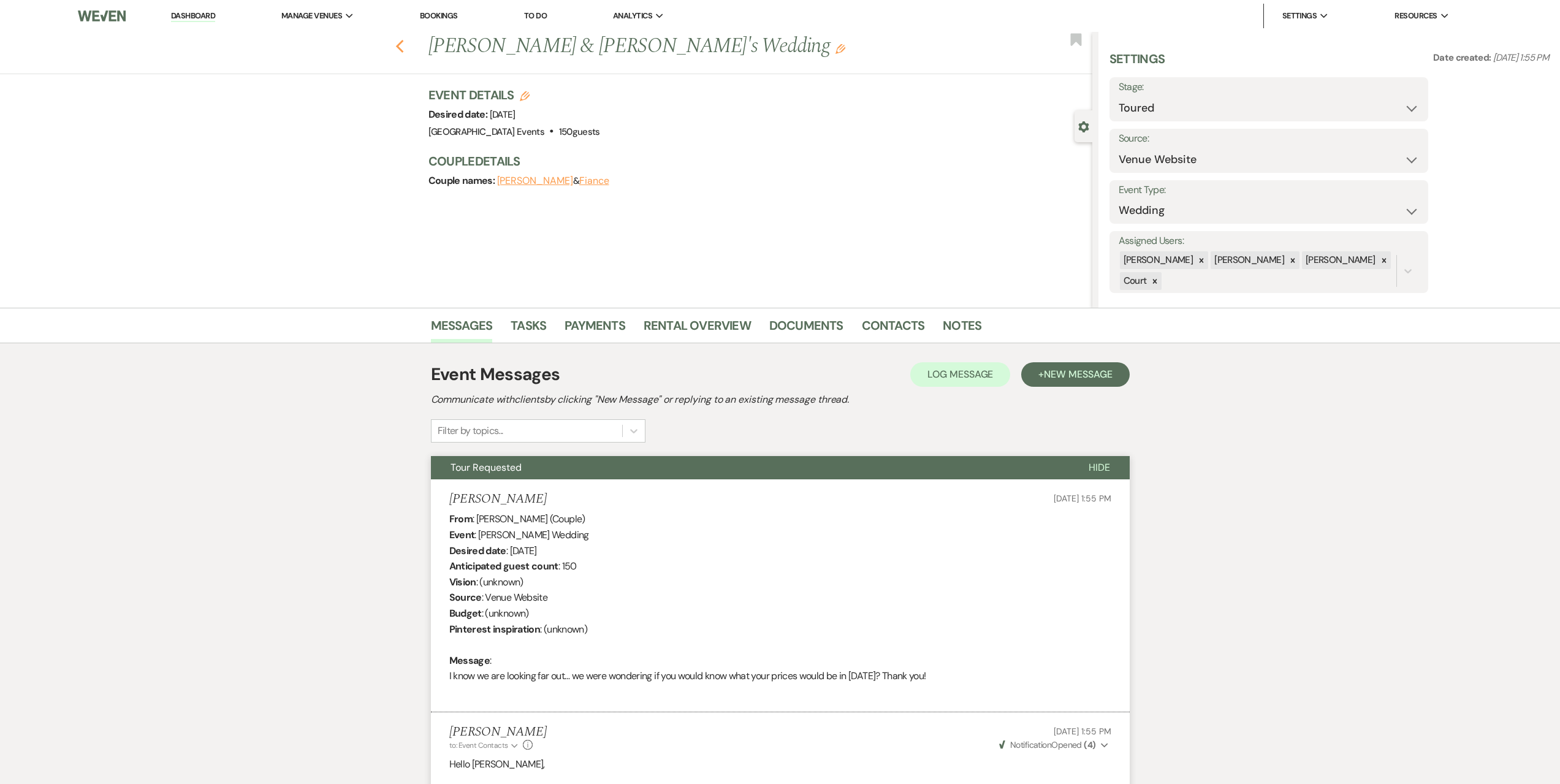
select select "5"
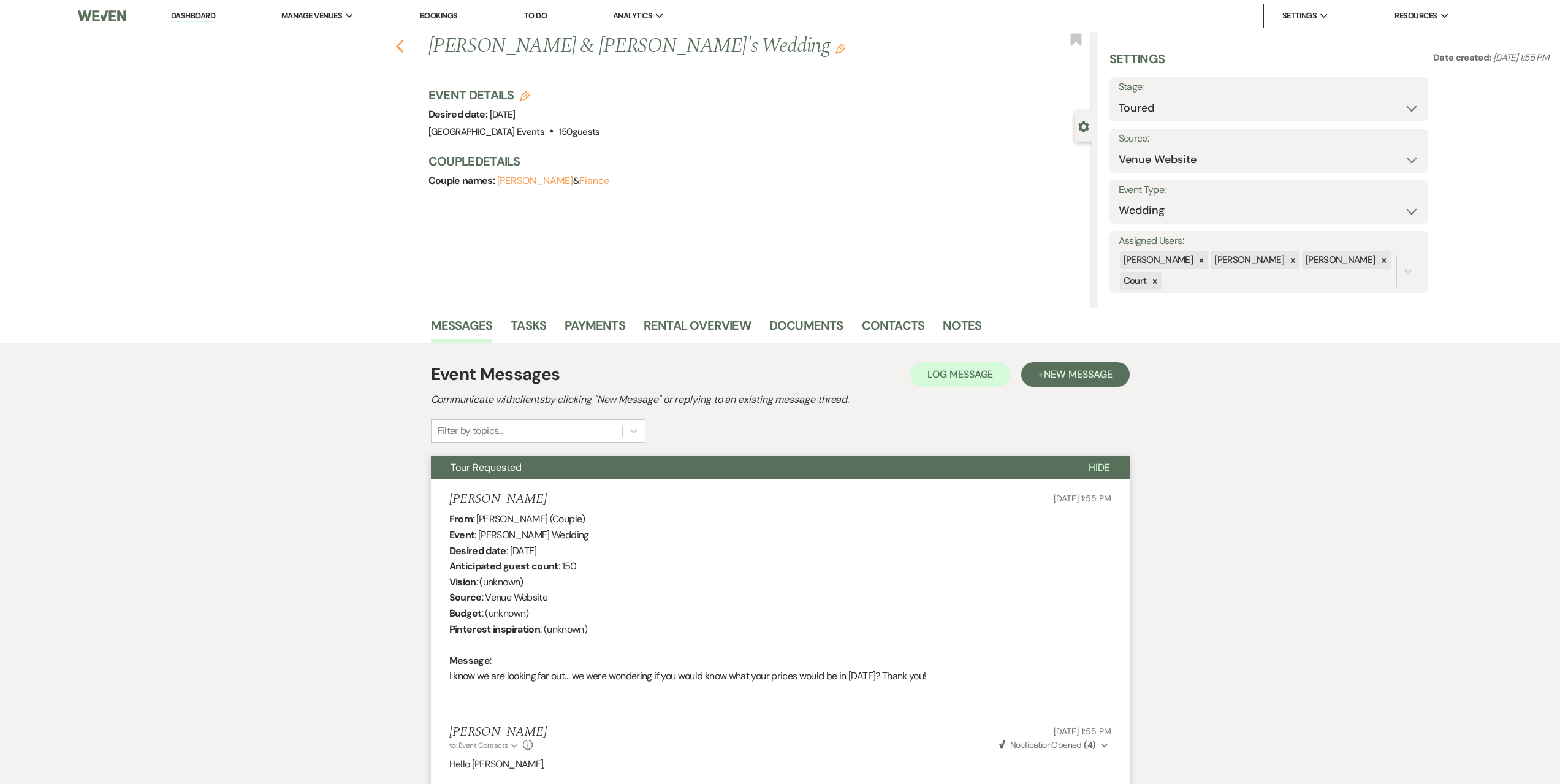
select select "5"
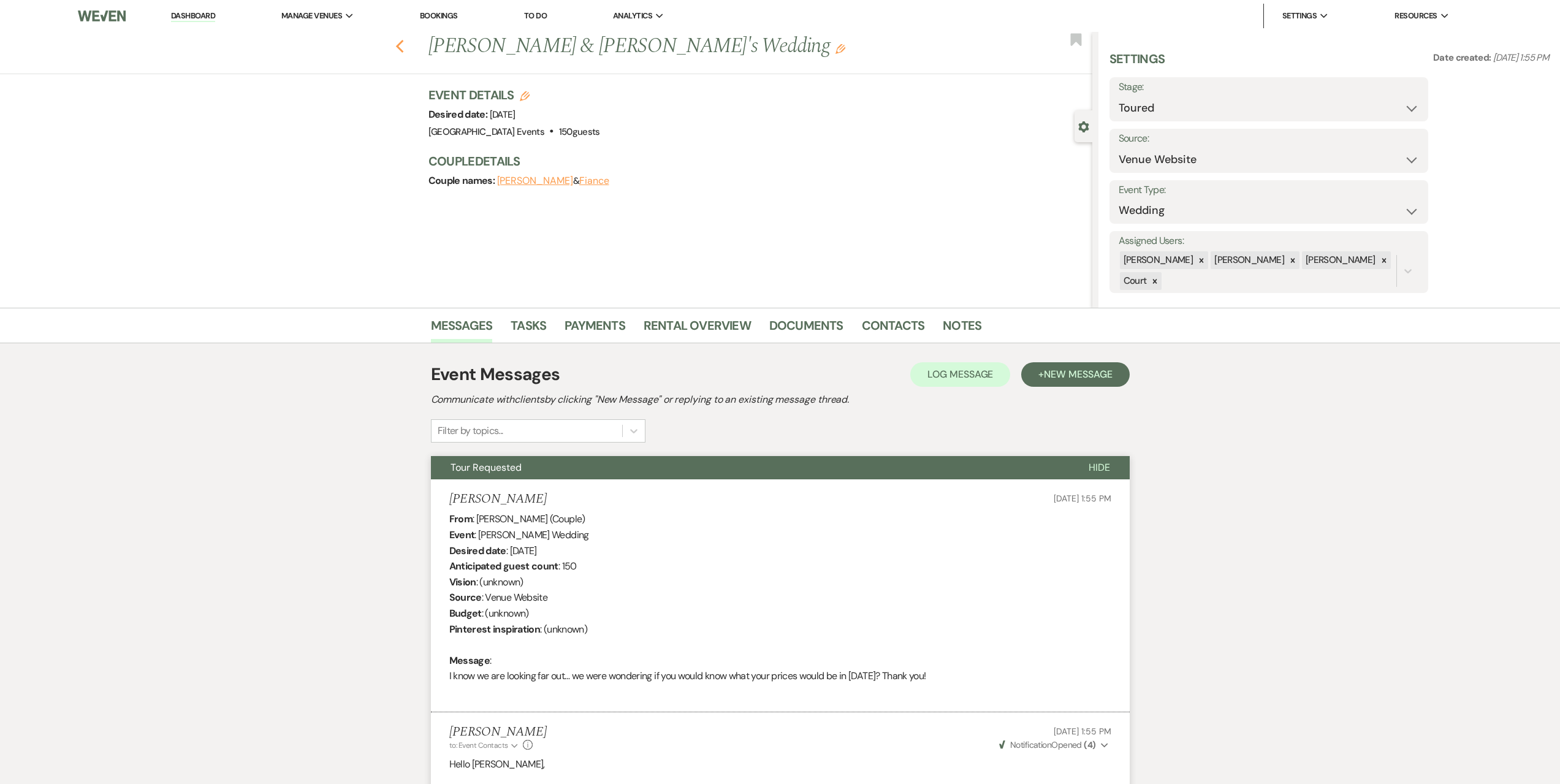
select select "5"
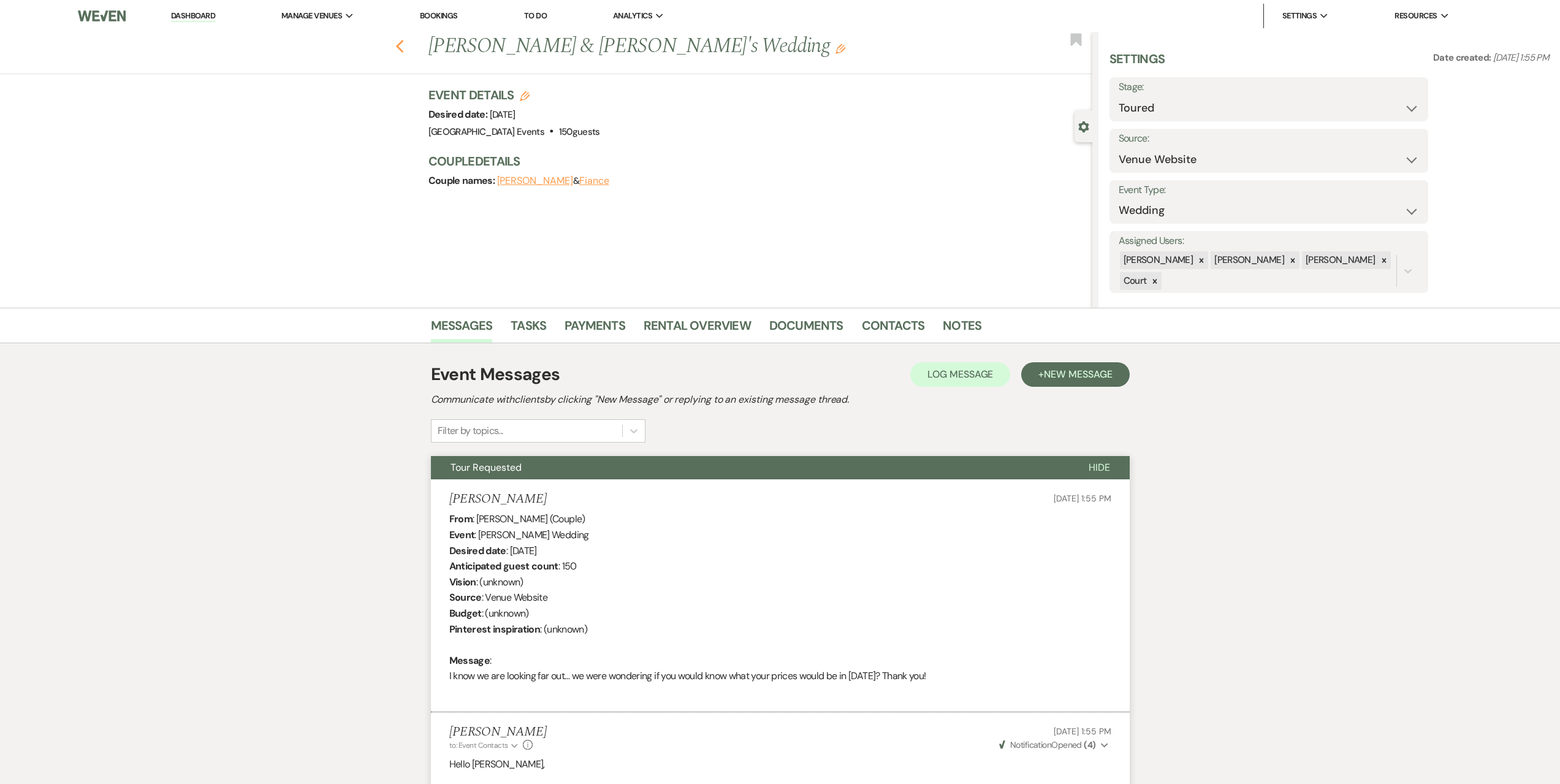
select select "5"
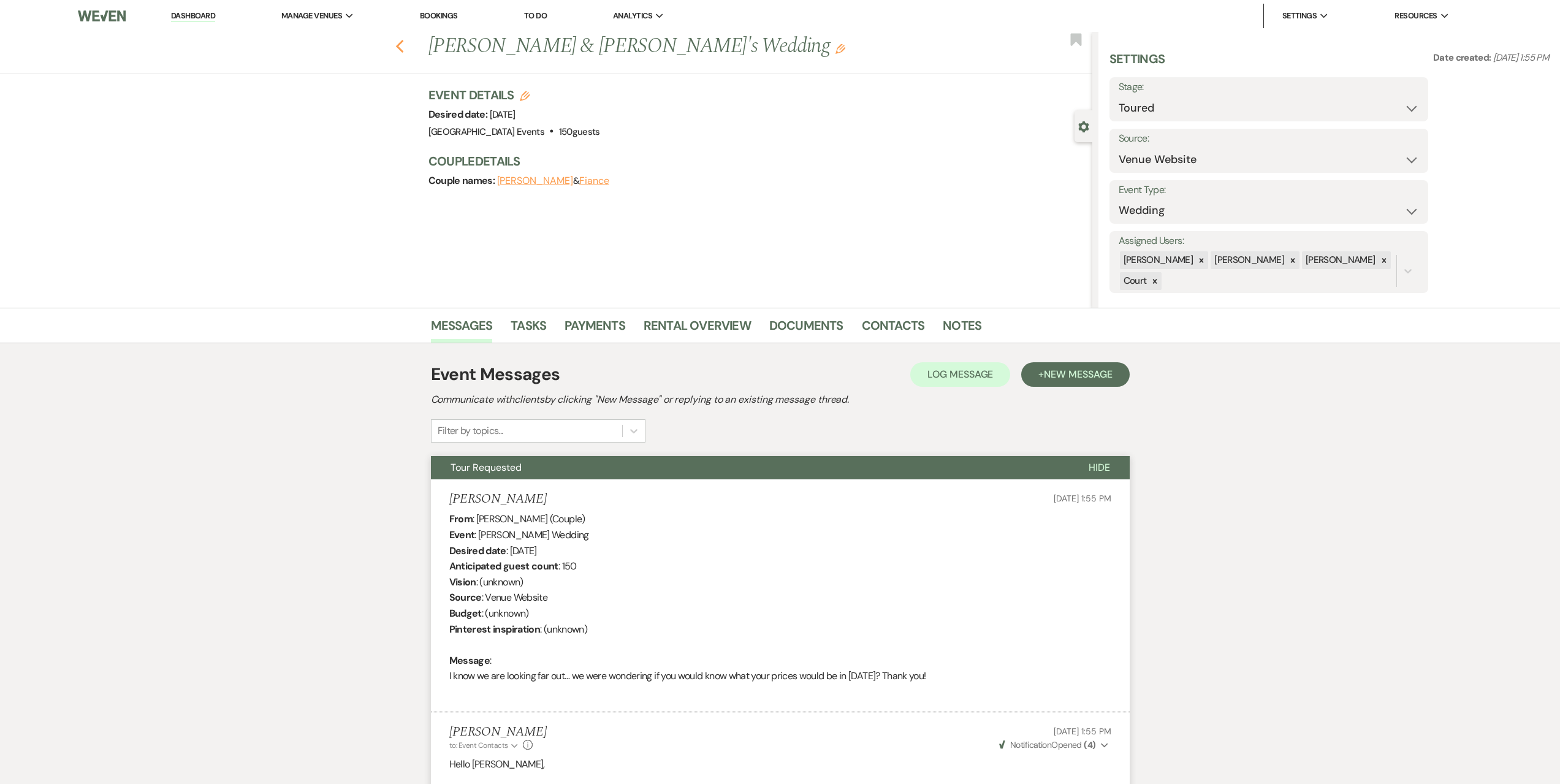
select select "5"
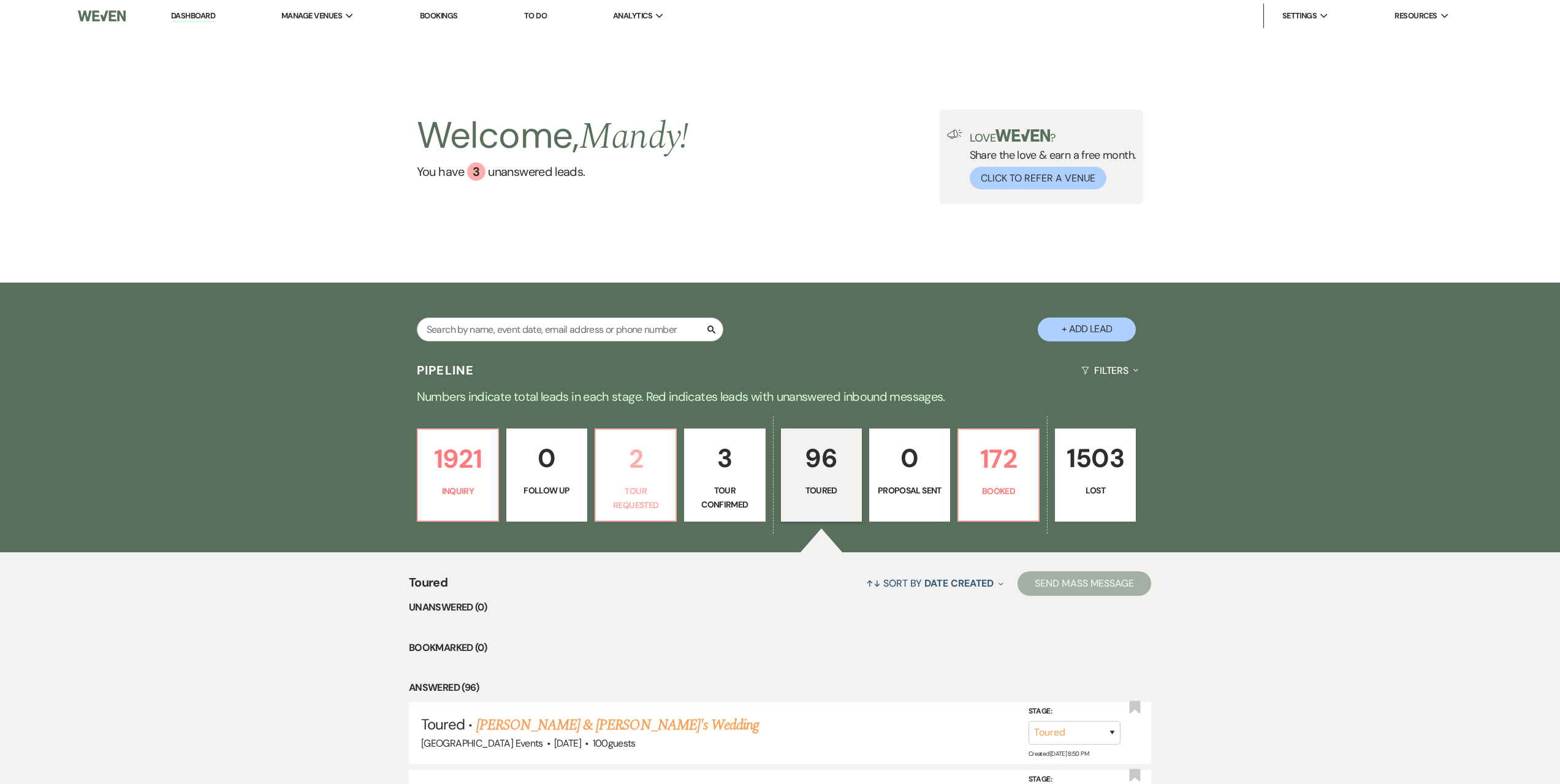
click at [638, 508] on p "Tour Requested" at bounding box center [635, 498] width 65 height 27
select select "2"
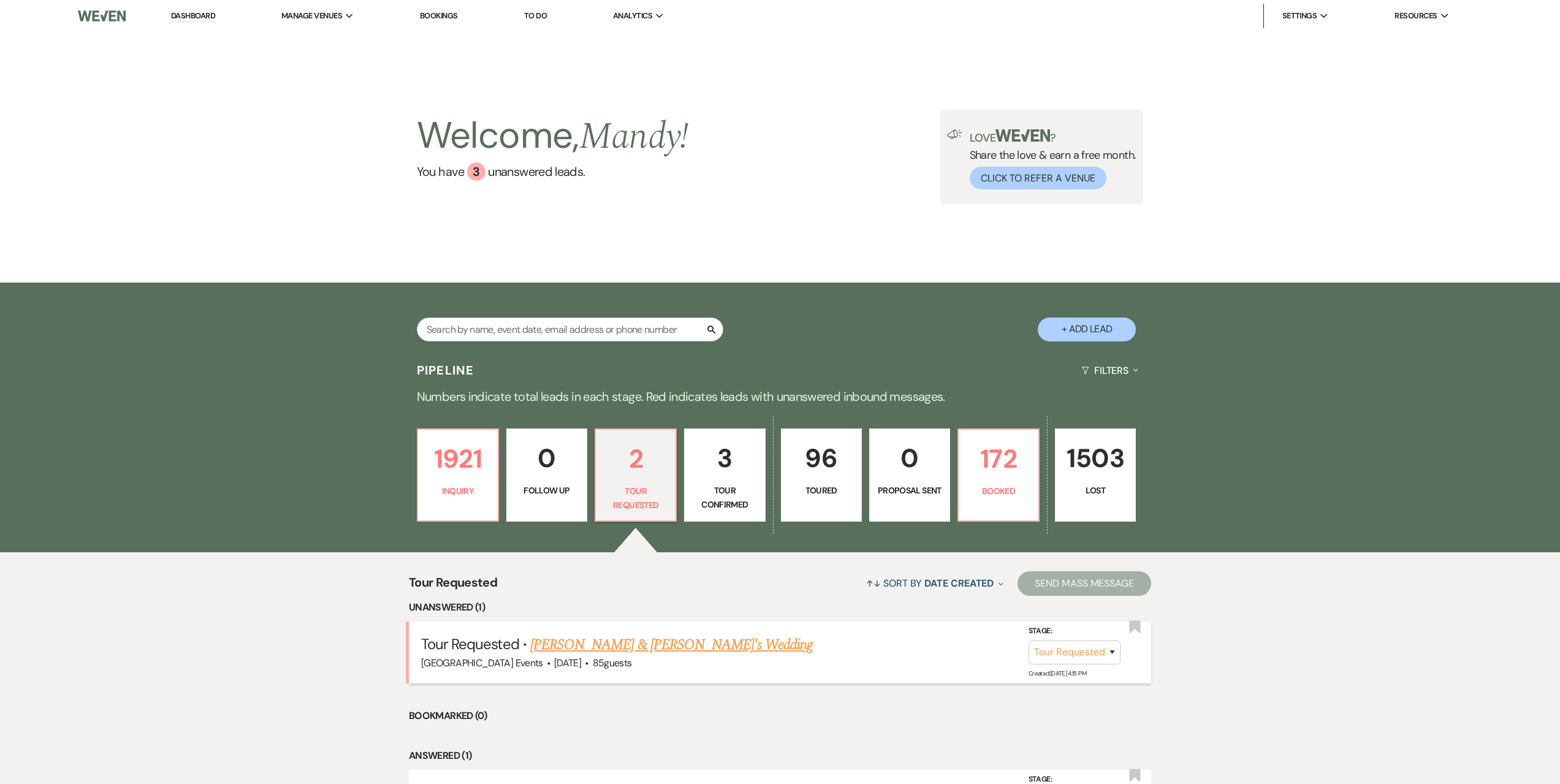
click at [621, 650] on link "[PERSON_NAME] & [PERSON_NAME]'s Wedding" at bounding box center [671, 645] width 283 height 22
select select "2"
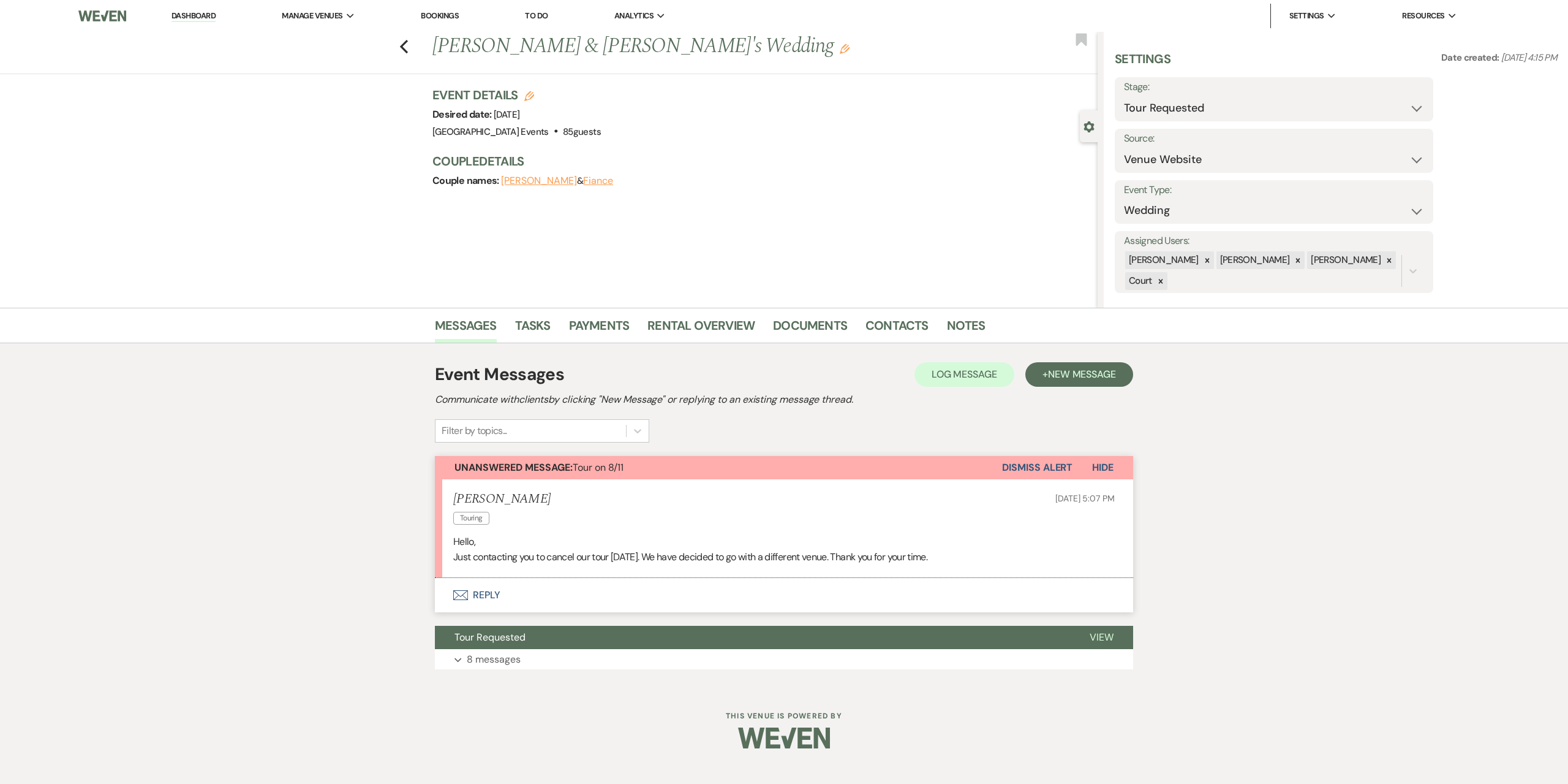
click at [692, 582] on button "Envelope Reply" at bounding box center [784, 595] width 698 height 35
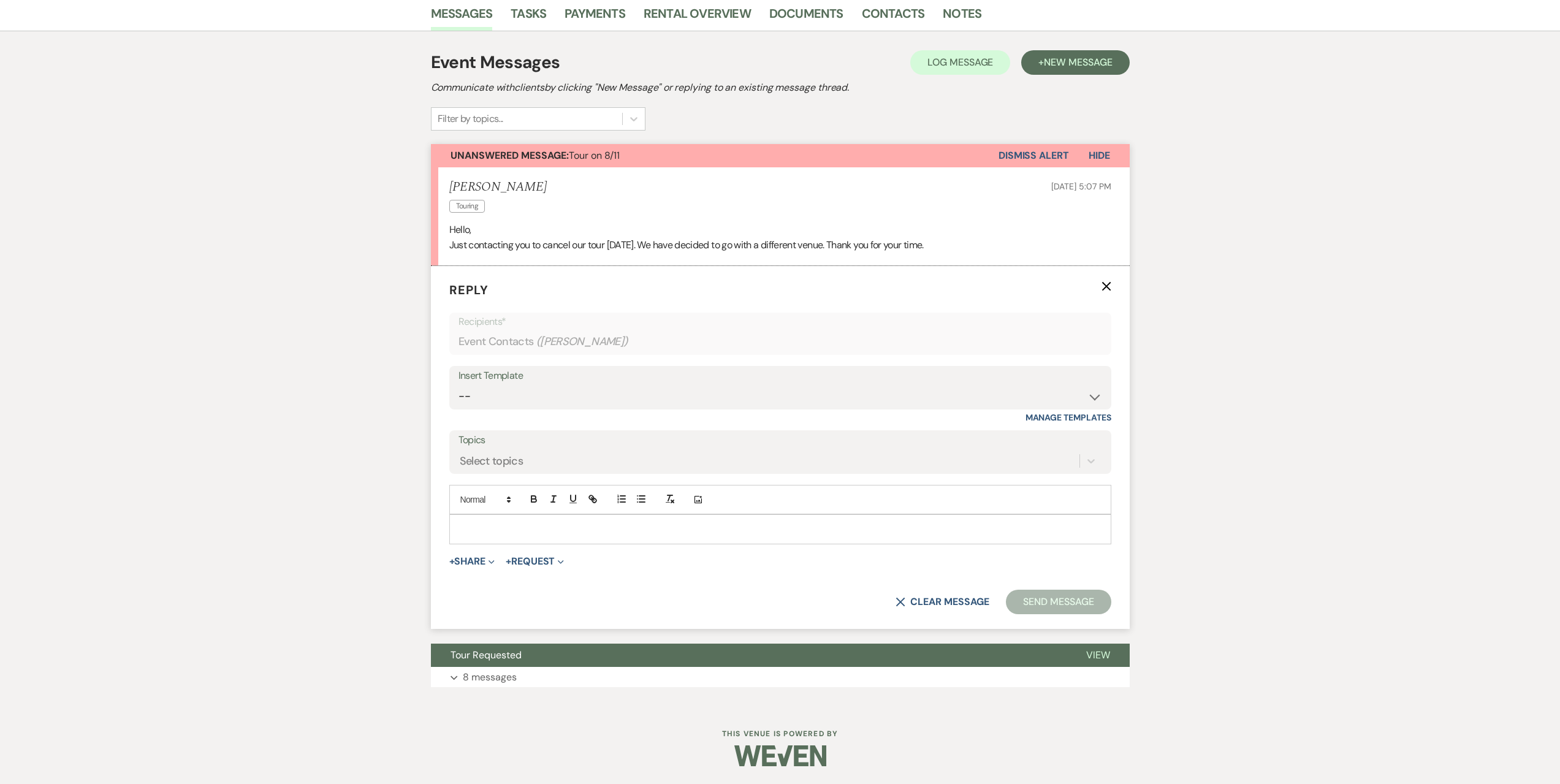
scroll to position [313, 0]
click at [502, 542] on div at bounding box center [780, 528] width 660 height 28
click at [566, 401] on select "-- Seating Chart [PERSON_NAME] Weven Portal Introduction Payment Template Follo…" at bounding box center [780, 396] width 644 height 24
click at [458, 384] on select "-- Seating Chart [PERSON_NAME] Weven Portal Introduction Payment Template Follo…" at bounding box center [780, 396] width 644 height 24
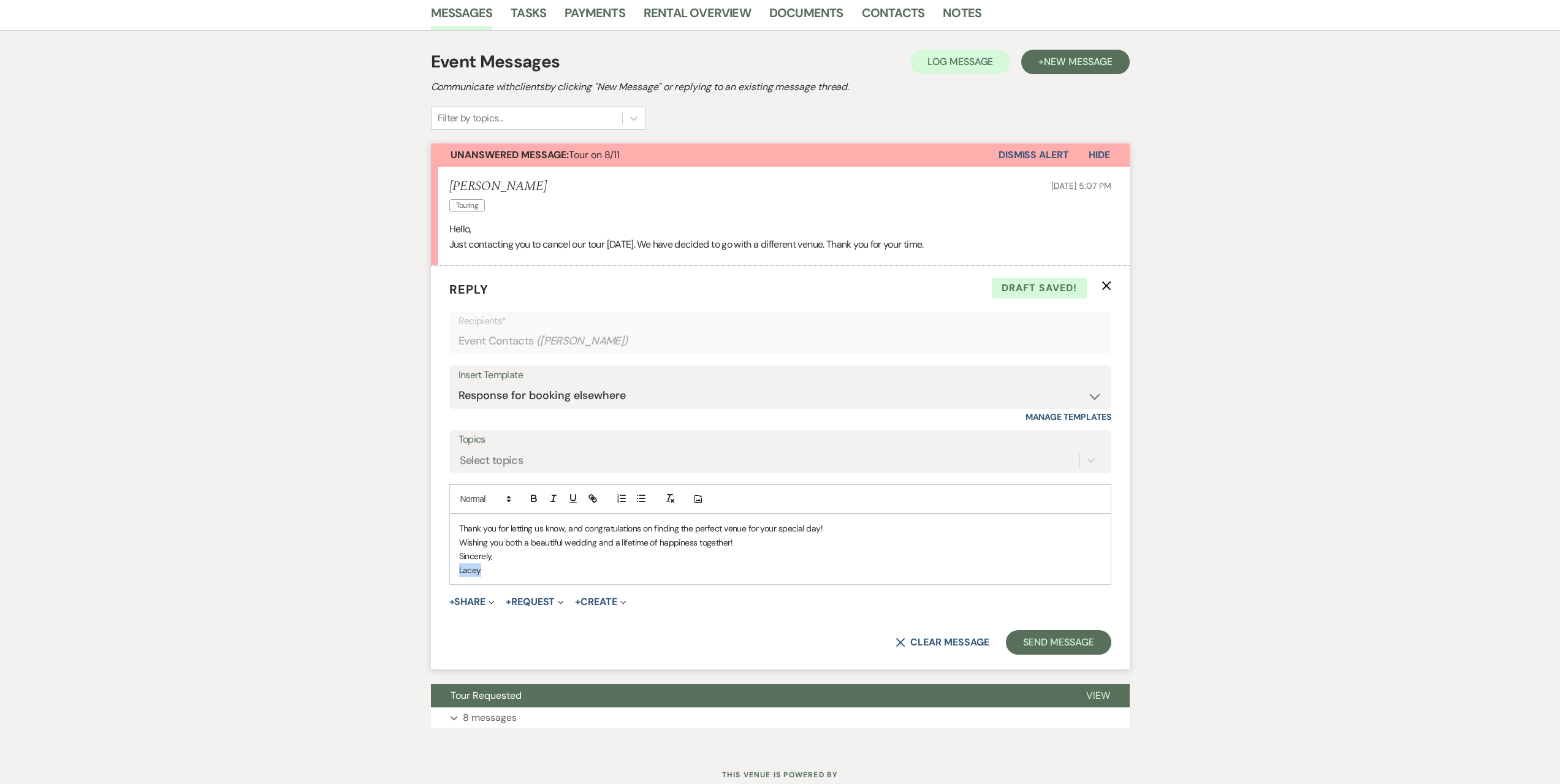
drag, startPoint x: 488, startPoint y: 572, endPoint x: 420, endPoint y: 572, distance: 68.0
click at [420, 572] on div "Messages Tasks Payments Rental Overview Documents Contacts Notes Event Messages…" at bounding box center [780, 371] width 1560 height 751
click at [1098, 648] on button "Send Message" at bounding box center [1058, 642] width 105 height 25
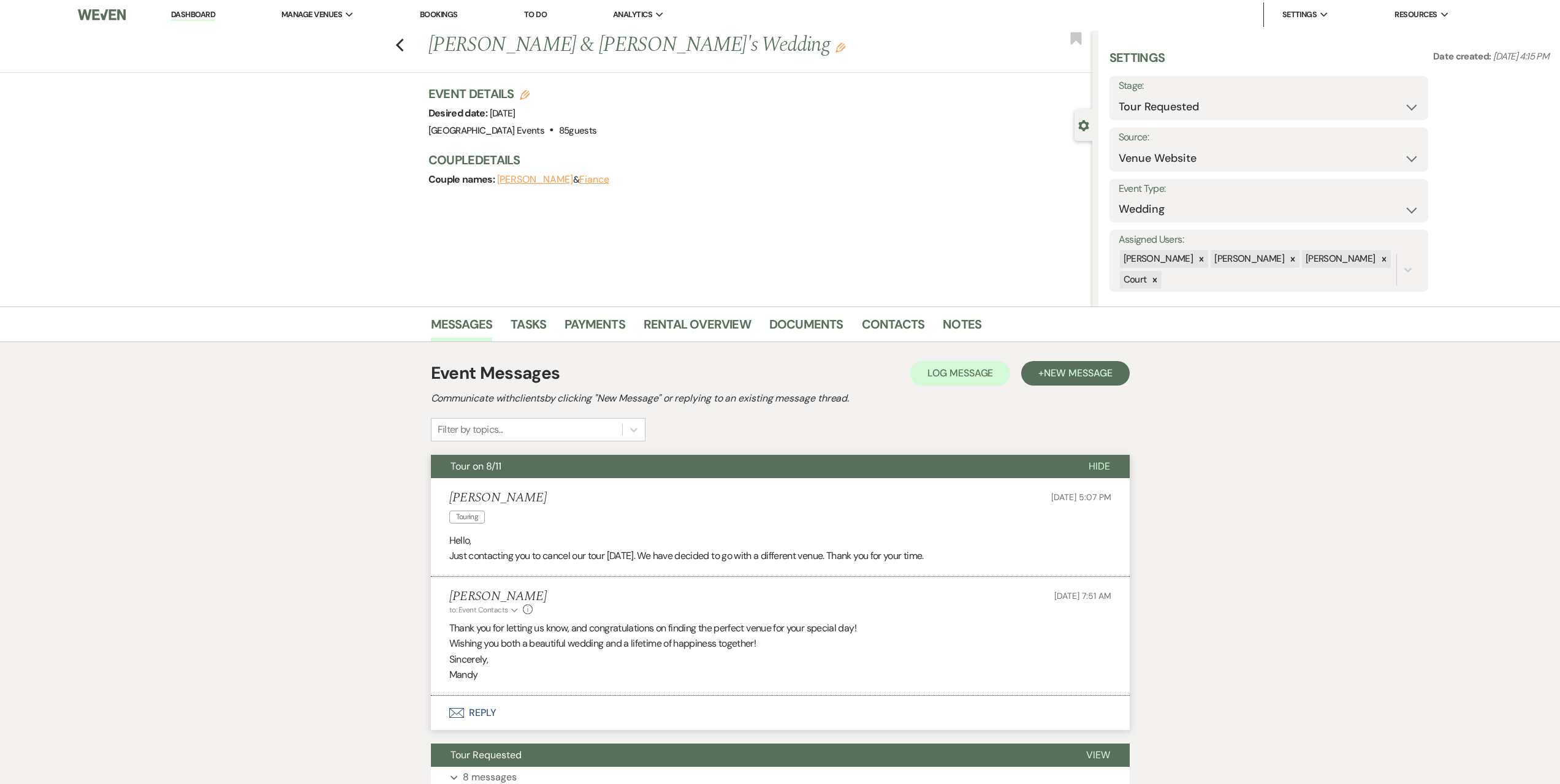
scroll to position [0, 0]
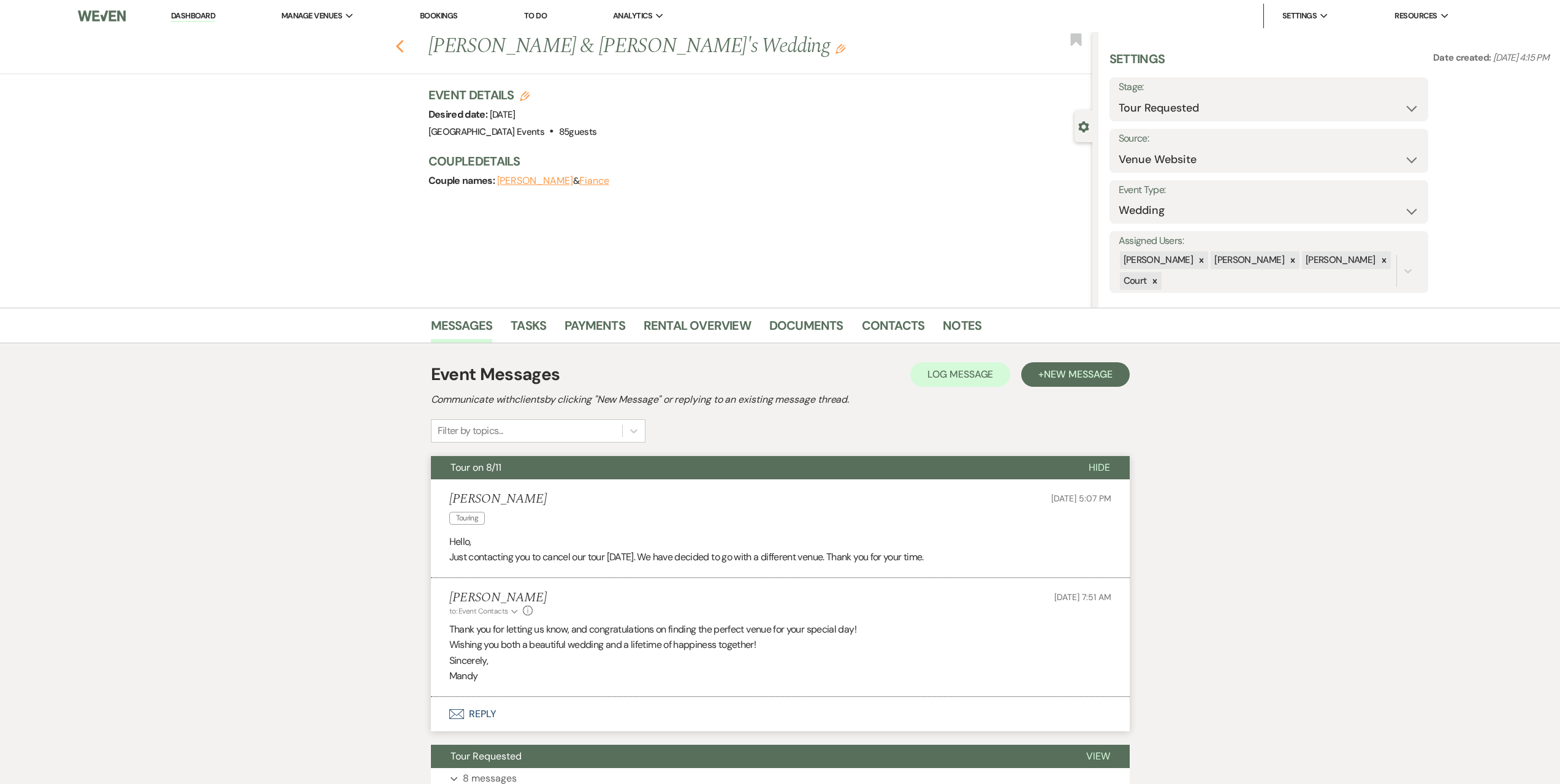
click at [402, 46] on use "button" at bounding box center [399, 46] width 8 height 14
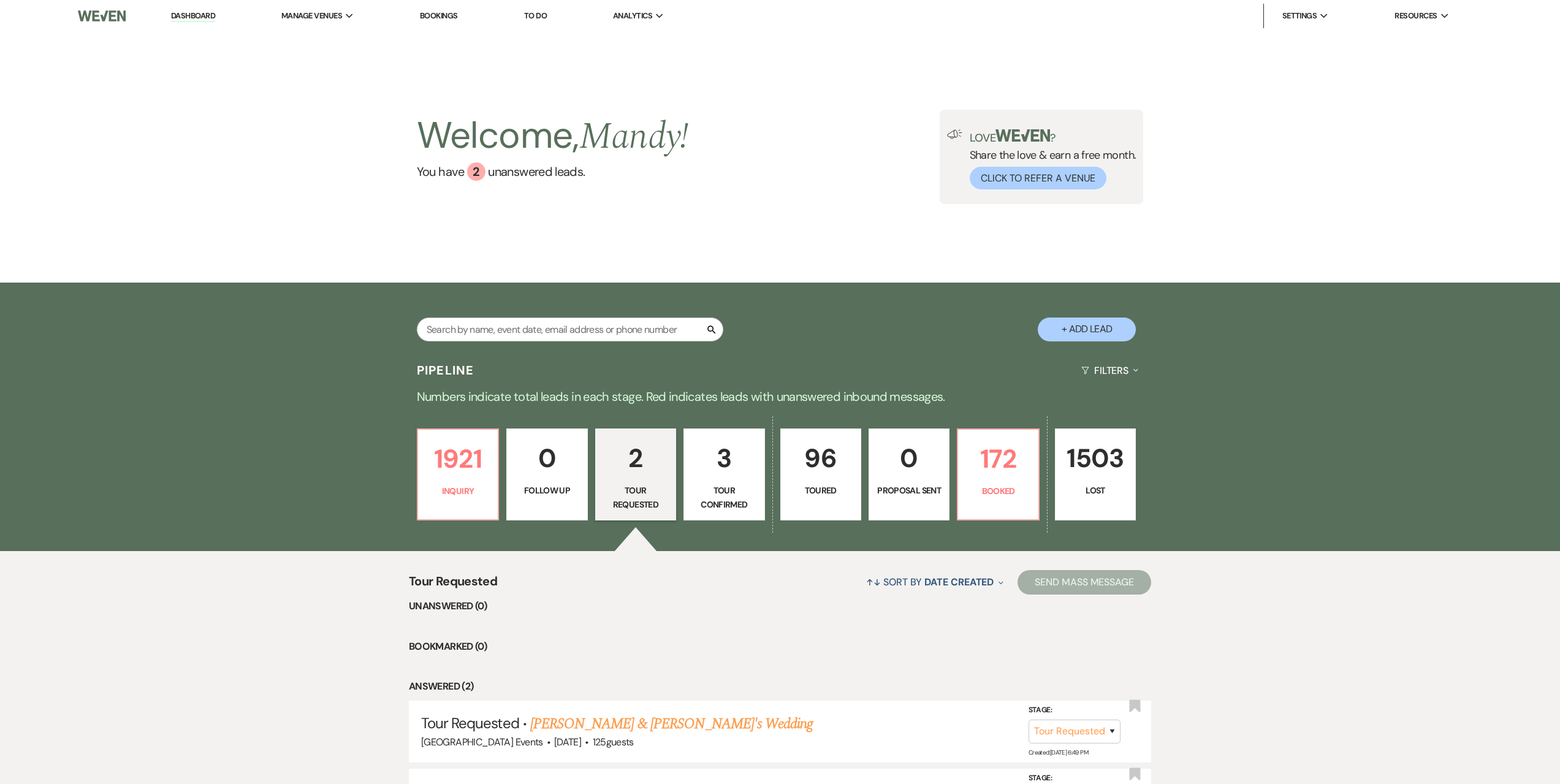
click at [619, 465] on p "2" at bounding box center [635, 457] width 65 height 41
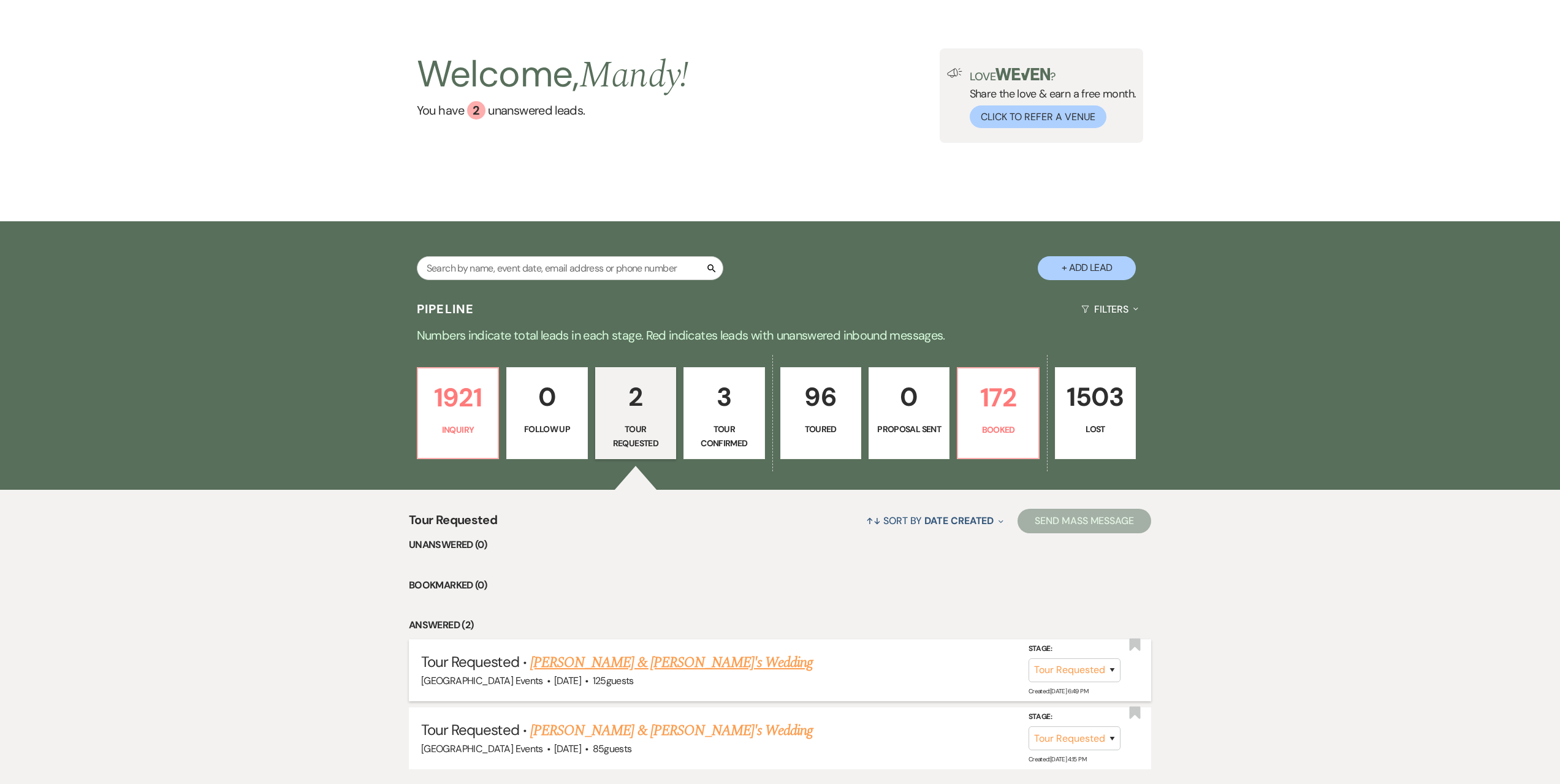
scroll to position [146, 0]
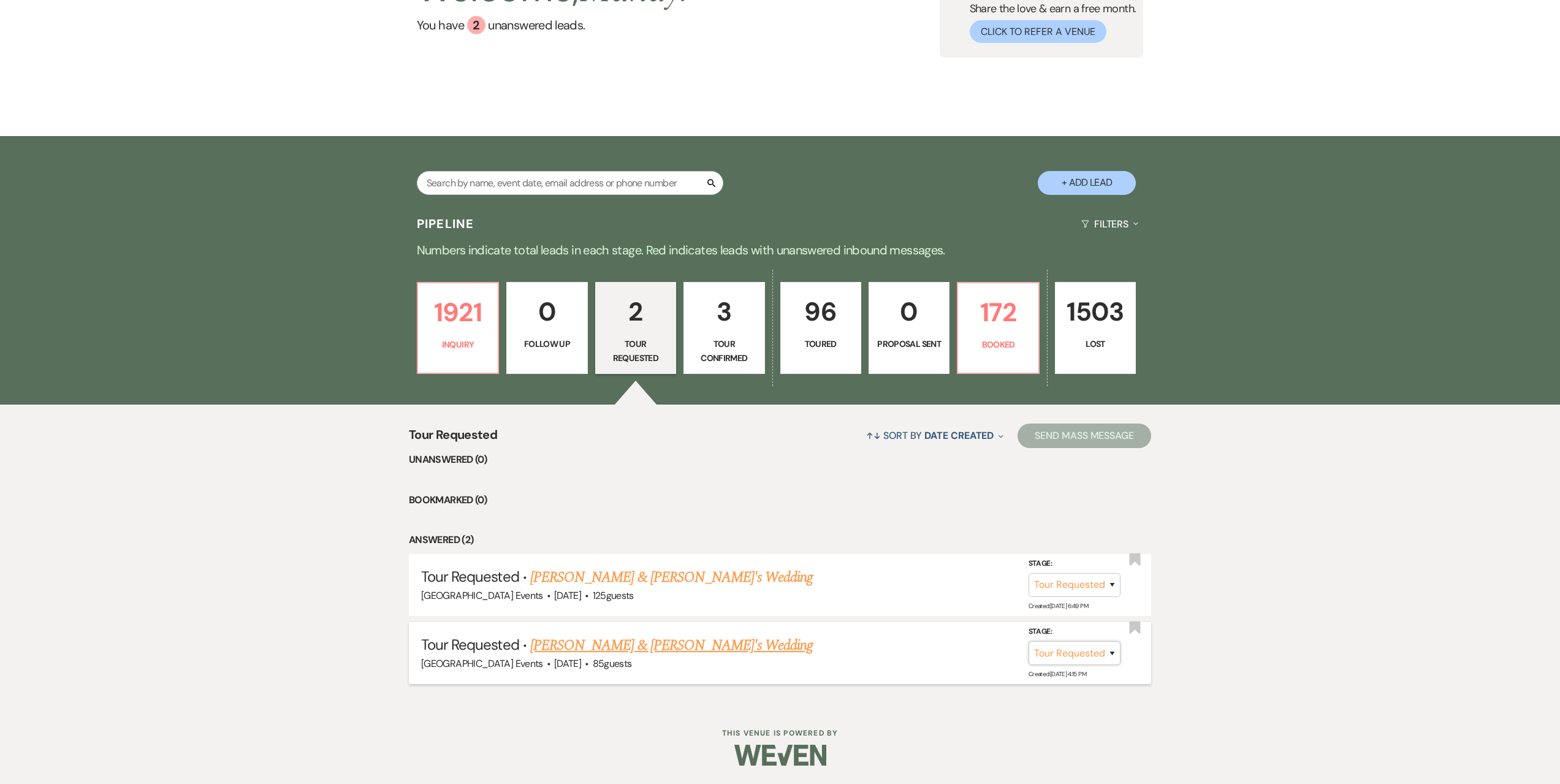
click at [1094, 647] on select "Inquiry Follow Up Tour Requested Tour Confirmed Toured Proposal Sent Booked Lost" at bounding box center [1074, 653] width 92 height 24
click at [1029, 641] on select "Inquiry Follow Up Tour Requested Tour Confirmed Toured Proposal Sent Booked Lost" at bounding box center [1074, 653] width 92 height 24
click at [899, 658] on select "Booked Elsewhere Budget Date Unavailable No Response Not a Good Match Capacity …" at bounding box center [902, 653] width 106 height 24
click at [850, 641] on select "Booked Elsewhere Budget Date Unavailable No Response Not a Good Match Capacity …" at bounding box center [902, 653] width 106 height 24
click at [1088, 652] on button "Save" at bounding box center [1095, 652] width 61 height 25
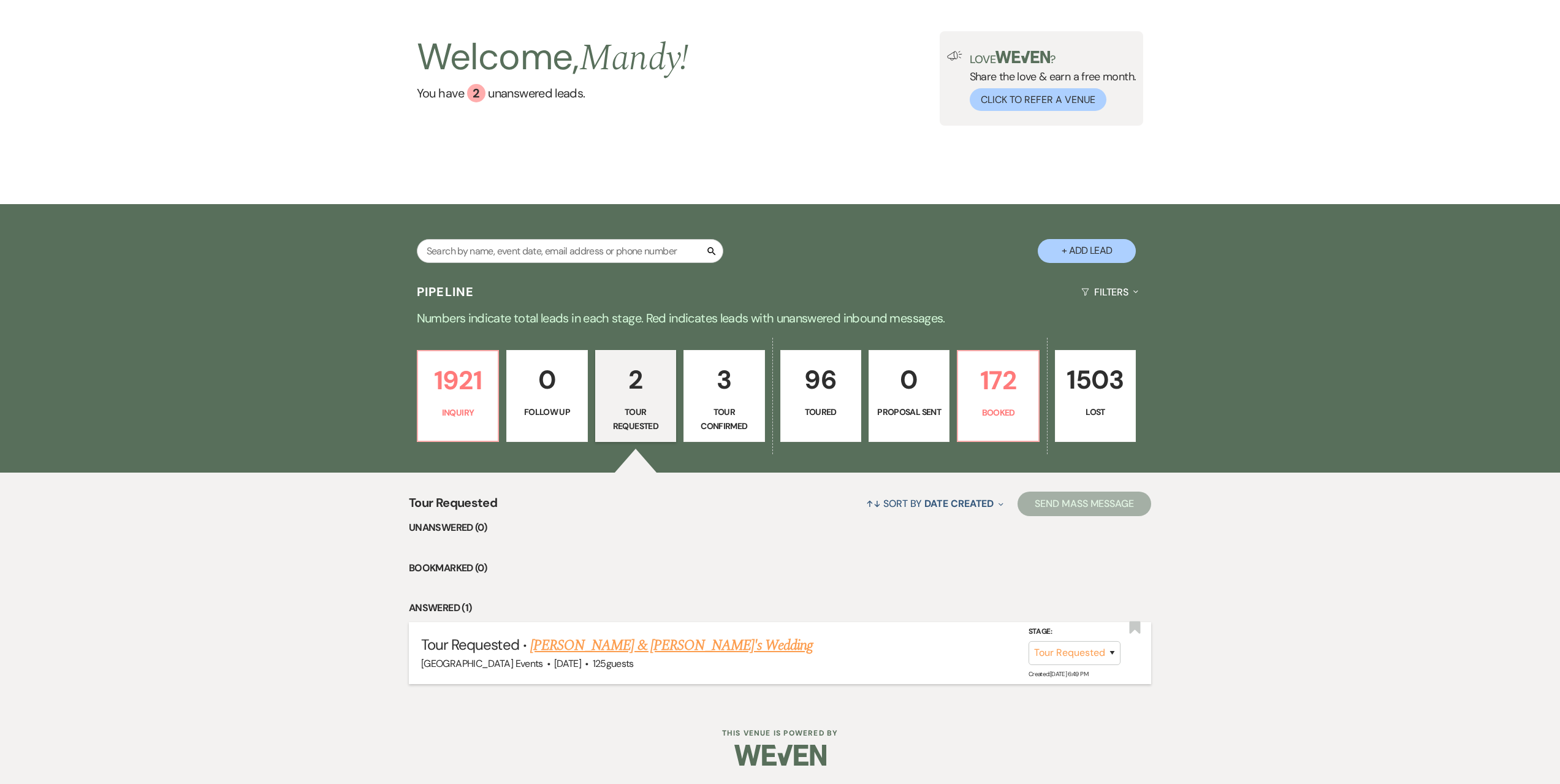
scroll to position [78, 0]
click at [586, 640] on link "[PERSON_NAME] & [PERSON_NAME]'s Wedding" at bounding box center [671, 645] width 283 height 22
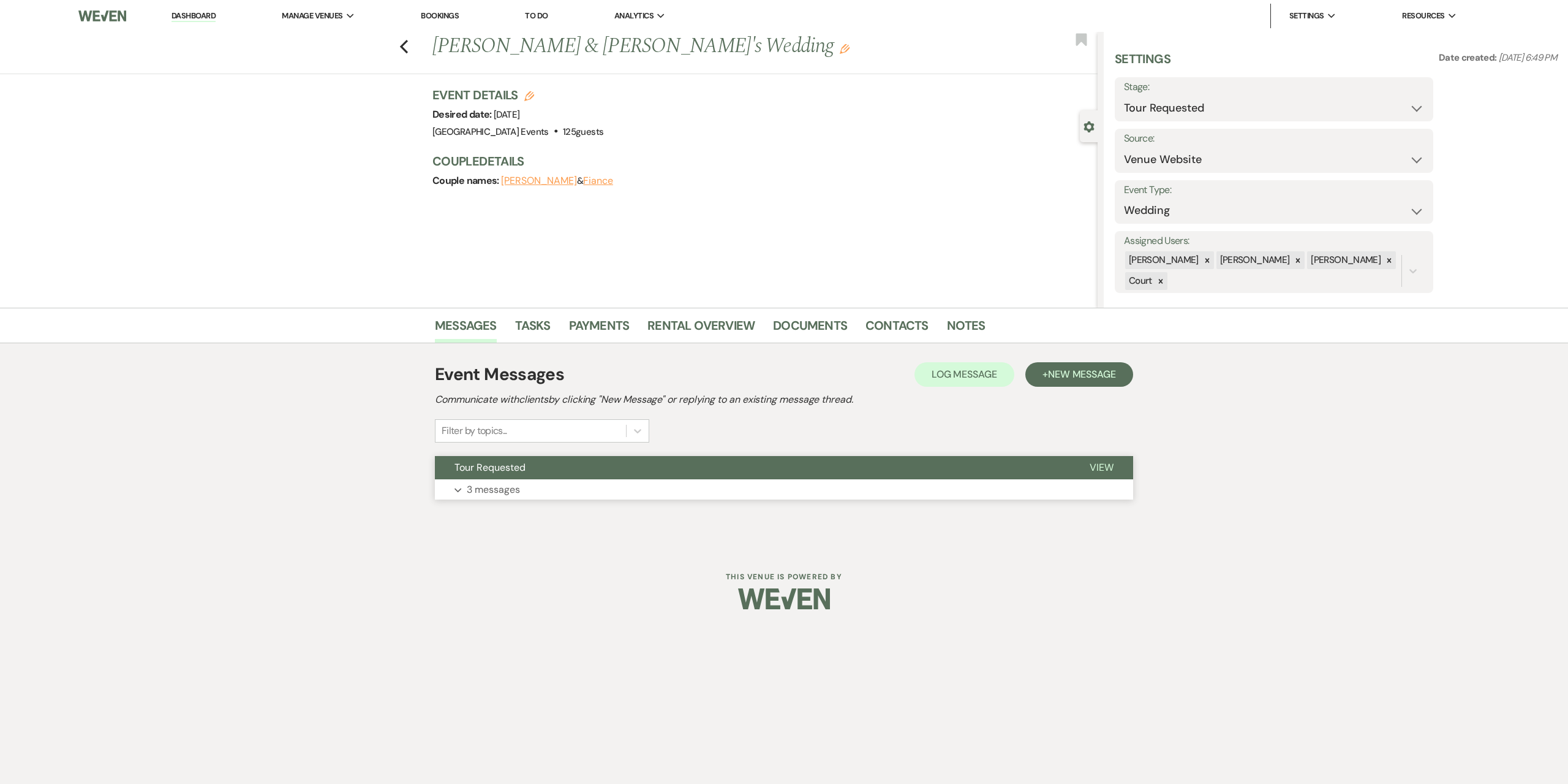
click at [650, 484] on button "Expand 3 messages" at bounding box center [784, 489] width 698 height 21
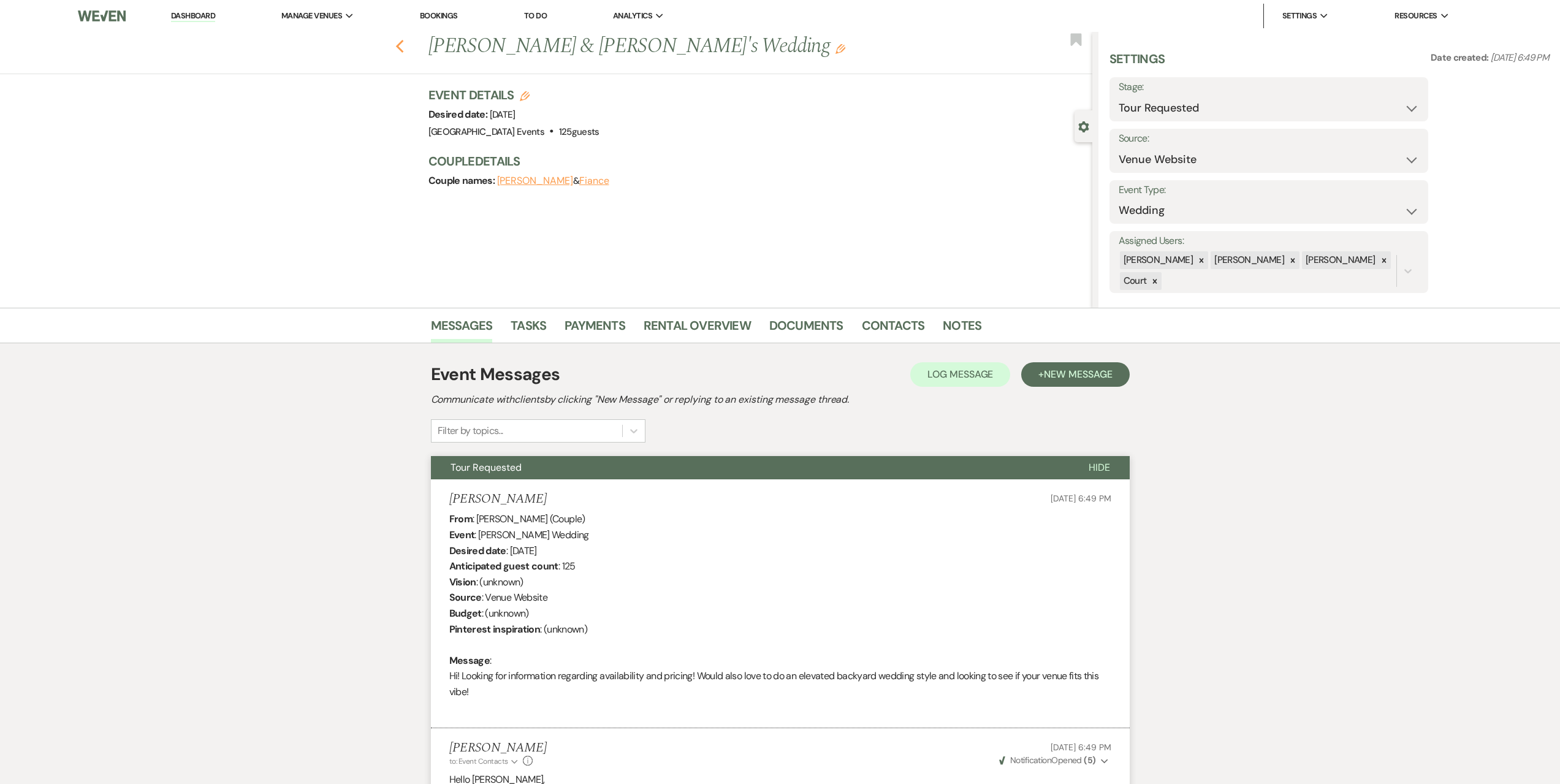
click at [407, 52] on div "Previous [PERSON_NAME] & [PERSON_NAME]'s Wedding Edit Bookmark" at bounding box center [543, 53] width 1099 height 42
click at [399, 42] on icon "Previous" at bounding box center [400, 46] width 9 height 15
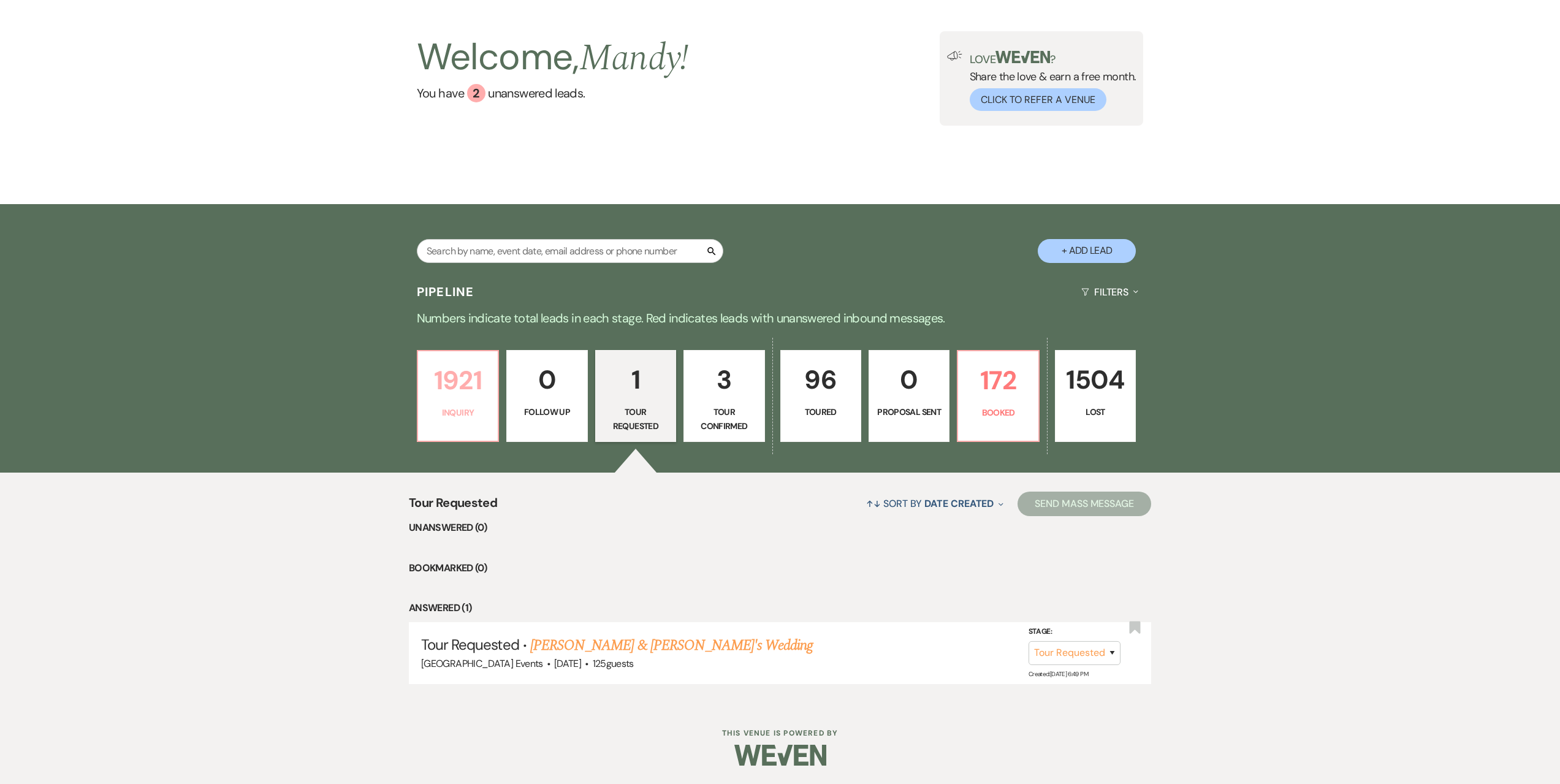
click at [460, 393] on p "1921" at bounding box center [458, 380] width 65 height 41
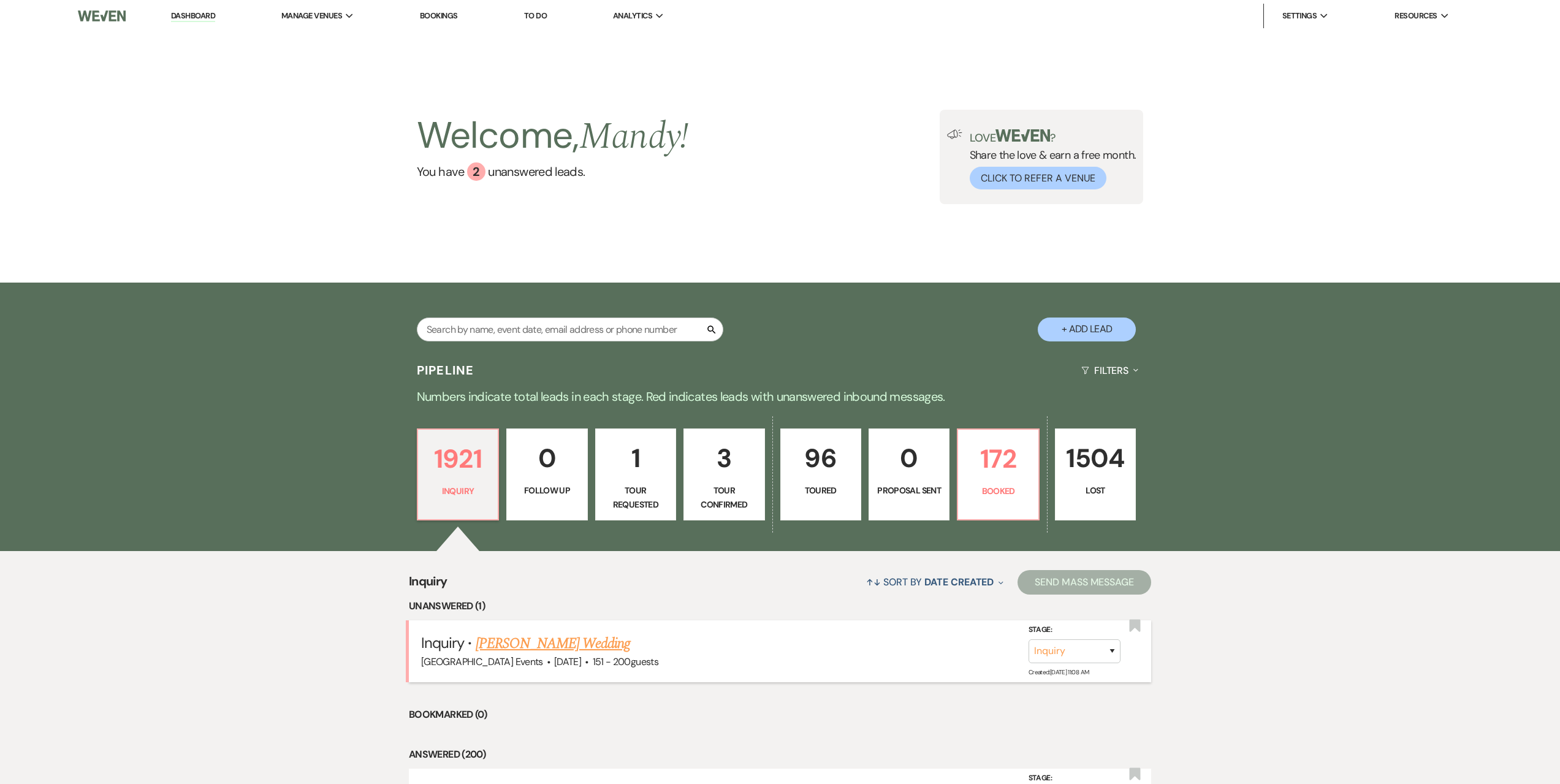
click at [544, 631] on li "Inquiry · [PERSON_NAME] Wedding [GEOGRAPHIC_DATA] Events · [DATE] · 151 - 200 g…" at bounding box center [780, 651] width 742 height 62
click at [521, 645] on link "[PERSON_NAME] Wedding" at bounding box center [553, 643] width 155 height 22
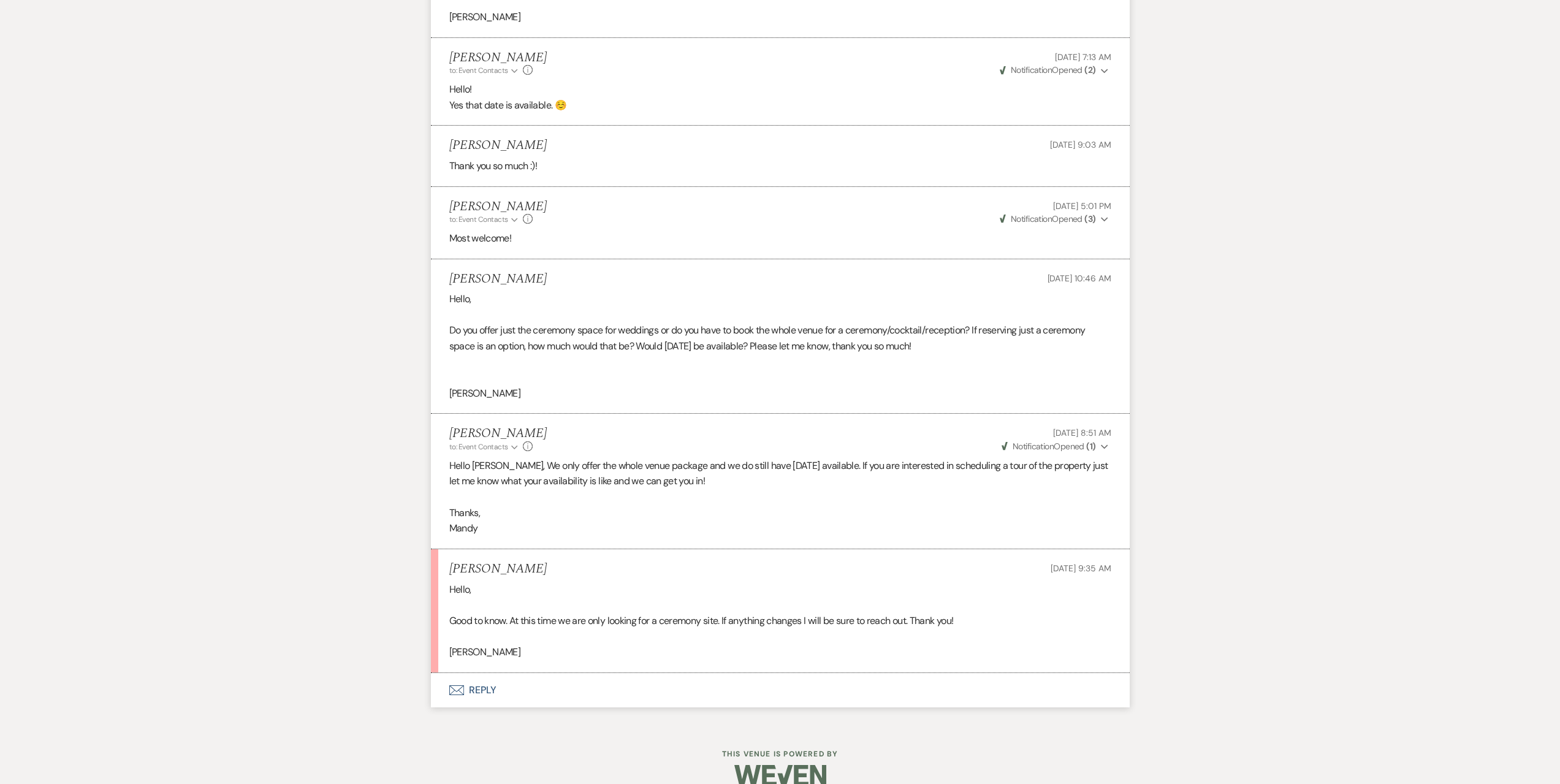
scroll to position [2258, 0]
click at [710, 668] on button "Envelope Reply" at bounding box center [780, 686] width 699 height 35
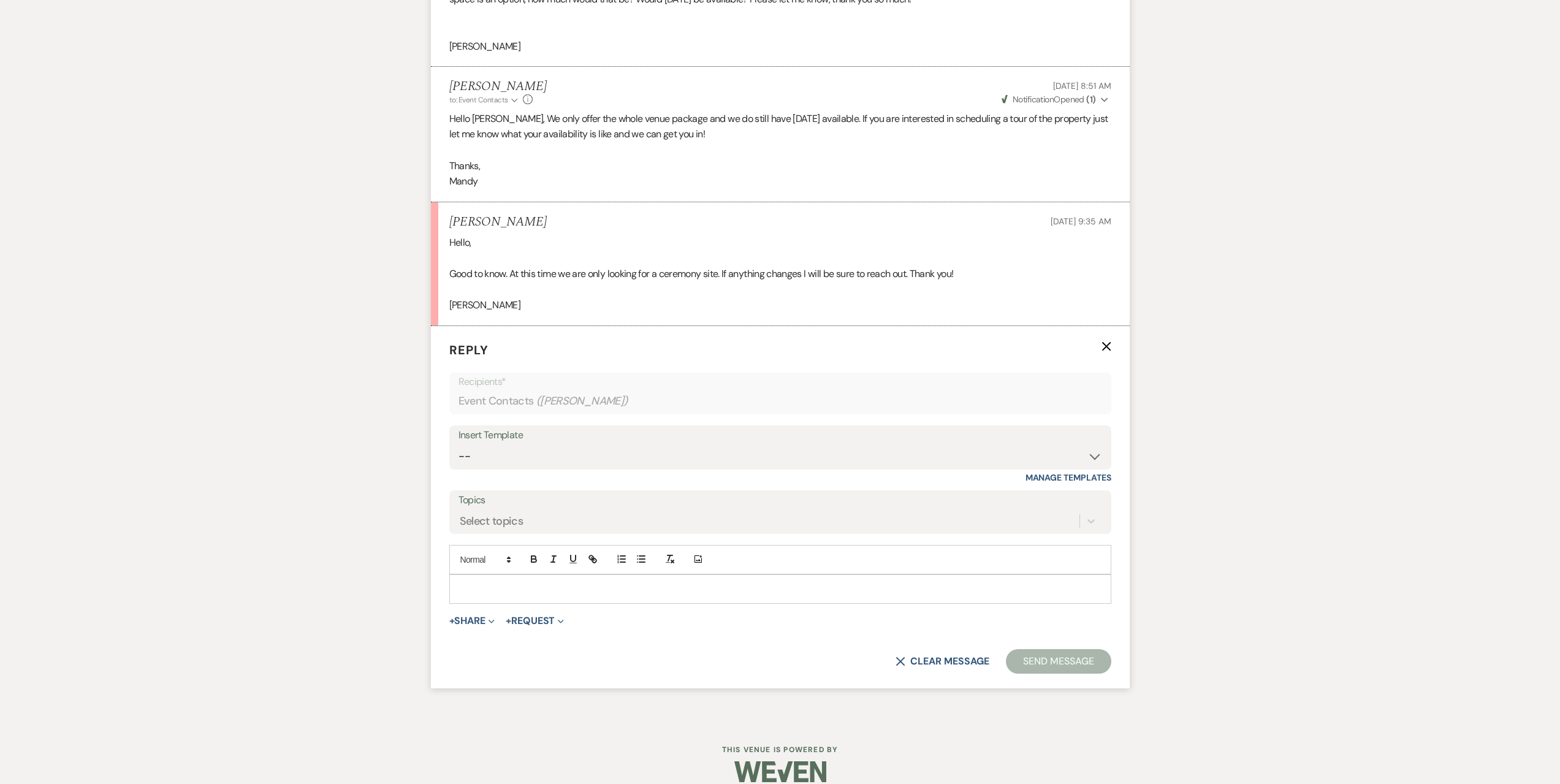
scroll to position [2601, 0]
click at [485, 581] on p at bounding box center [780, 588] width 642 height 14
click at [1065, 648] on button "Send Message" at bounding box center [1058, 659] width 105 height 25
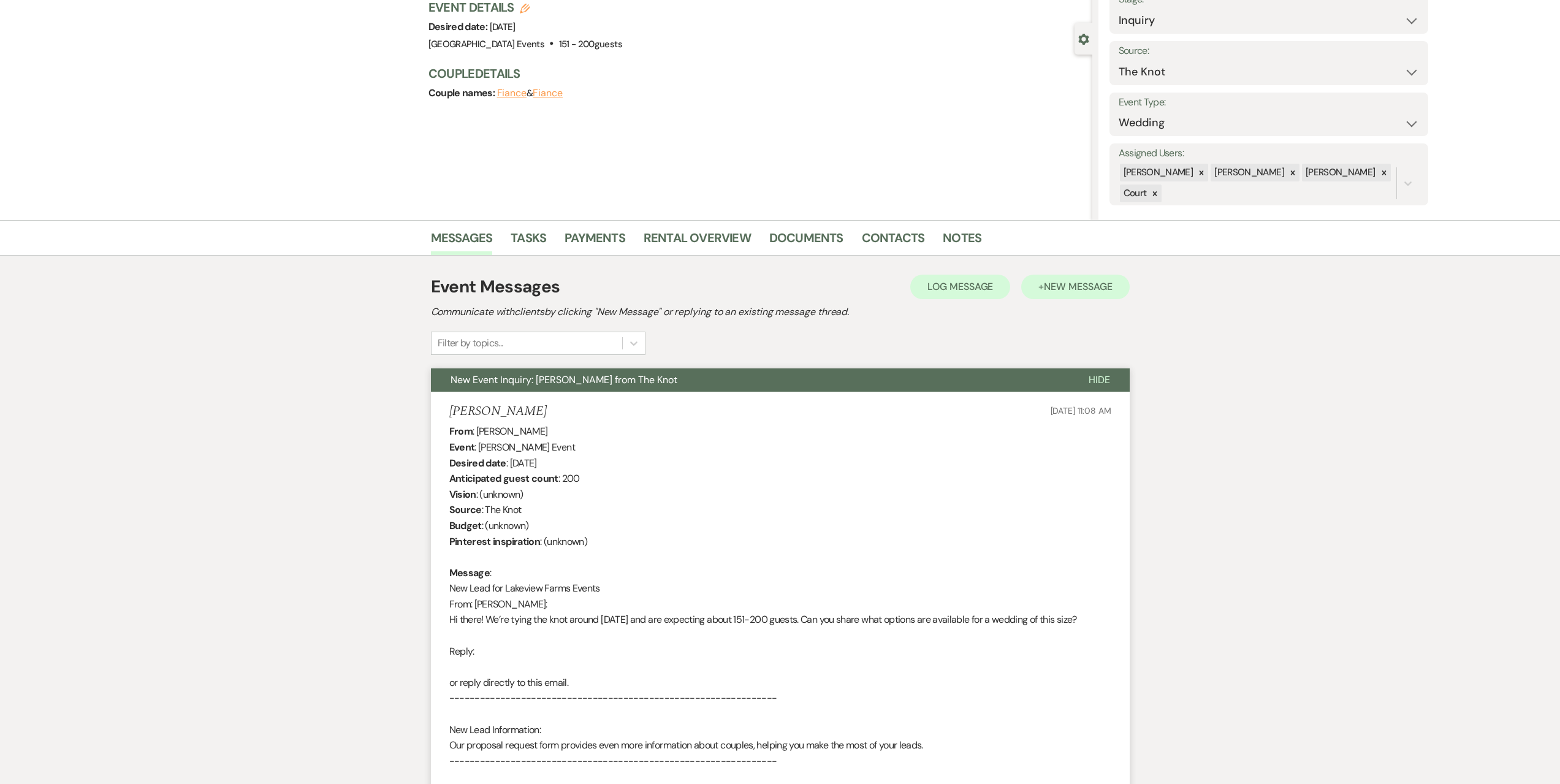
scroll to position [0, 0]
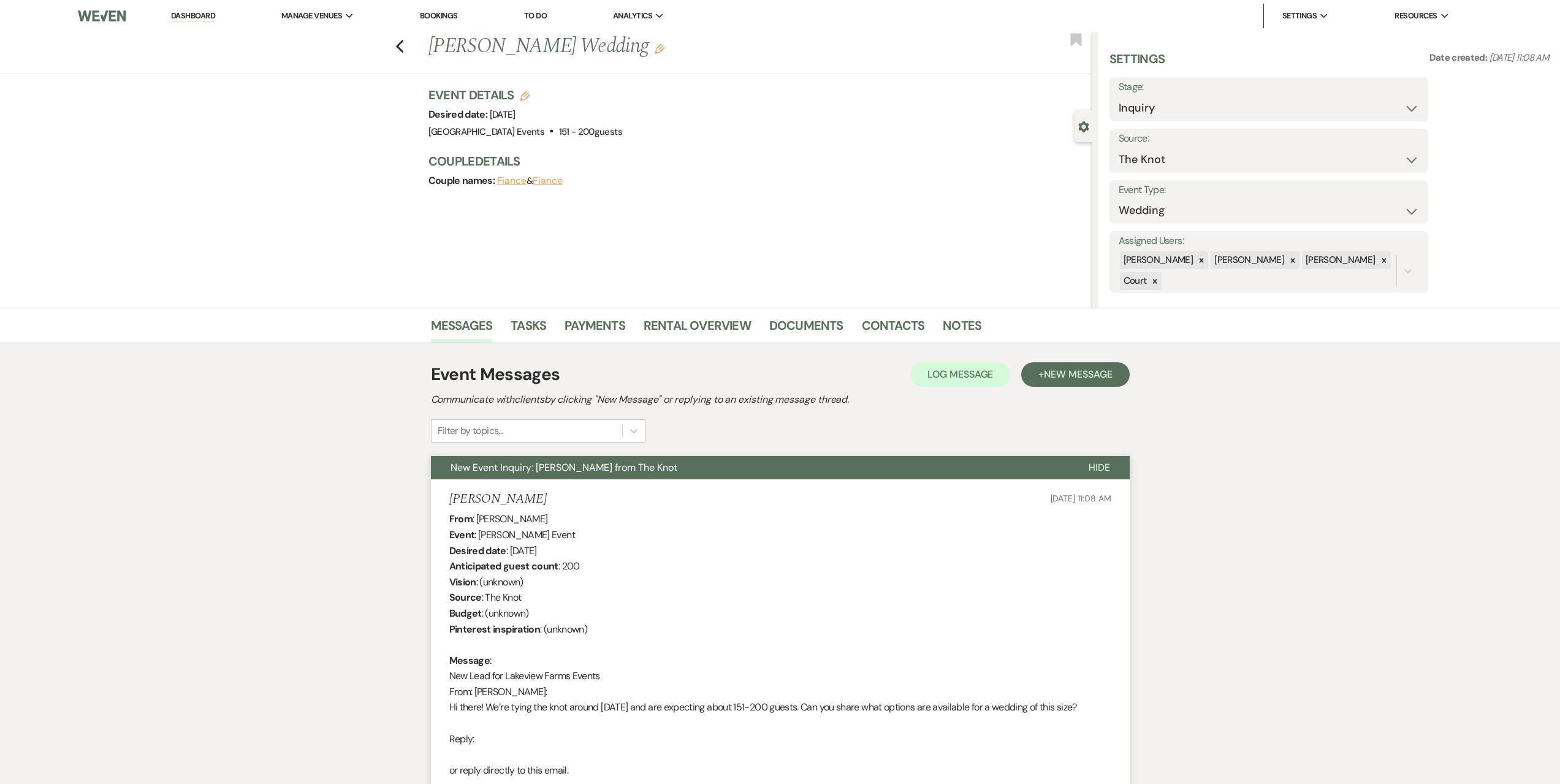
click at [398, 45] on div "Previous [PERSON_NAME] Wedding Edit Bookmark" at bounding box center [543, 53] width 1099 height 42
click at [405, 45] on icon "Previous" at bounding box center [400, 46] width 9 height 15
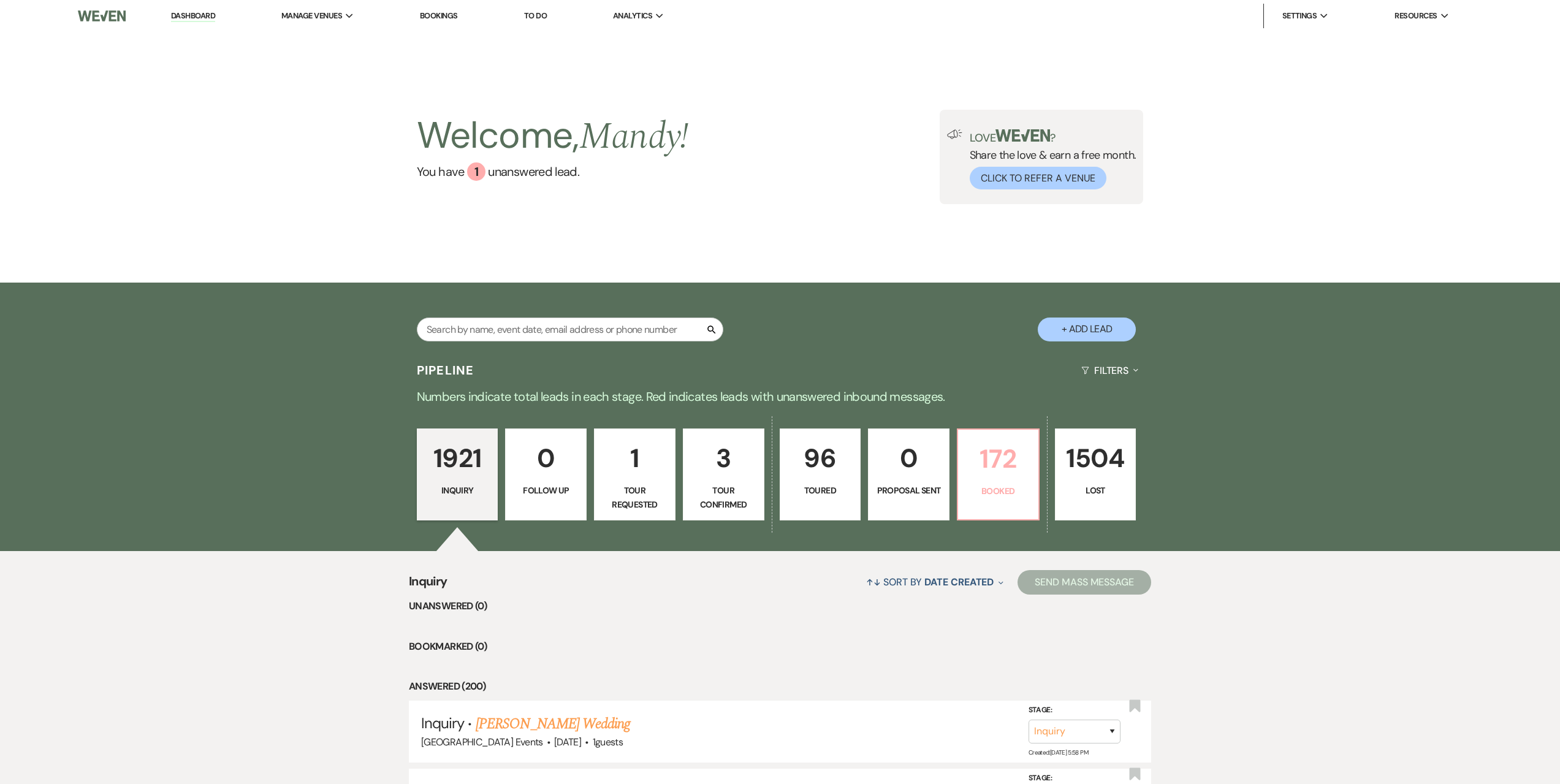
click at [1018, 476] on p "172" at bounding box center [998, 458] width 65 height 41
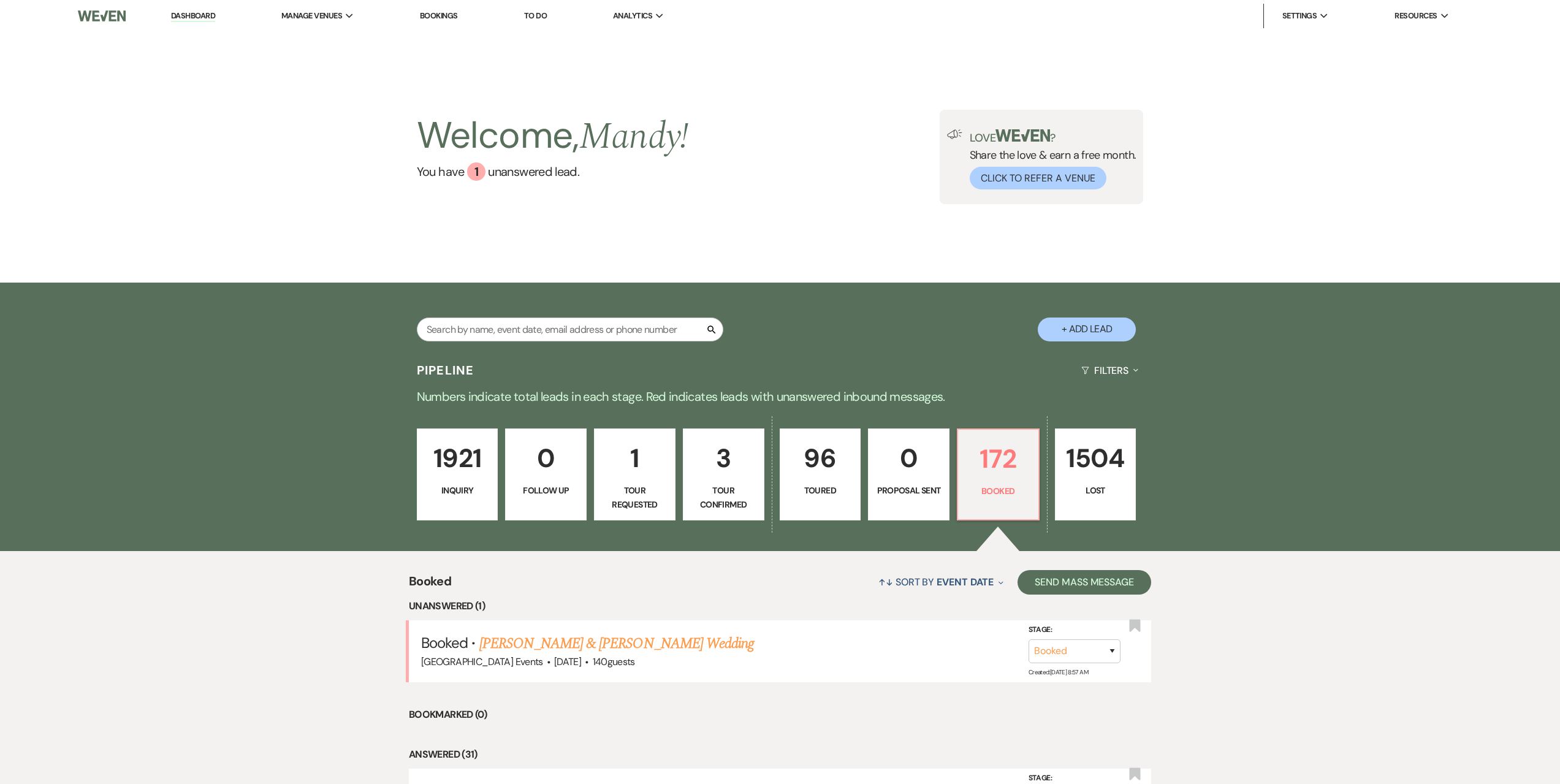
click at [459, 477] on p "1921" at bounding box center [458, 457] width 65 height 41
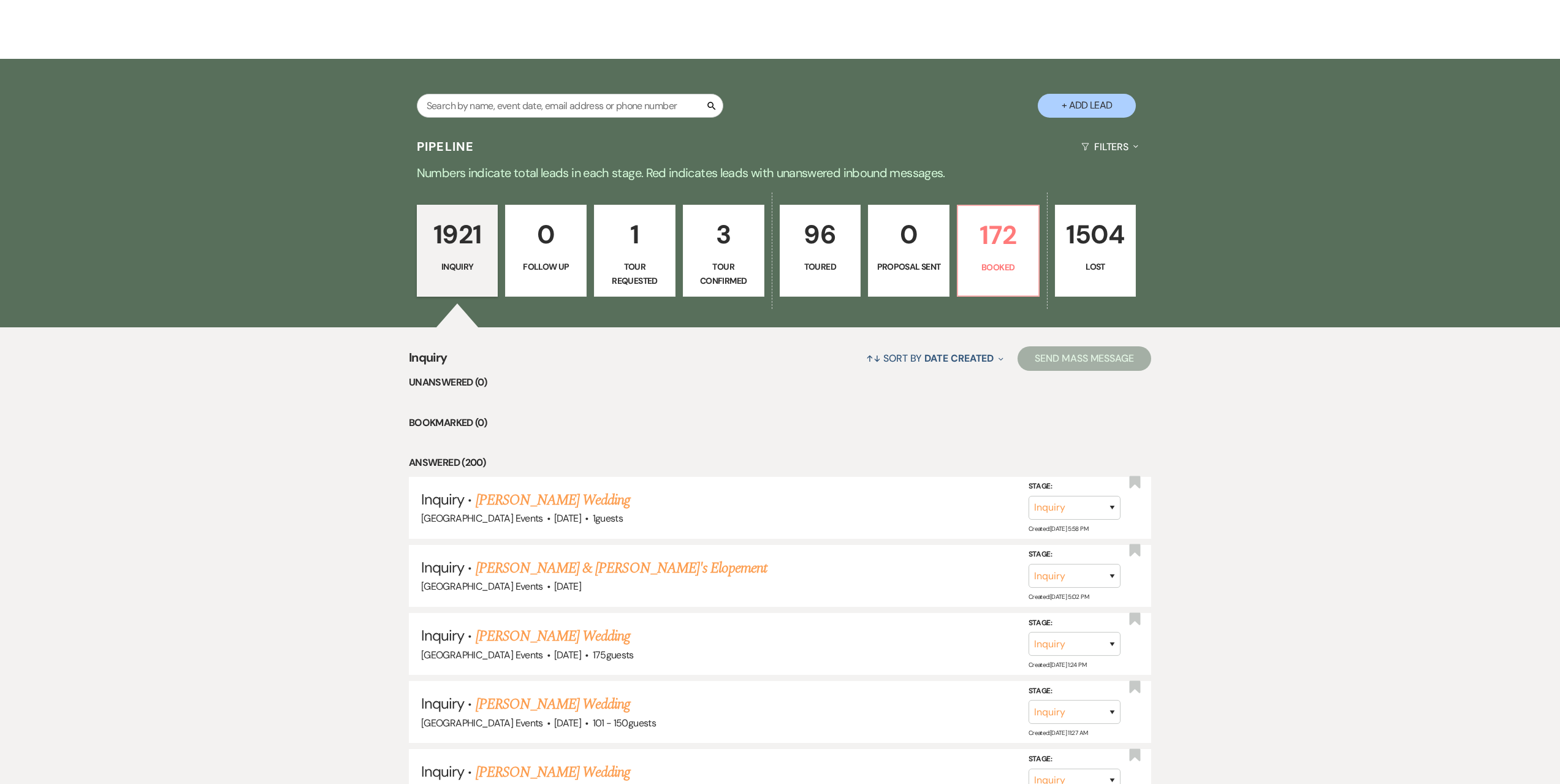
scroll to position [246, 0]
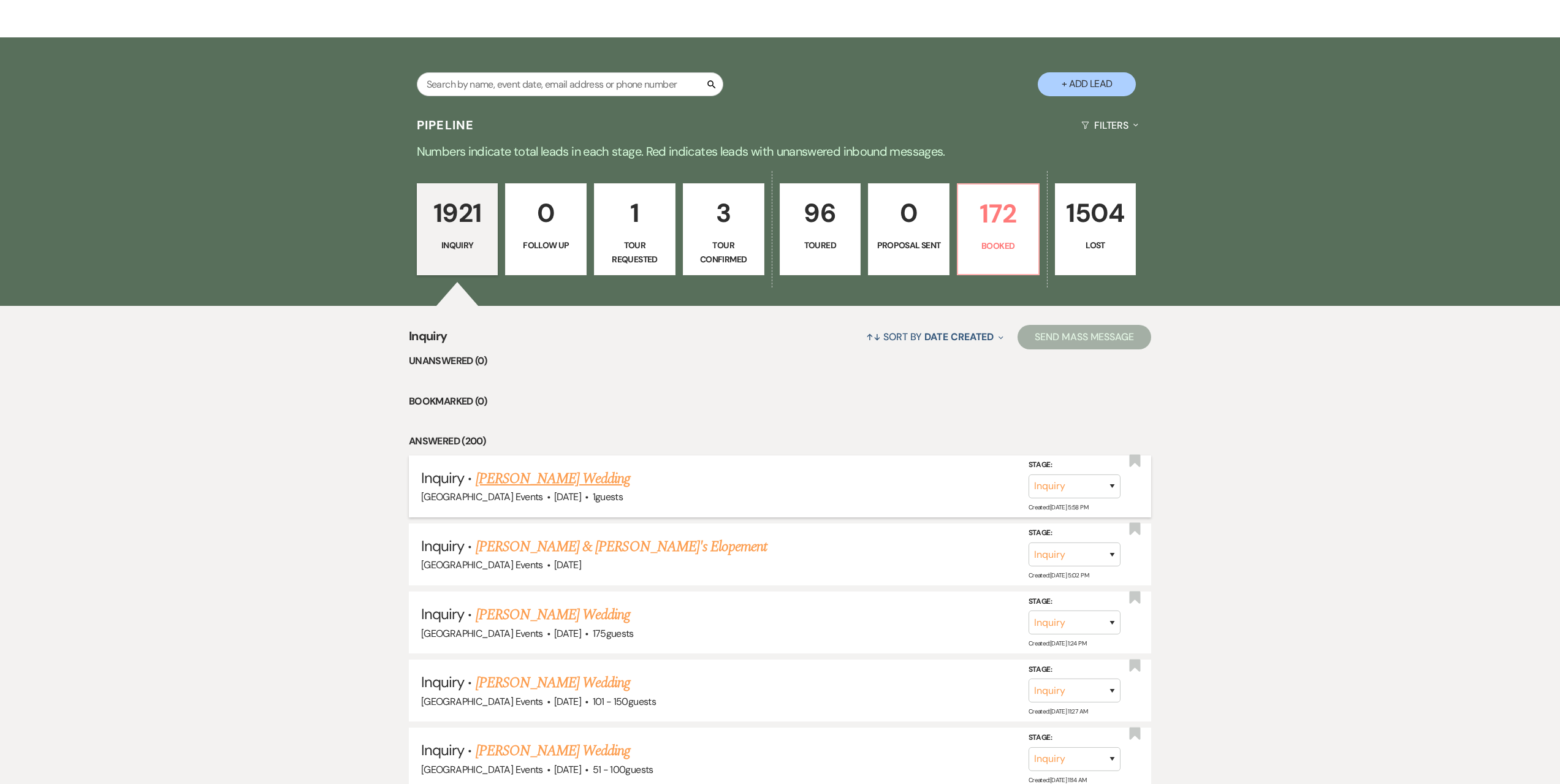
click at [606, 477] on link "[PERSON_NAME] Wedding" at bounding box center [553, 478] width 155 height 22
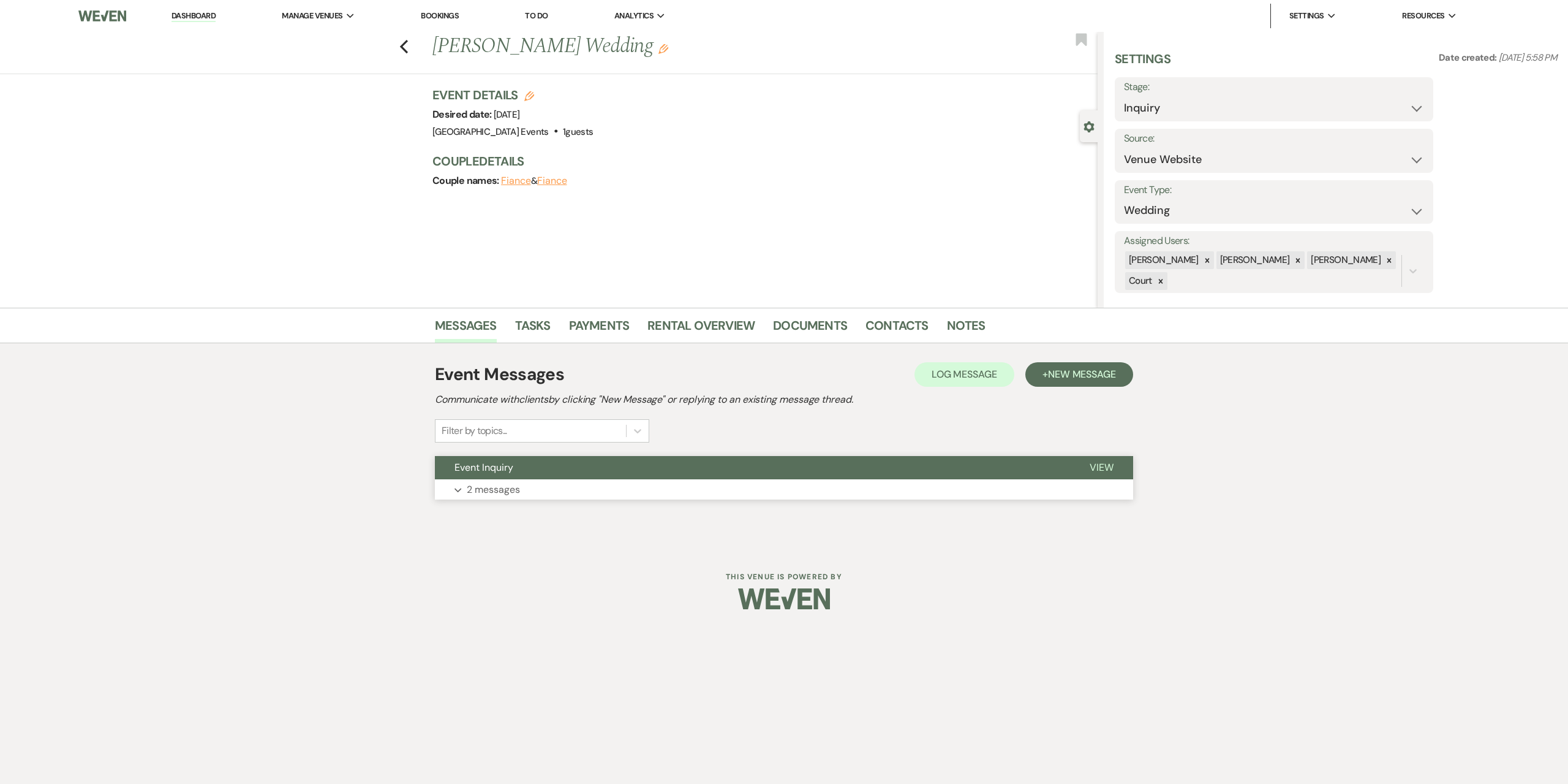
click at [617, 491] on button "Expand 2 messages" at bounding box center [784, 489] width 698 height 21
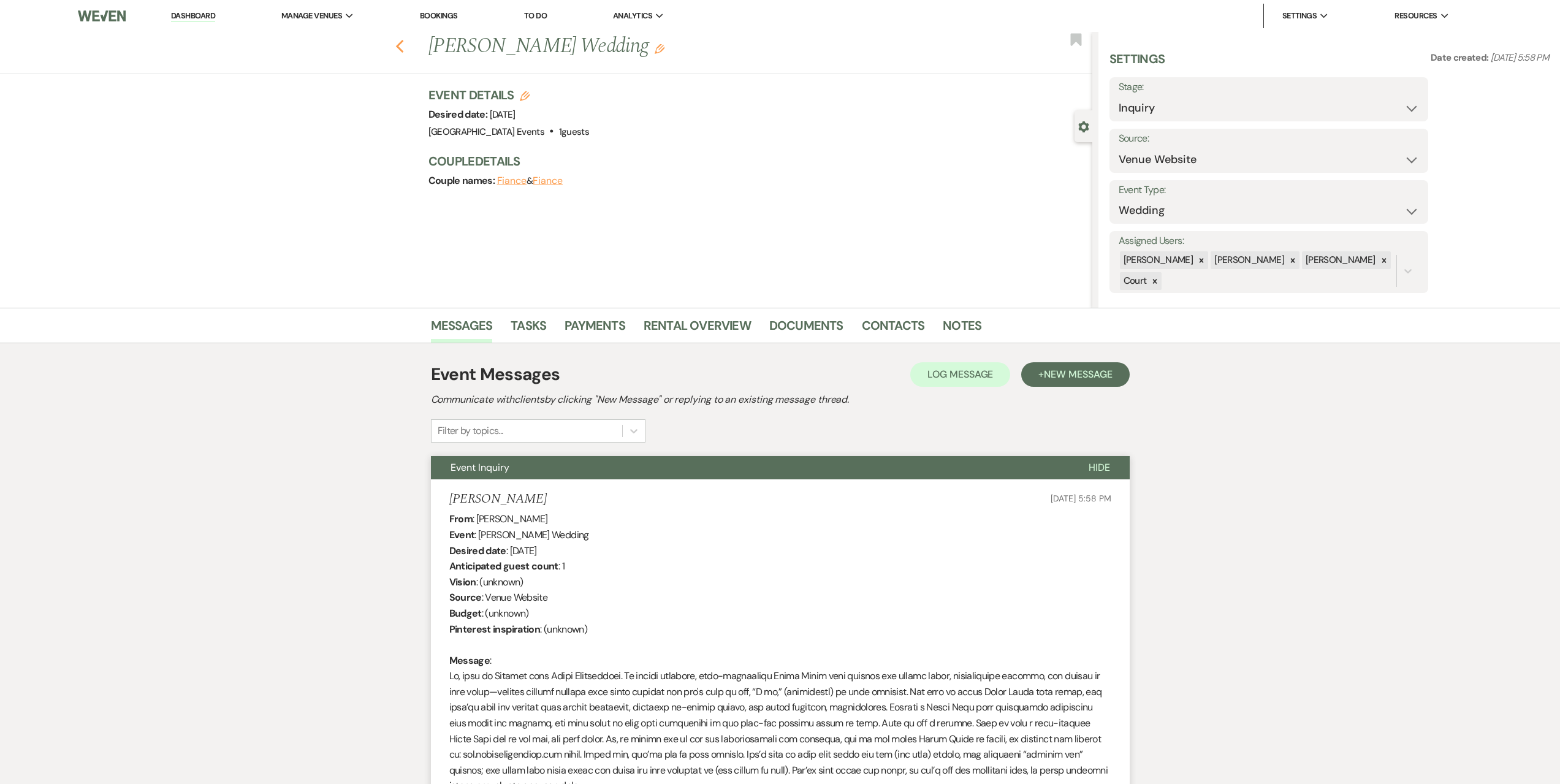
click at [405, 48] on icon "Previous" at bounding box center [400, 46] width 9 height 15
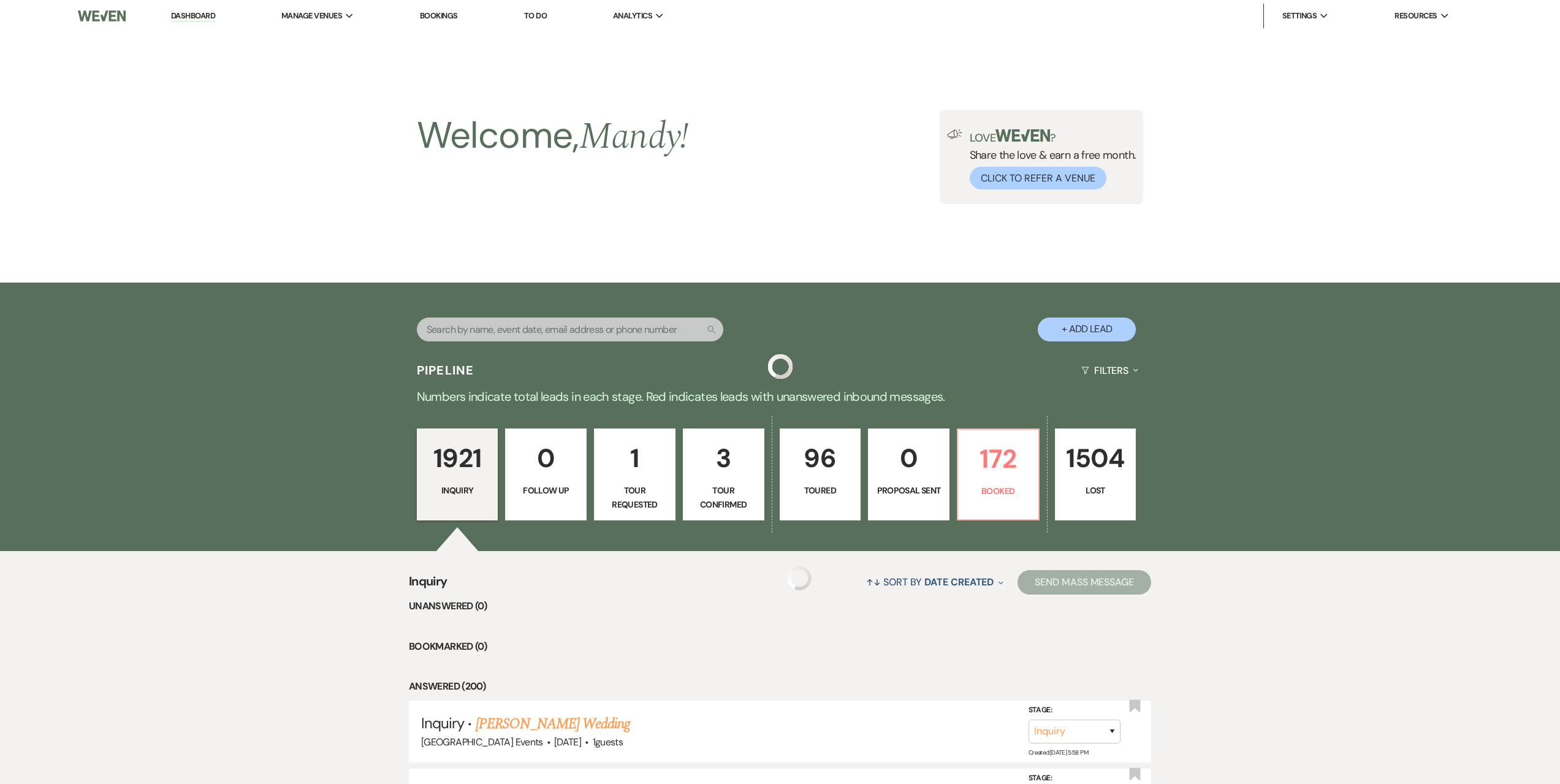
scroll to position [246, 0]
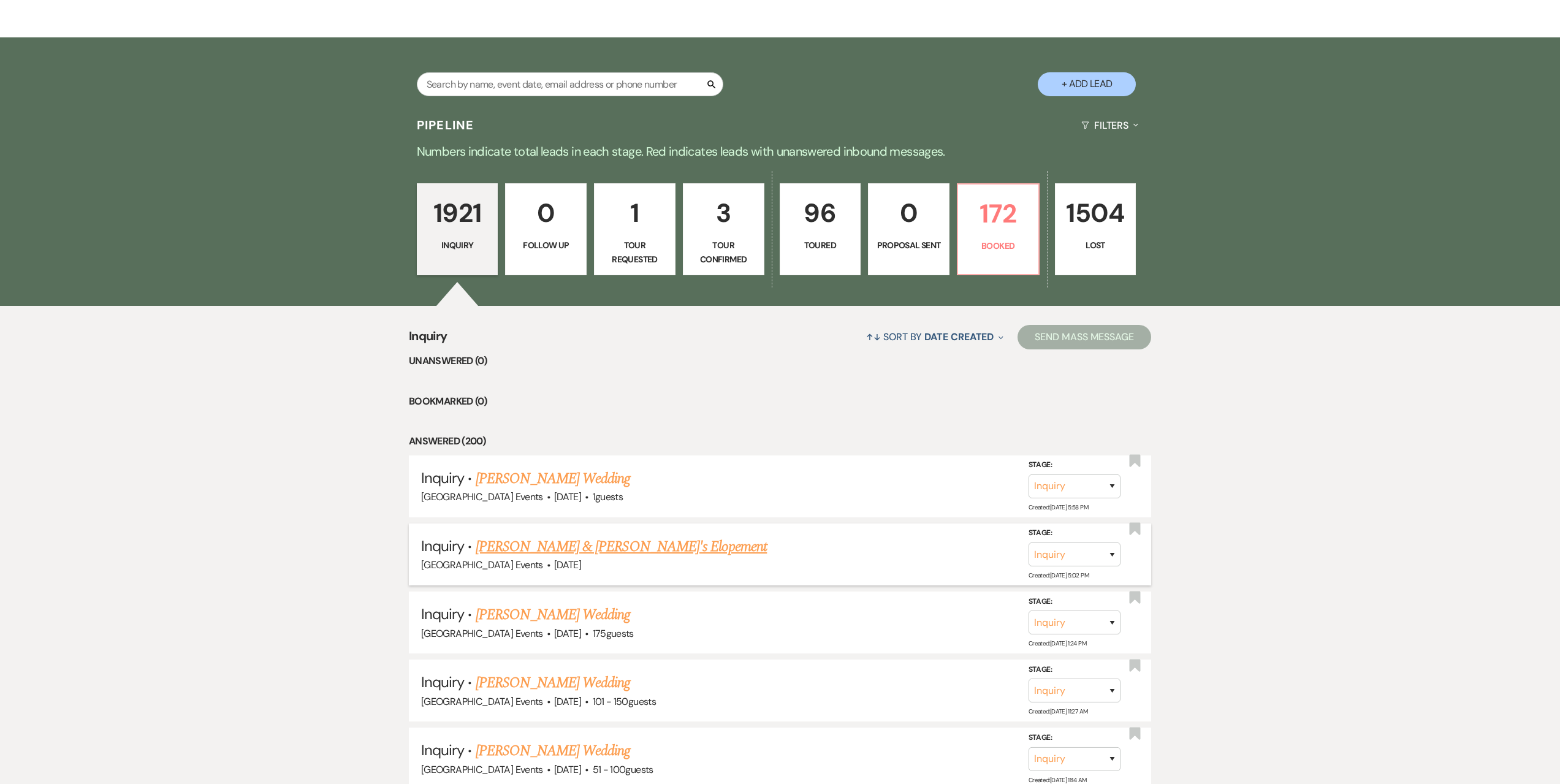
click at [565, 542] on link "[PERSON_NAME] & [PERSON_NAME]'s Elopement" at bounding box center [621, 547] width 292 height 22
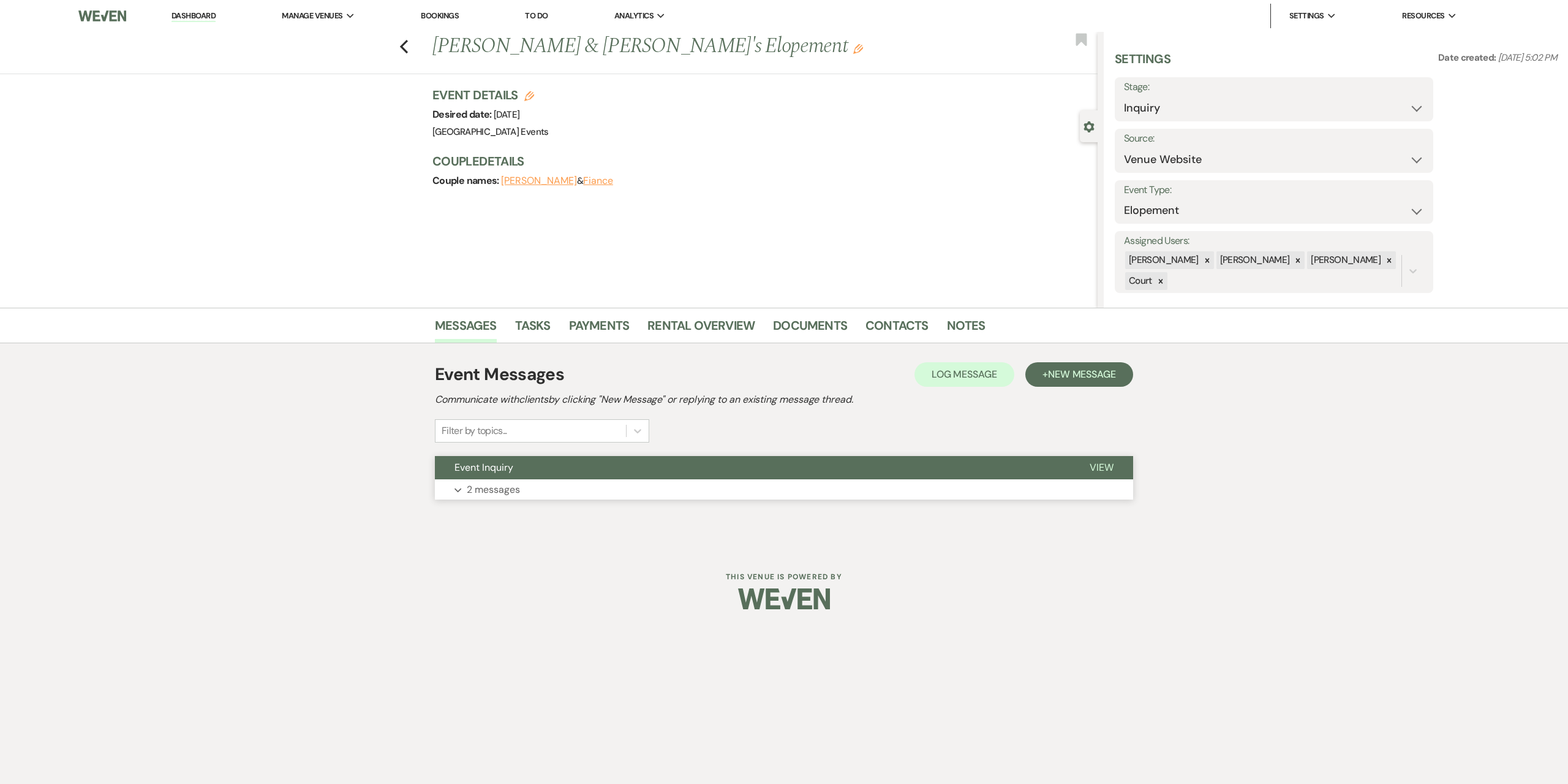
click at [563, 494] on button "Expand 2 messages" at bounding box center [784, 489] width 698 height 21
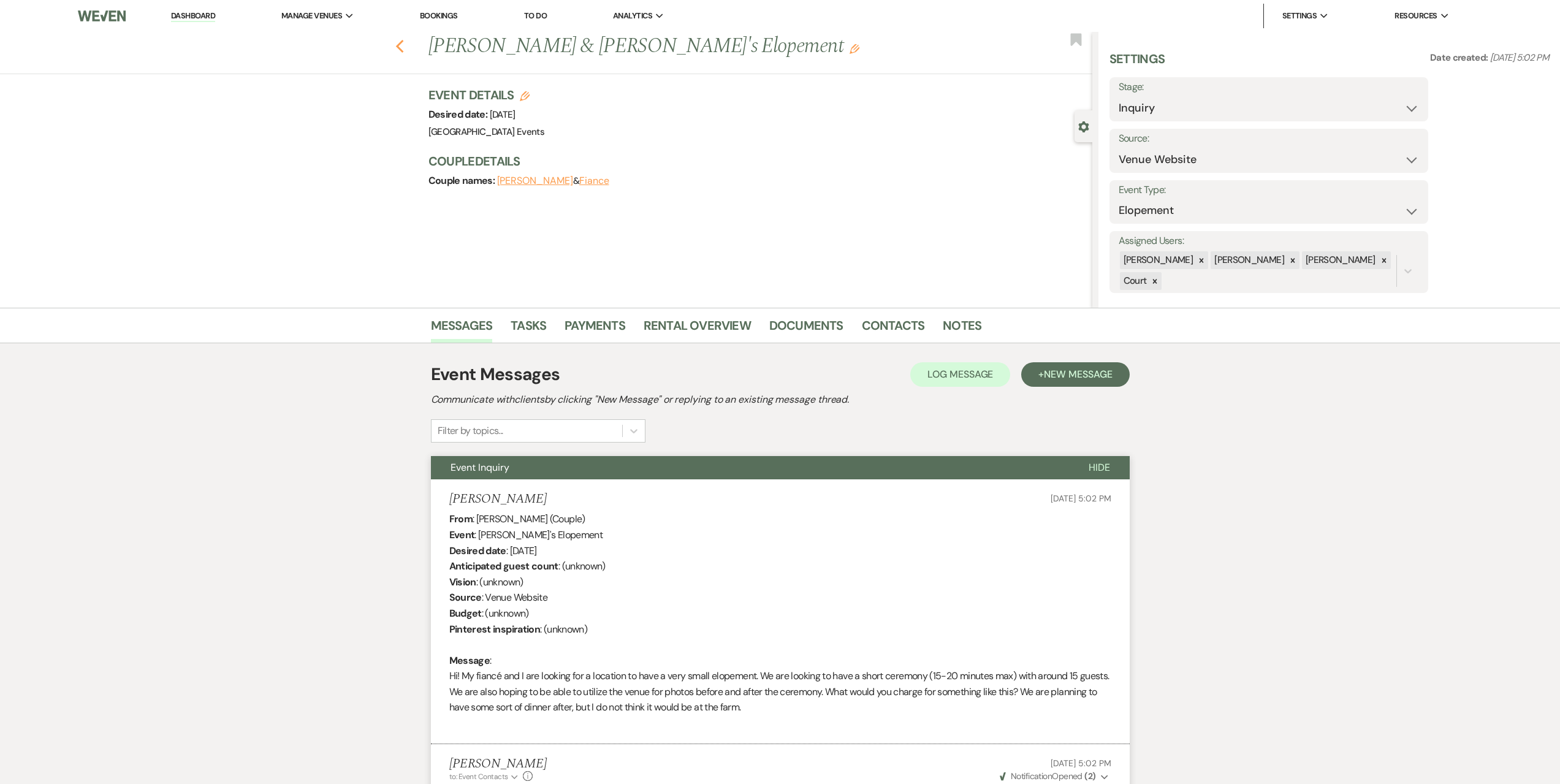
click at [403, 44] on use "button" at bounding box center [399, 46] width 8 height 14
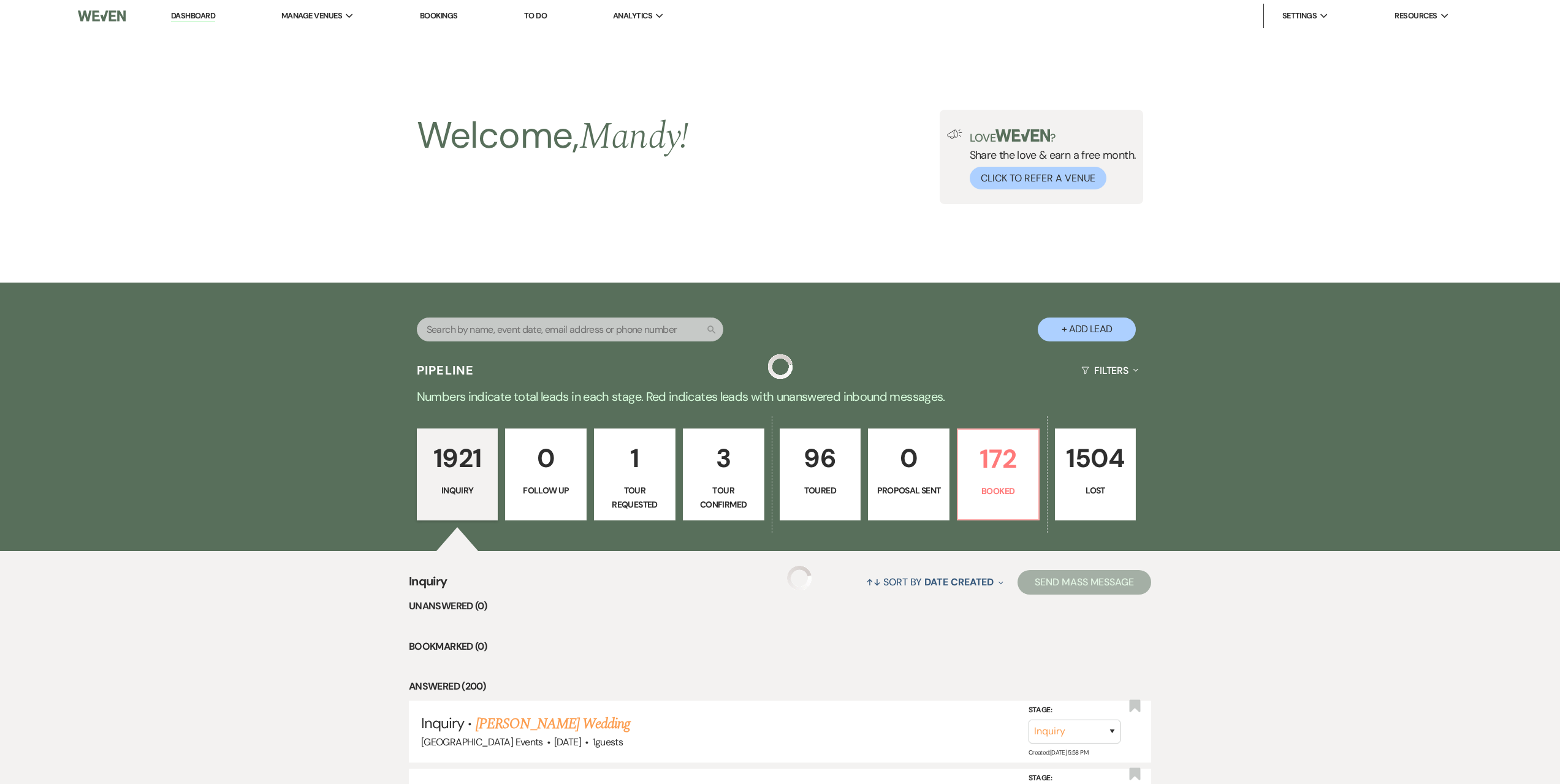
scroll to position [246, 0]
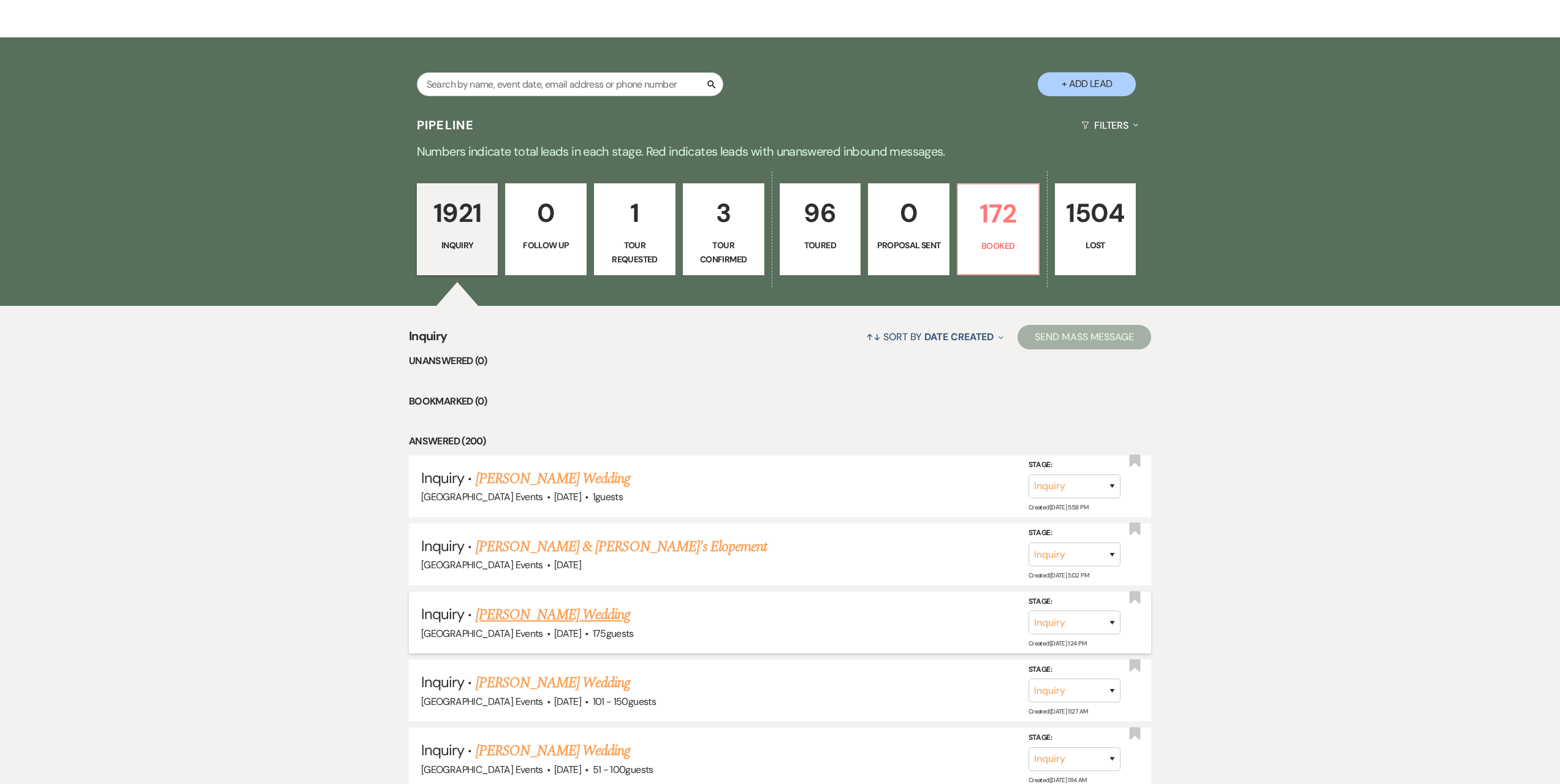
click at [558, 608] on link "[PERSON_NAME] Wedding" at bounding box center [553, 615] width 155 height 22
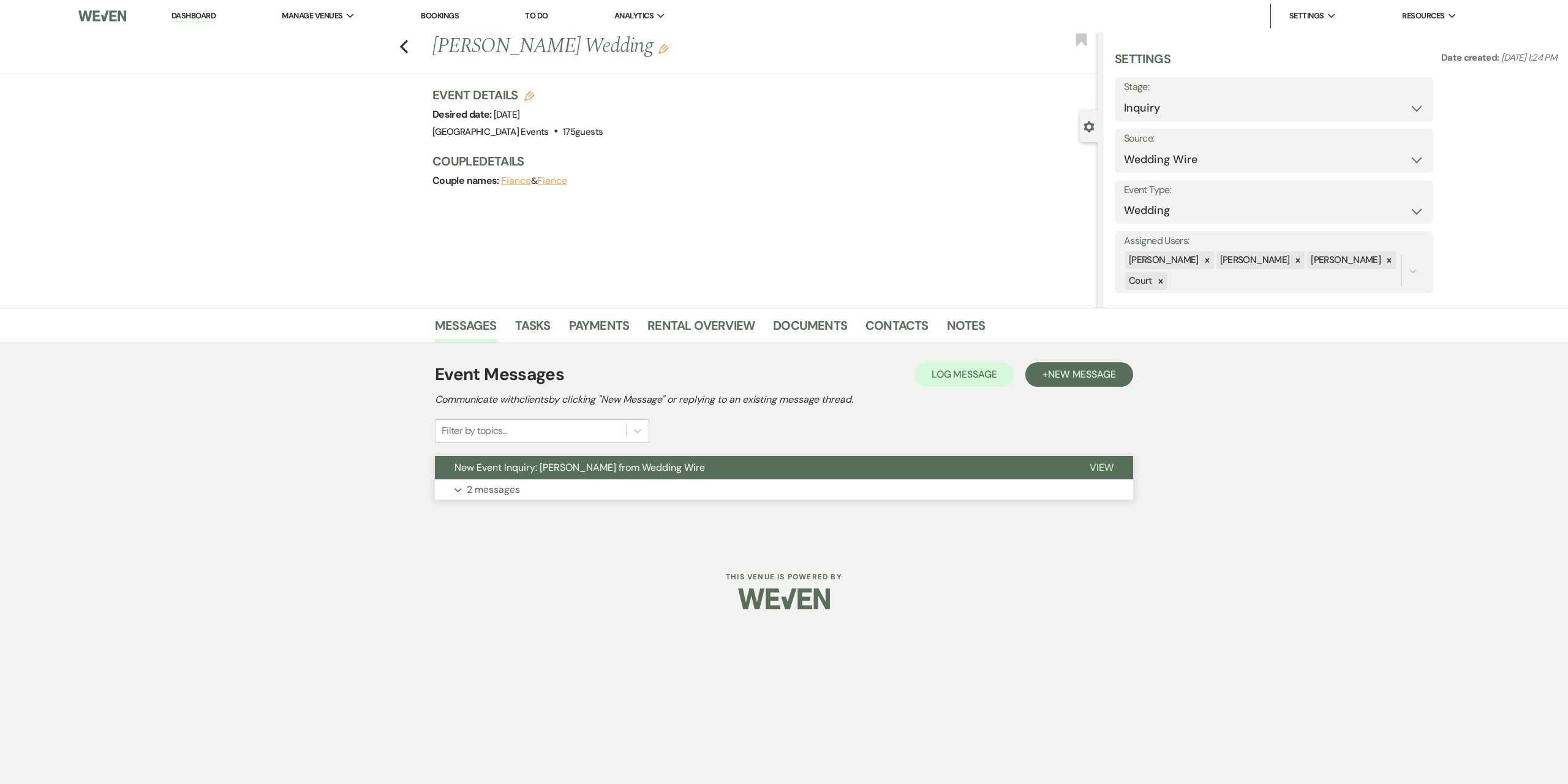
click at [506, 487] on p "2 messages" at bounding box center [493, 490] width 54 height 16
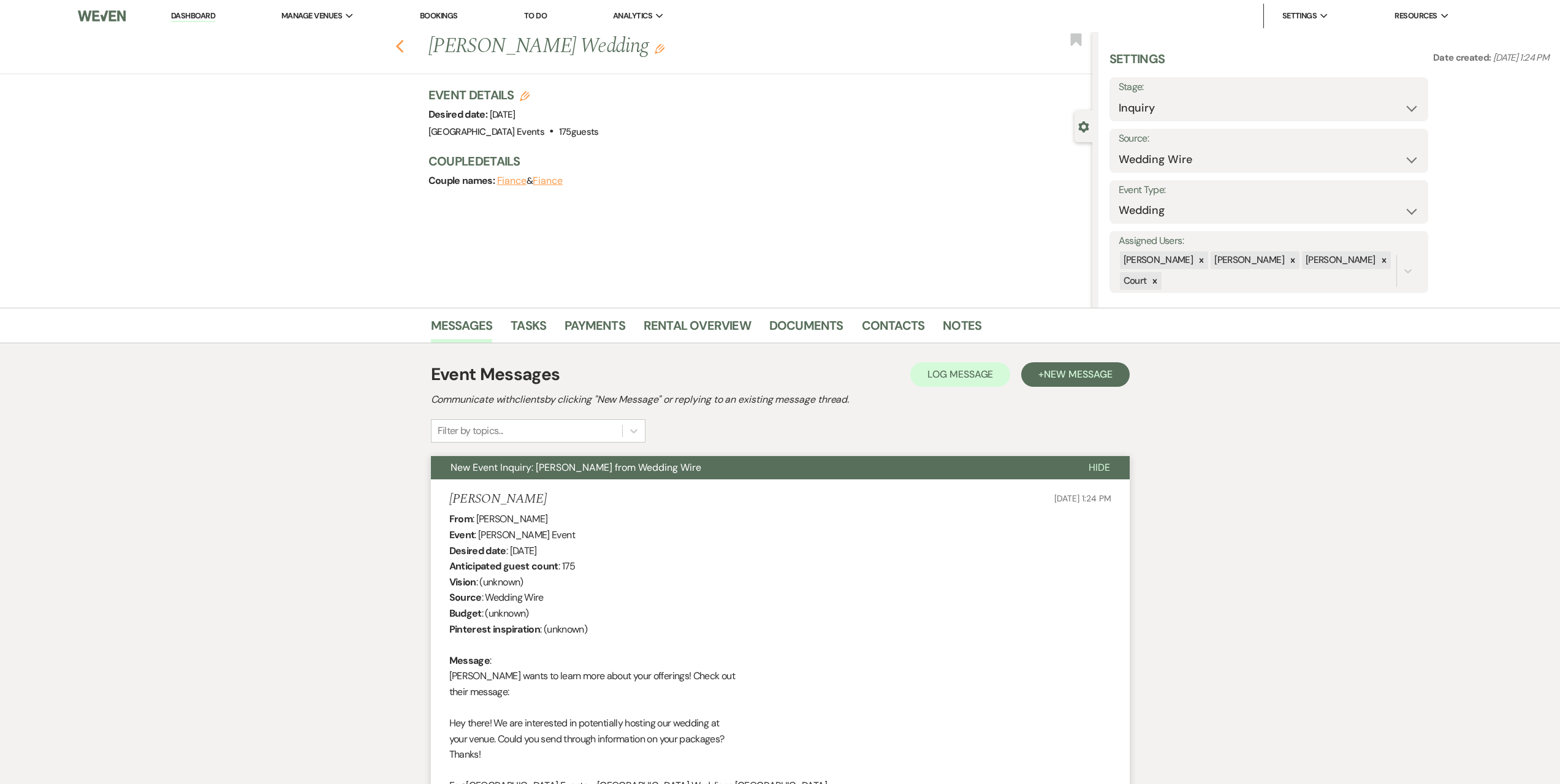
click at [402, 46] on use "button" at bounding box center [399, 46] width 8 height 14
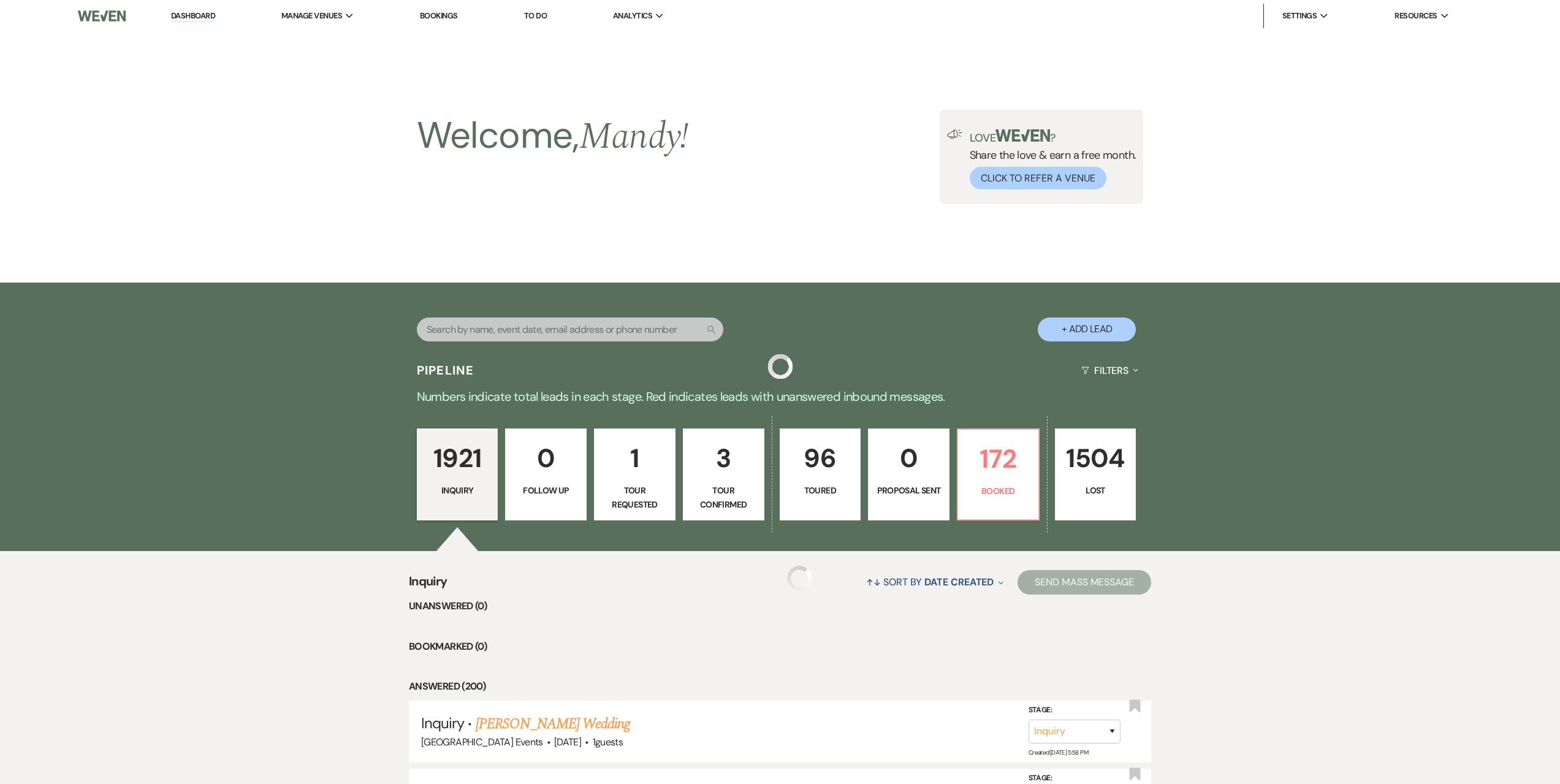
scroll to position [246, 0]
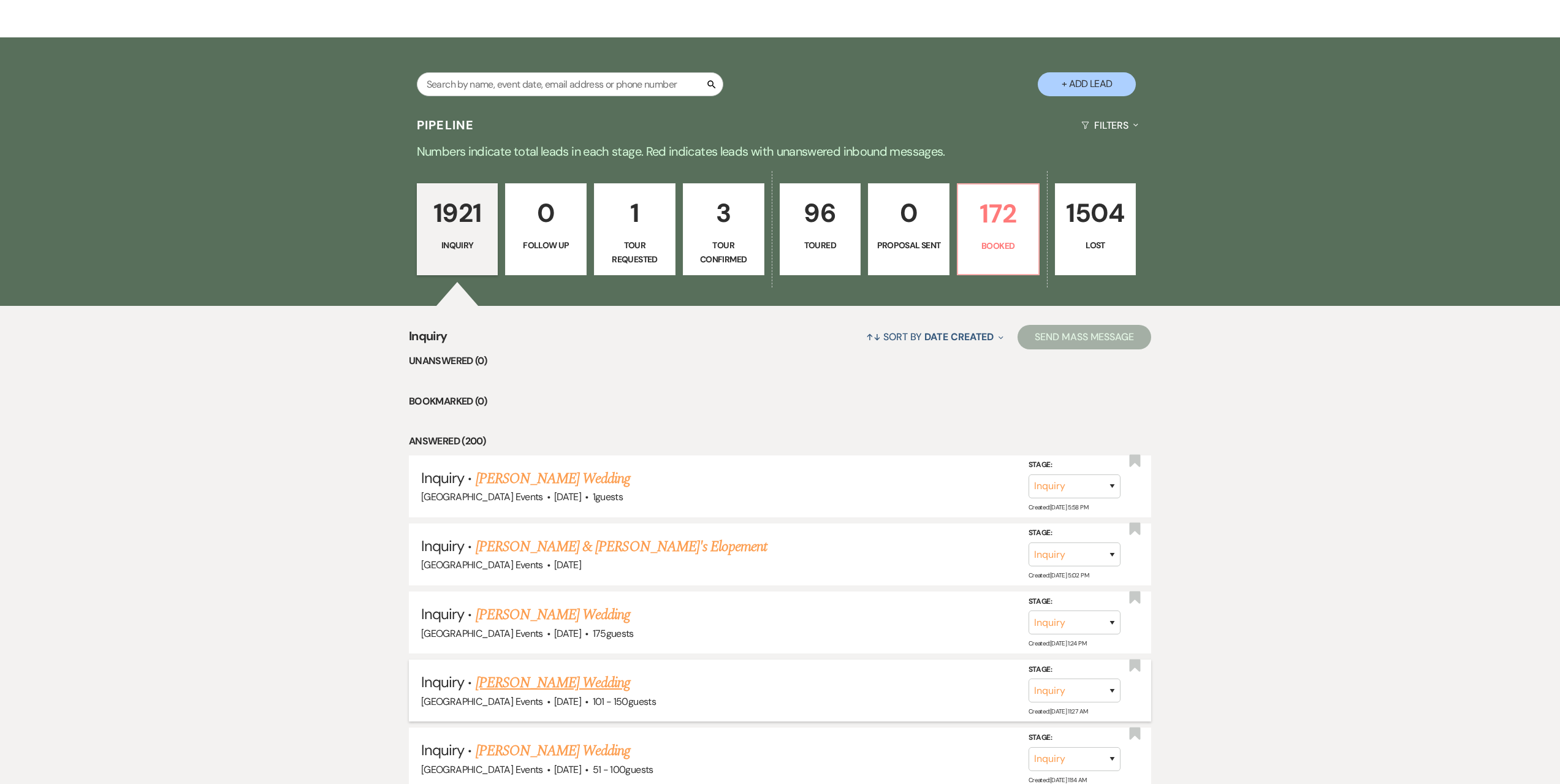
click at [579, 680] on link "[PERSON_NAME] Wedding" at bounding box center [553, 683] width 155 height 22
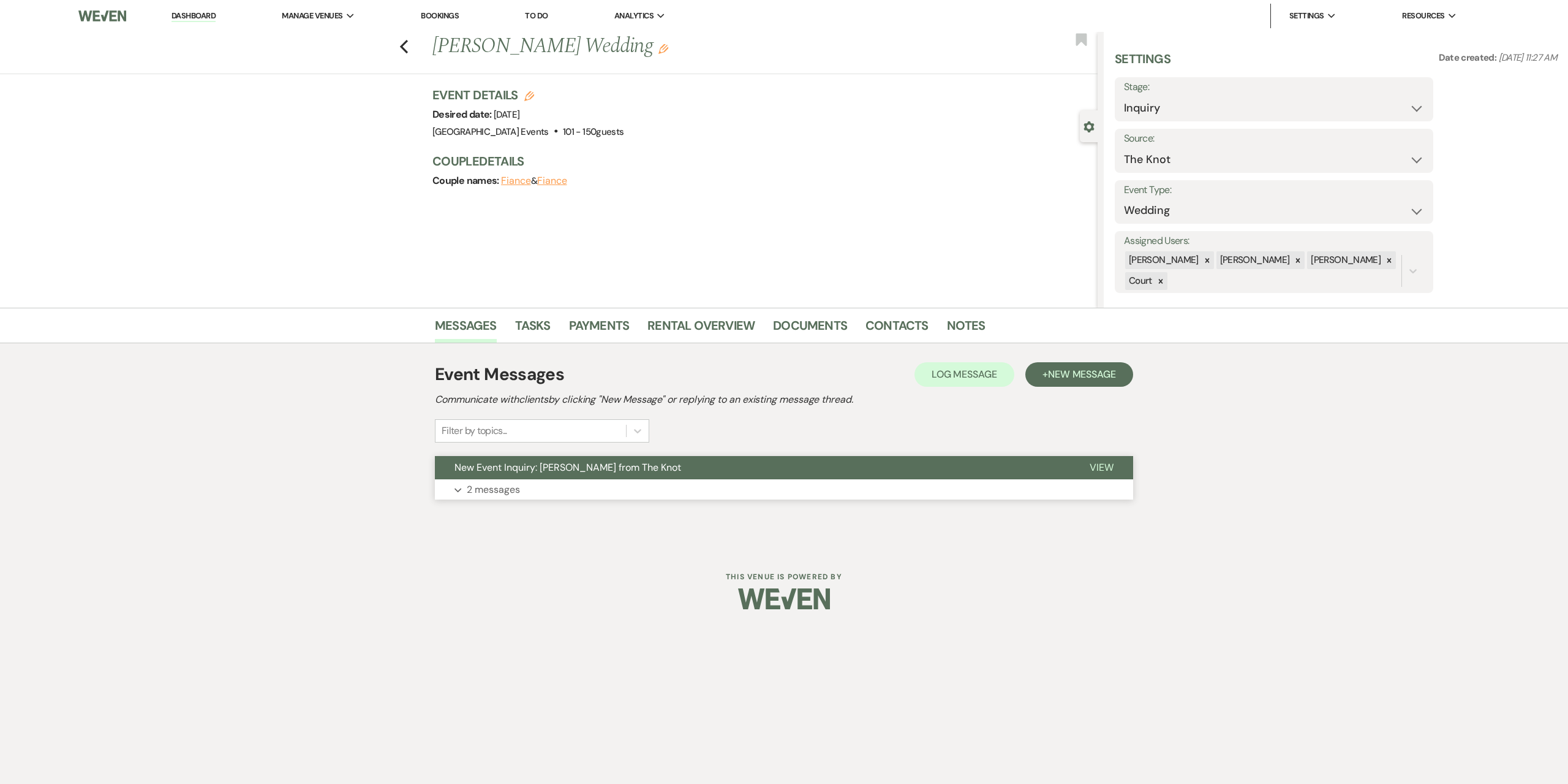
click at [550, 479] on button "Expand 2 messages" at bounding box center [784, 489] width 698 height 21
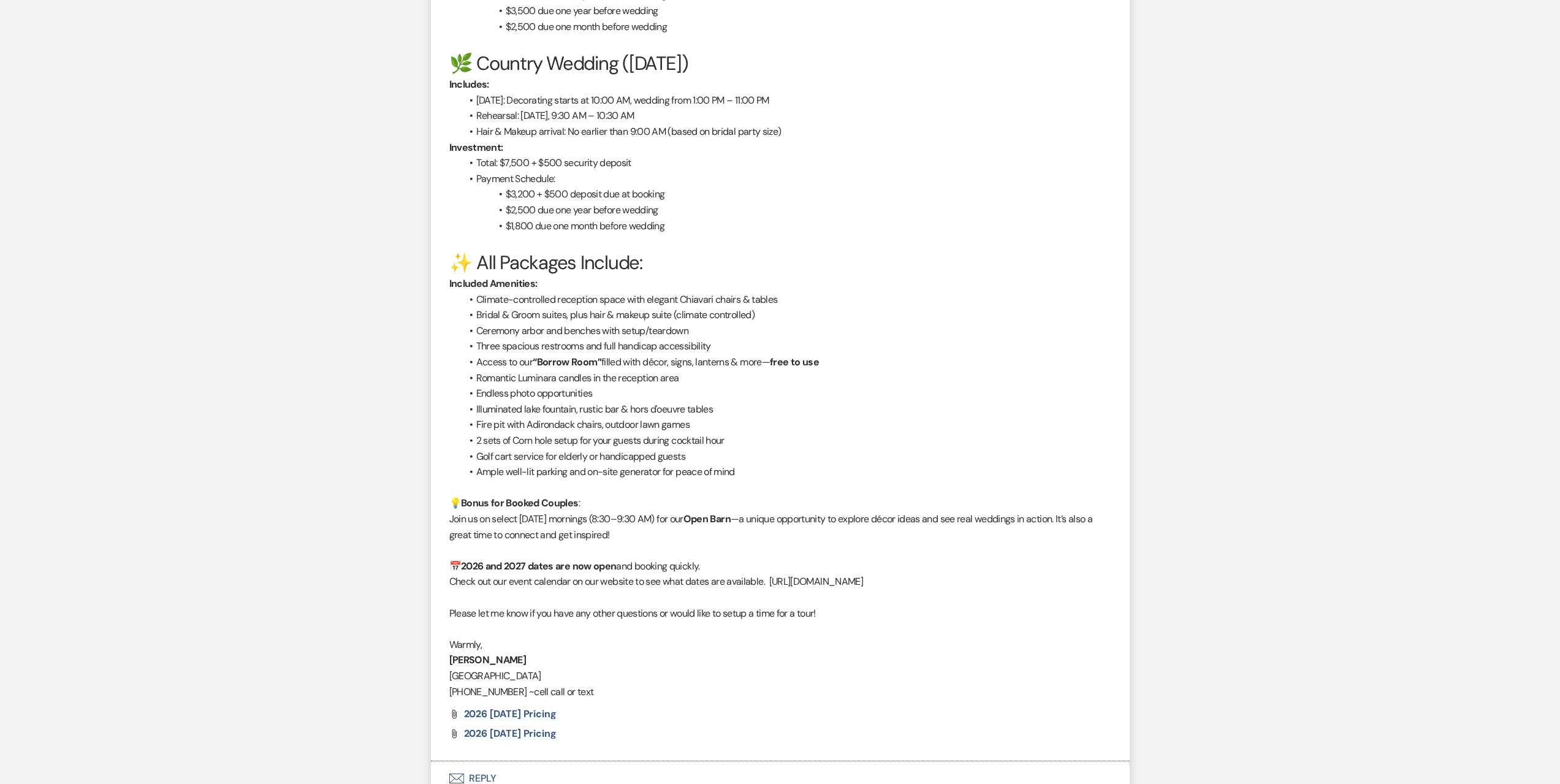
scroll to position [1516, 0]
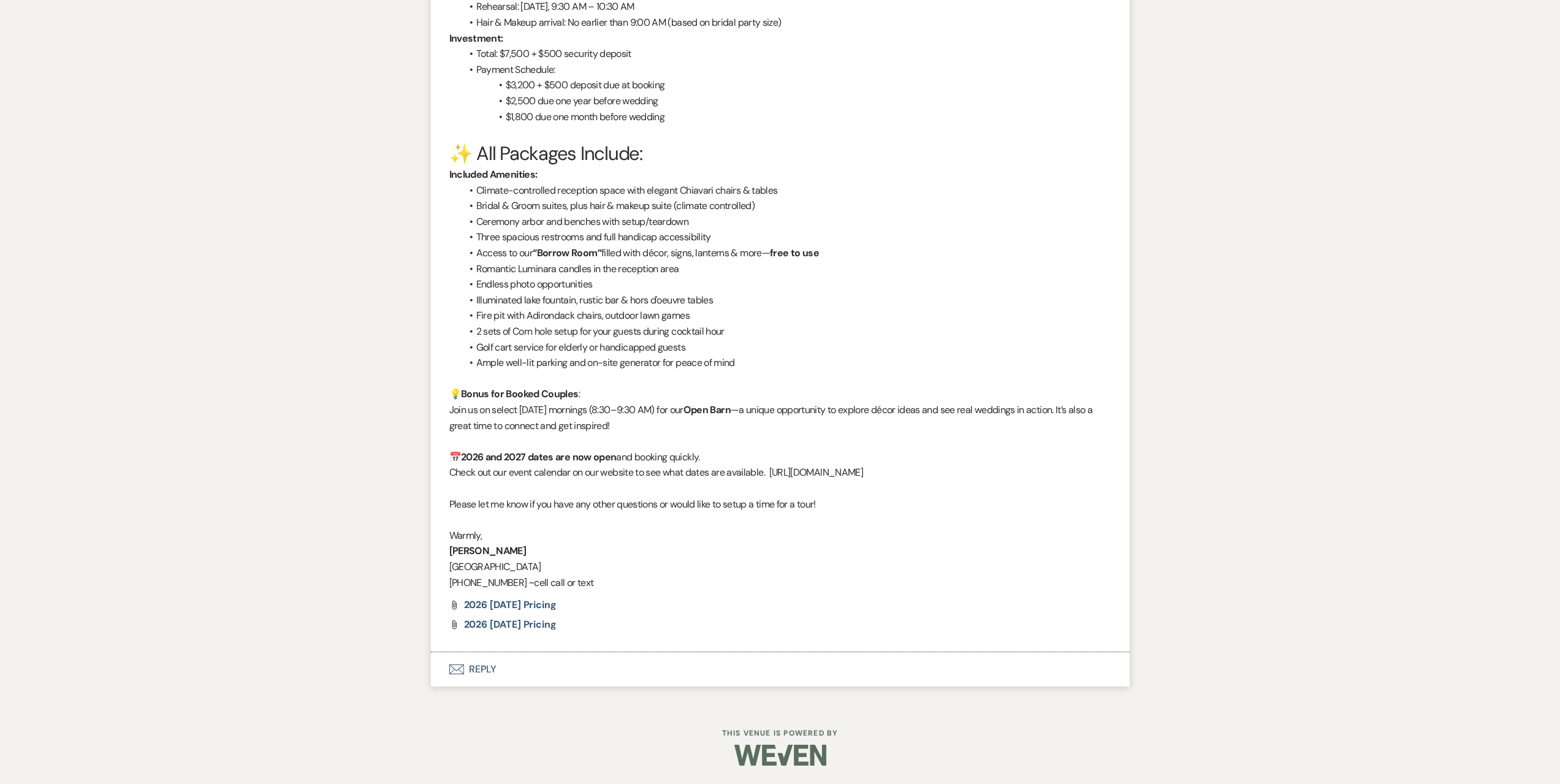
click at [570, 665] on button "Envelope Reply" at bounding box center [780, 669] width 699 height 35
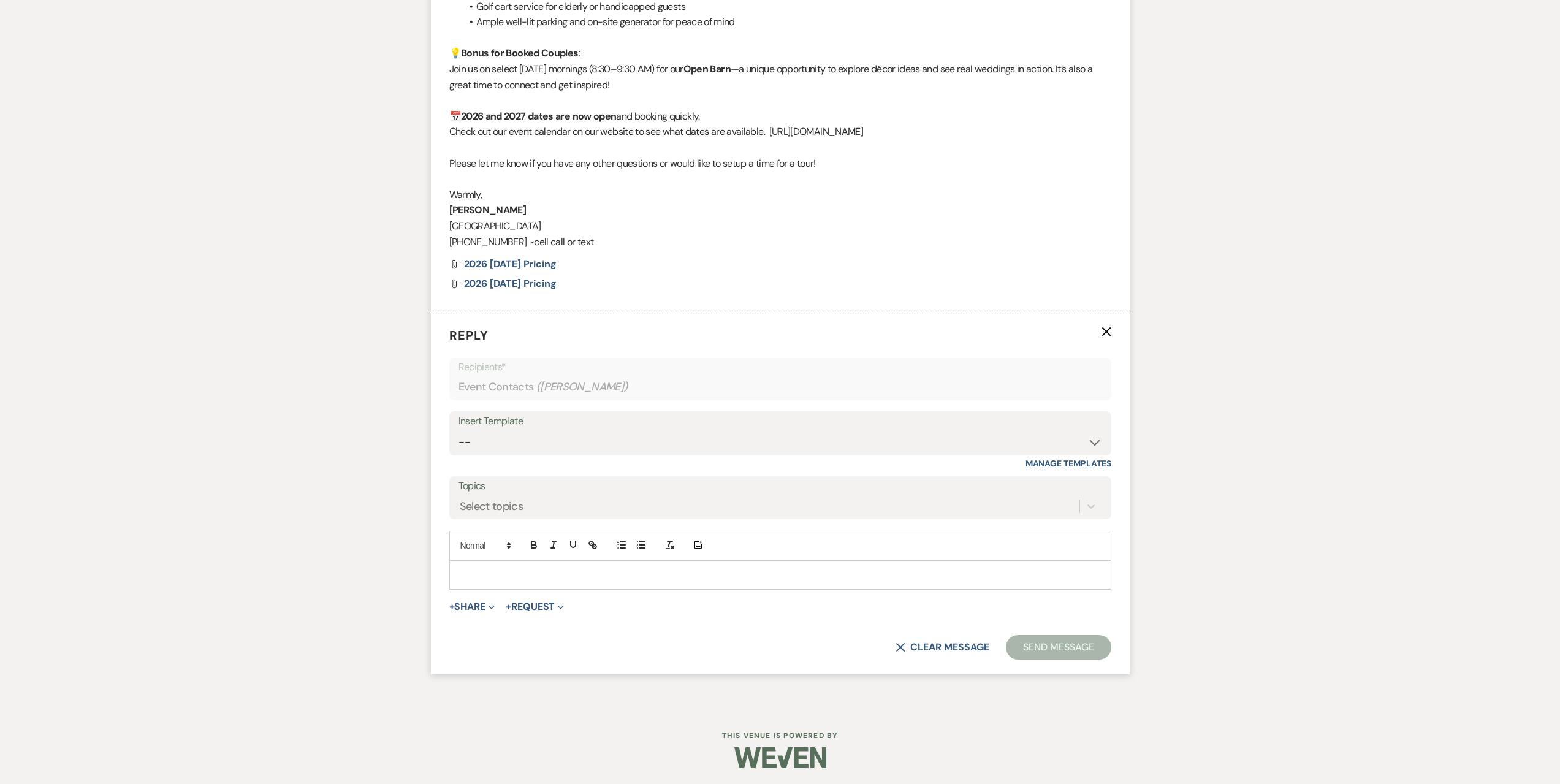
scroll to position [1860, 0]
click at [582, 581] on div at bounding box center [780, 572] width 660 height 28
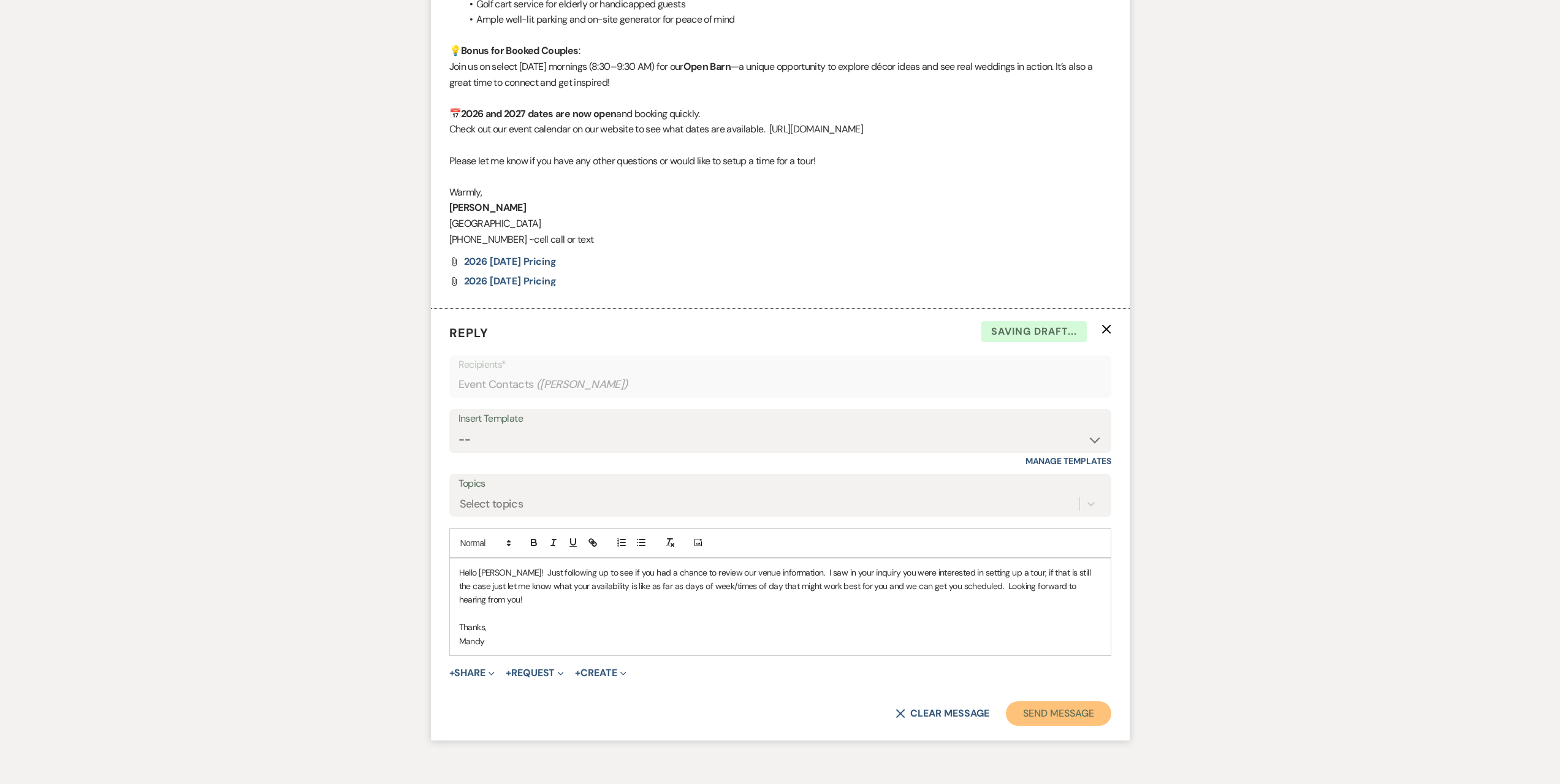
click at [1062, 707] on button "Send Message" at bounding box center [1058, 713] width 105 height 25
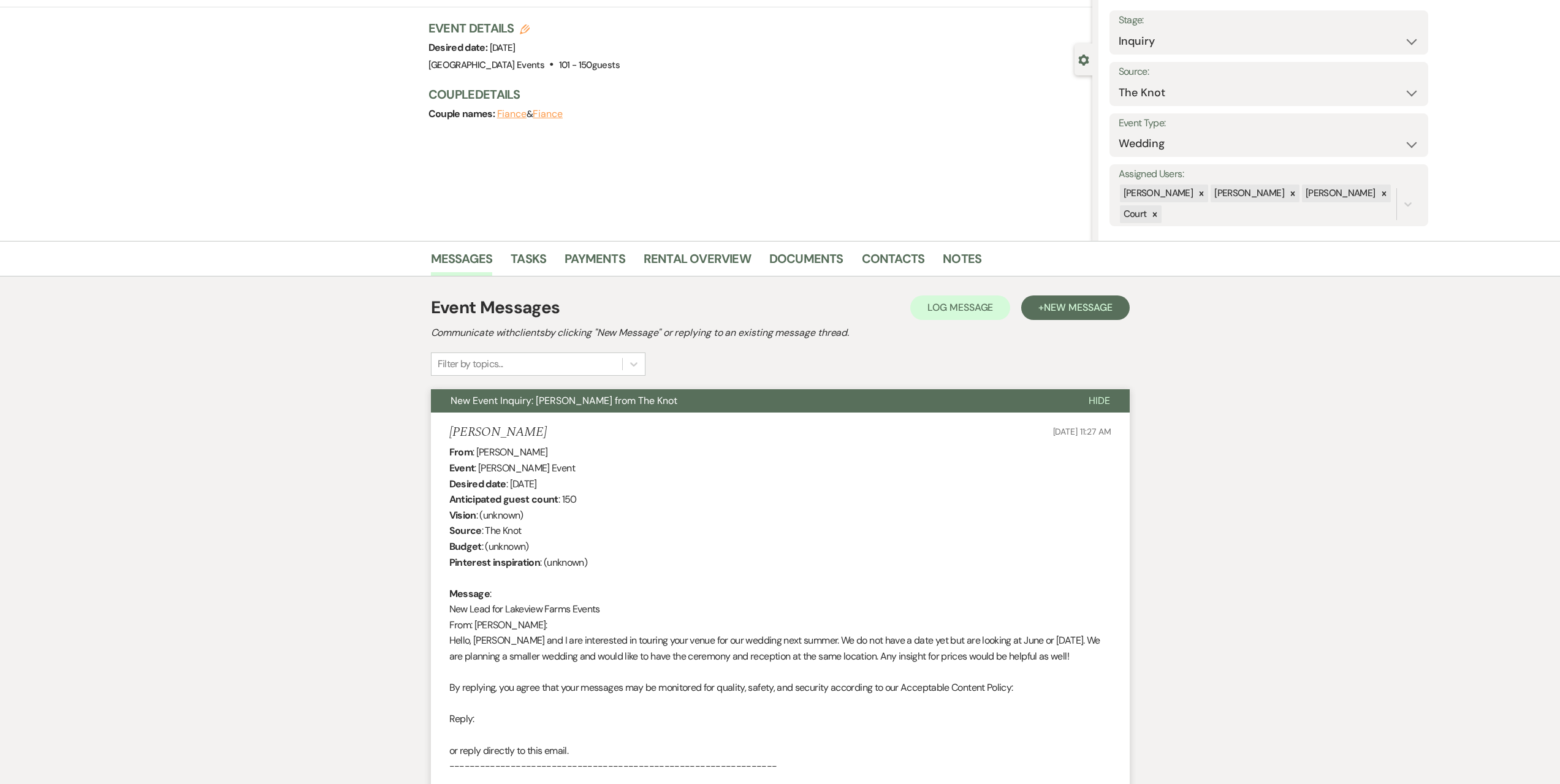
scroll to position [0, 0]
